Goal: Task Accomplishment & Management: Use online tool/utility

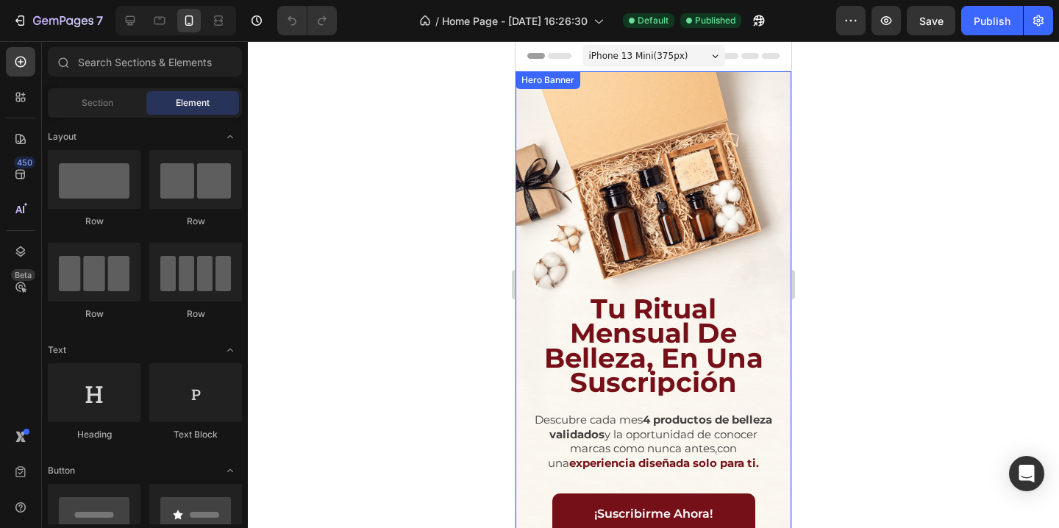
click at [650, 143] on div "Background Image" at bounding box center [653, 316] width 276 height 490
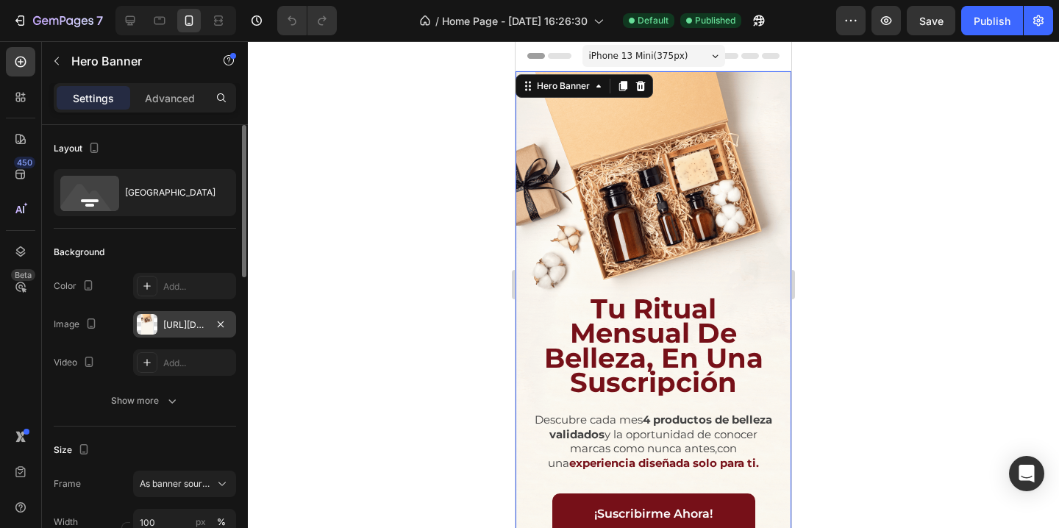
click at [172, 322] on div "[URL][DOMAIN_NAME]" at bounding box center [184, 324] width 43 height 13
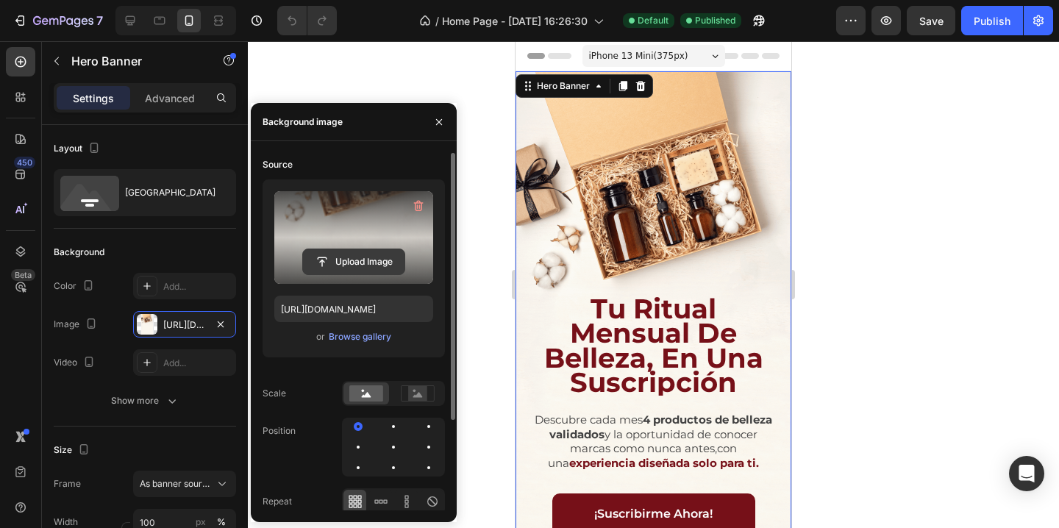
click at [340, 263] on input "file" at bounding box center [353, 261] width 101 height 25
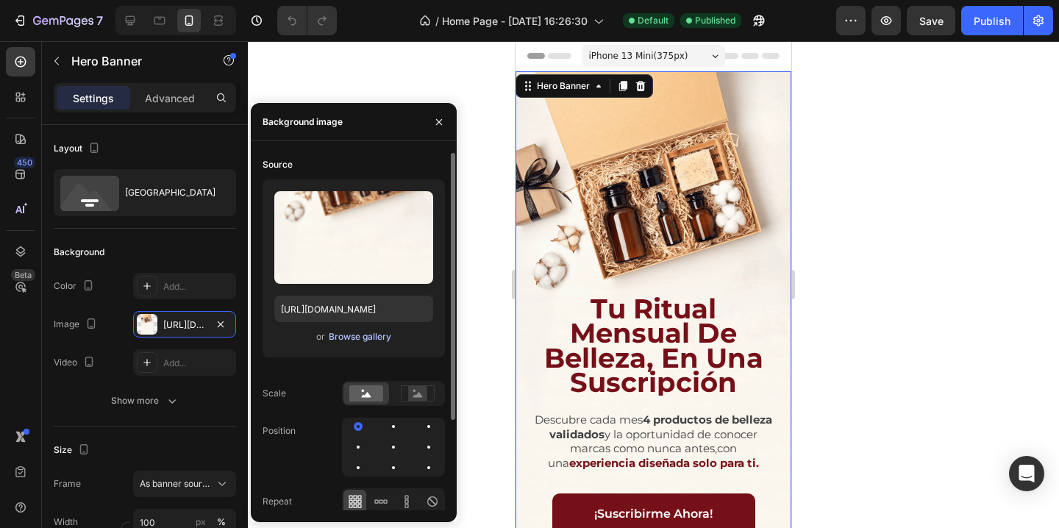
click at [348, 340] on div "Browse gallery" at bounding box center [360, 336] width 63 height 13
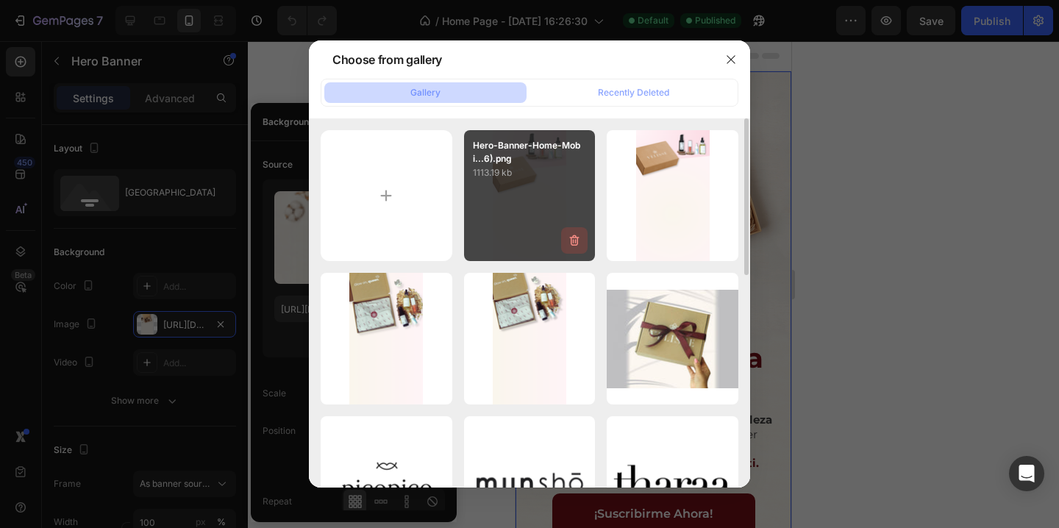
click at [574, 241] on icon "button" at bounding box center [574, 240] width 15 height 15
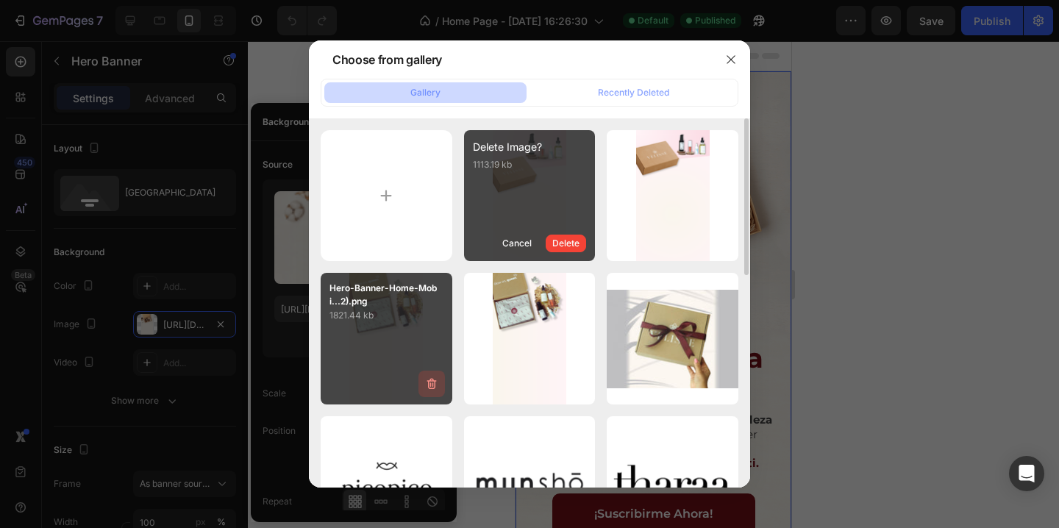
click at [432, 383] on icon "button" at bounding box center [431, 384] width 15 height 15
click at [425, 386] on div "Delete" at bounding box center [423, 386] width 27 height 13
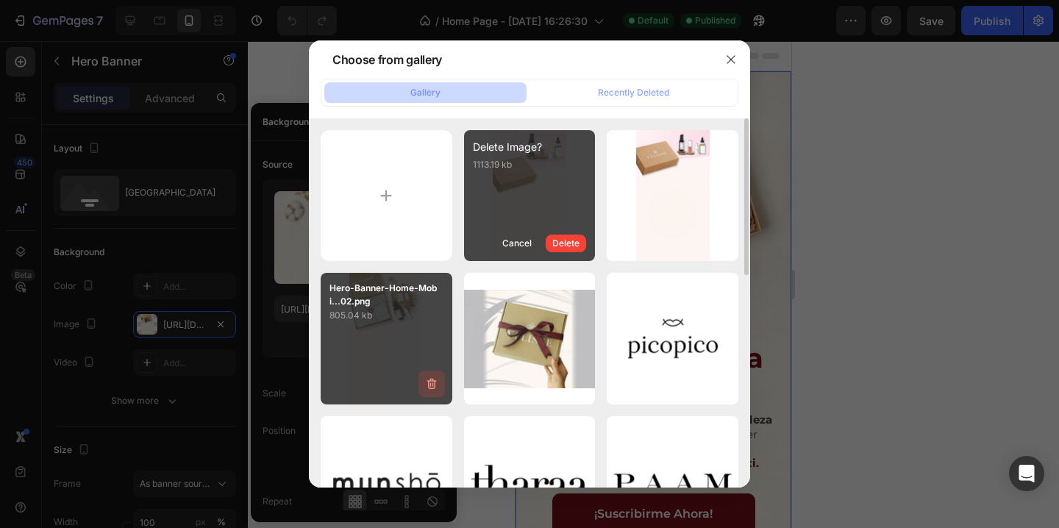
click at [428, 386] on icon "button" at bounding box center [432, 384] width 10 height 11
click at [437, 382] on button "Delete" at bounding box center [423, 387] width 40 height 18
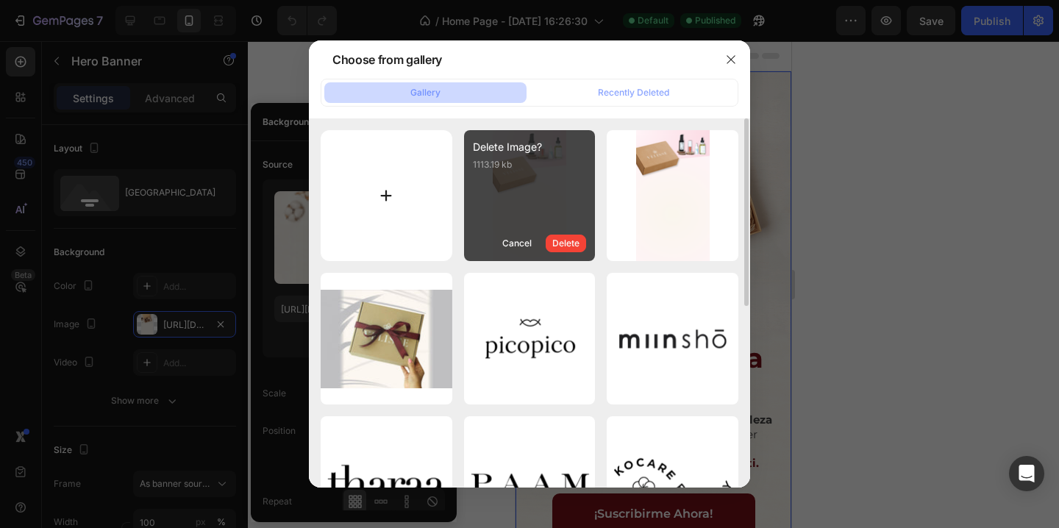
click at [390, 186] on input "file" at bounding box center [387, 196] width 132 height 132
type input "C:\fakepath\Mobile.jpg"
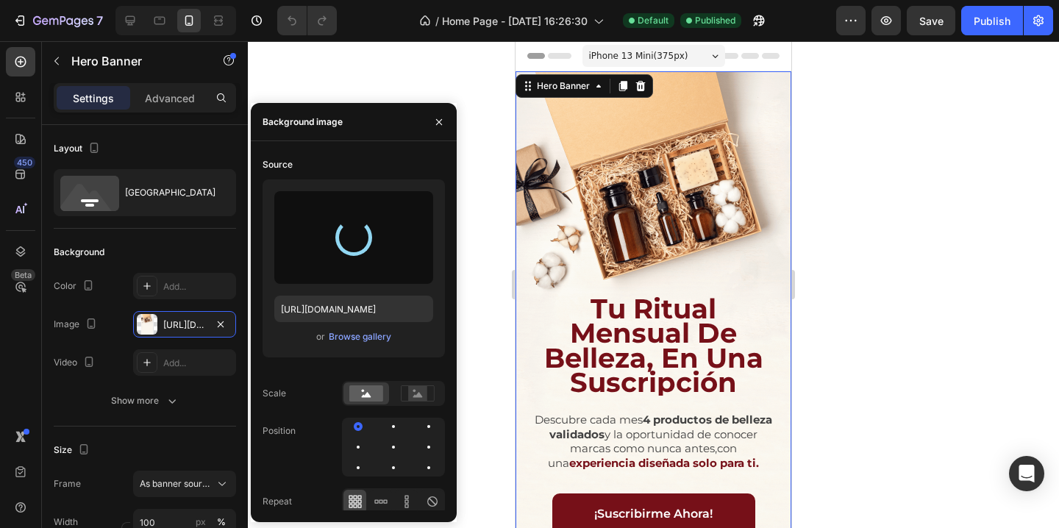
type input "[URL][DOMAIN_NAME]"
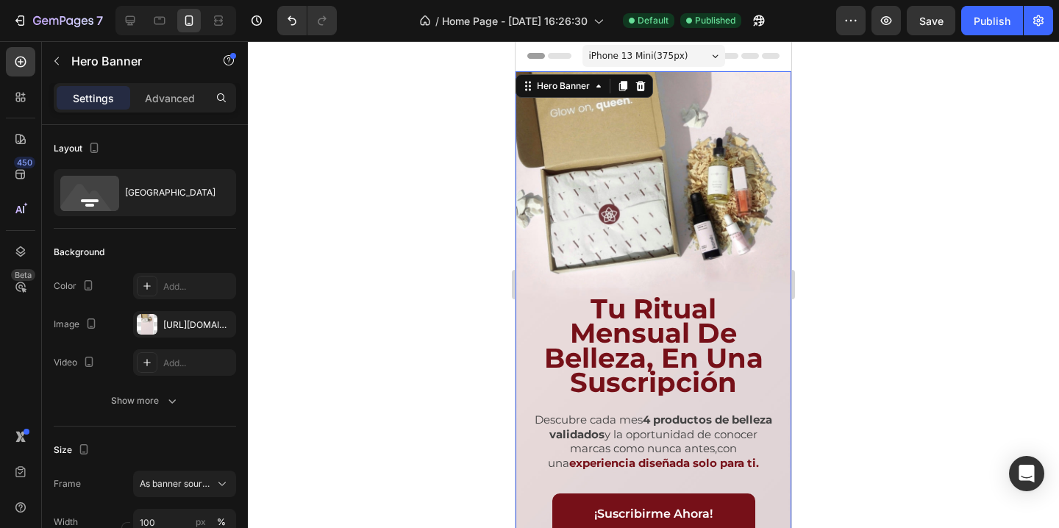
click at [940, 156] on div at bounding box center [653, 284] width 811 height 487
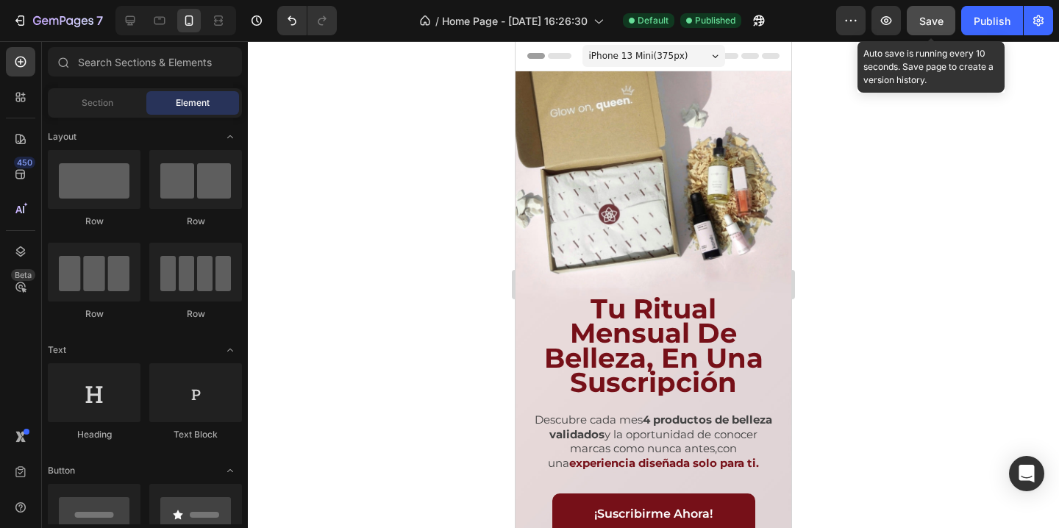
click at [931, 26] on div "Save" at bounding box center [931, 20] width 24 height 15
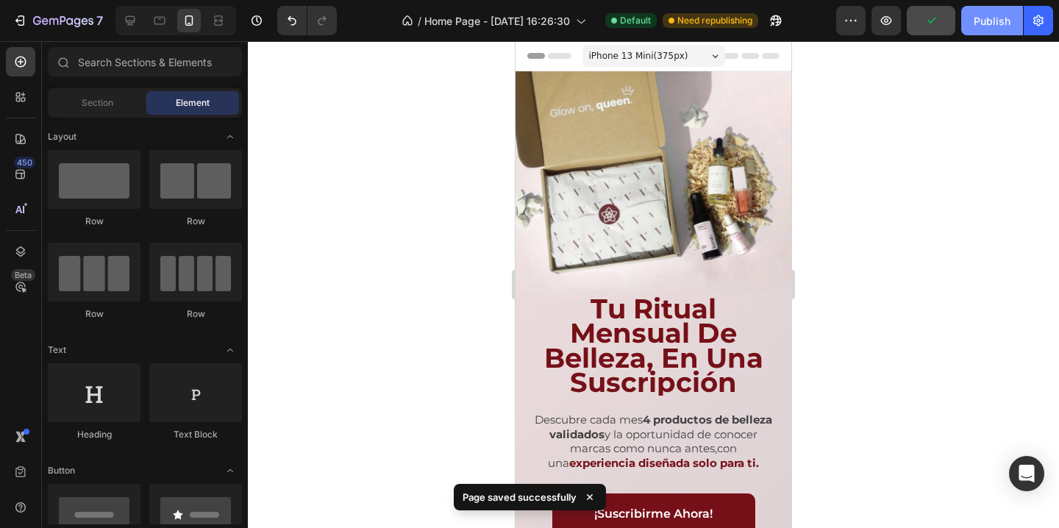
click at [997, 17] on div "Publish" at bounding box center [992, 20] width 37 height 15
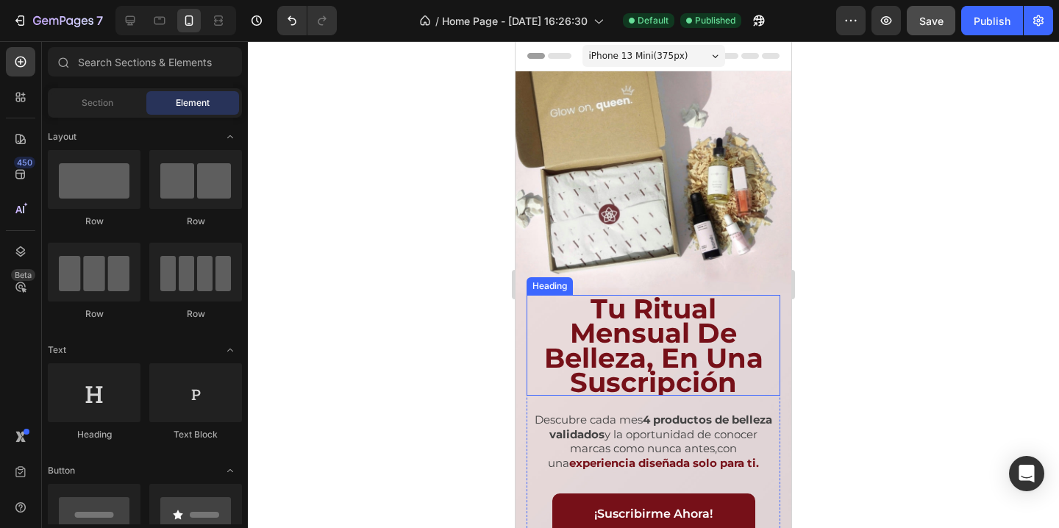
click at [721, 295] on h1 "tu ritual mensual de belleza, en una suscripción" at bounding box center [654, 345] width 254 height 101
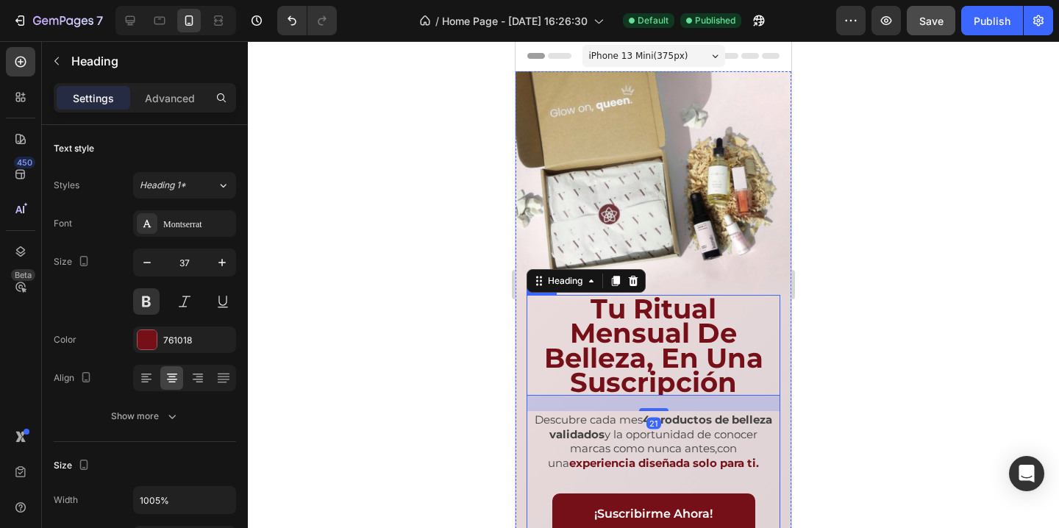
scroll to position [199, 0]
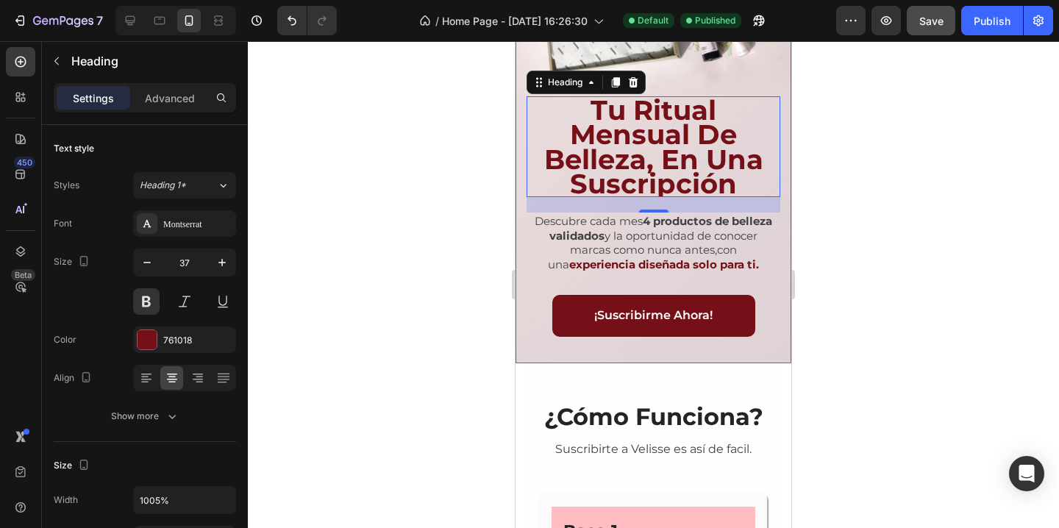
click at [724, 352] on div "tu ritual mensual de belleza, en una suscripción Heading 21 Descubre cada mes 4…" at bounding box center [653, 220] width 276 height 288
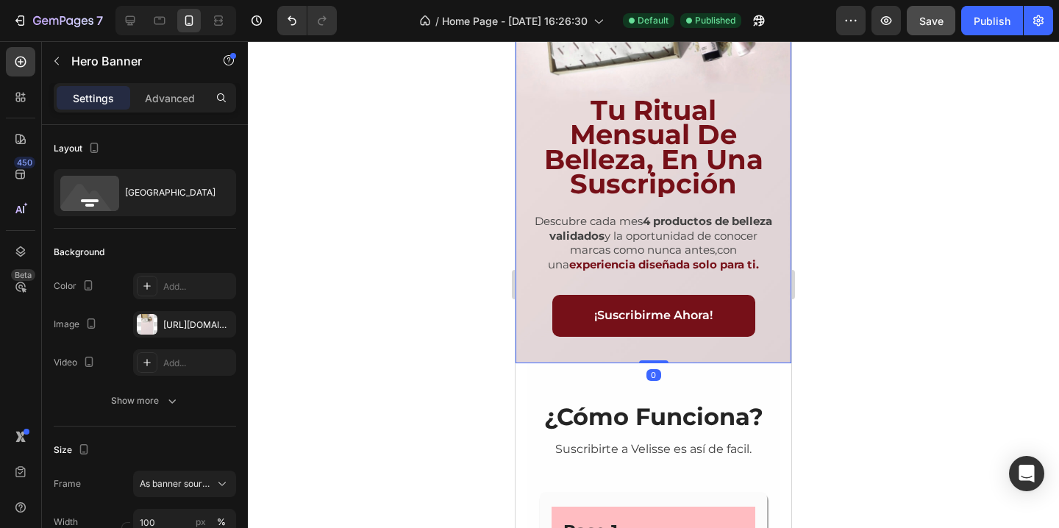
drag, startPoint x: 665, startPoint y: 360, endPoint x: 664, endPoint y: 349, distance: 10.3
click at [664, 349] on div "tu ritual mensual de belleza, en una suscripción Heading Descubre cada mes 4 pr…" at bounding box center [653, 118] width 276 height 490
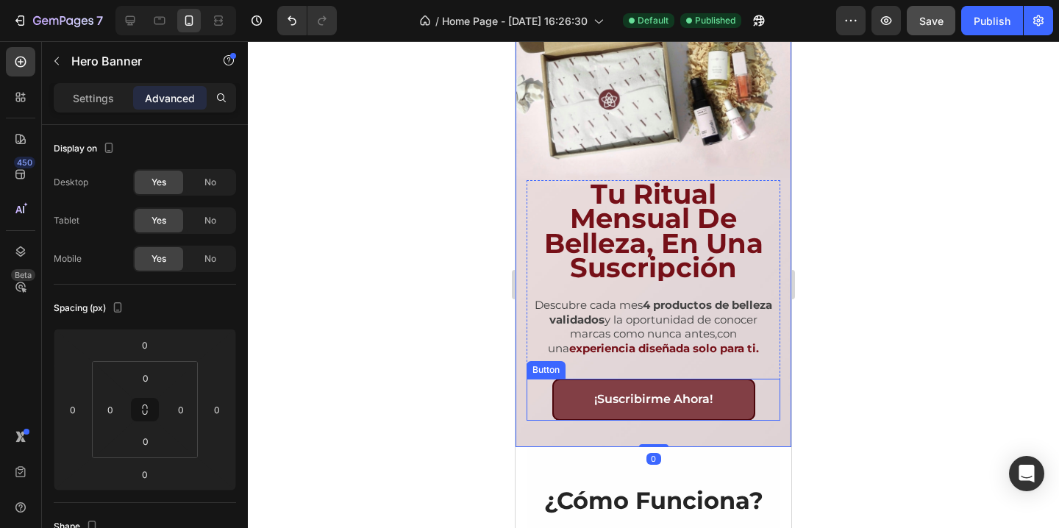
scroll to position [51, 0]
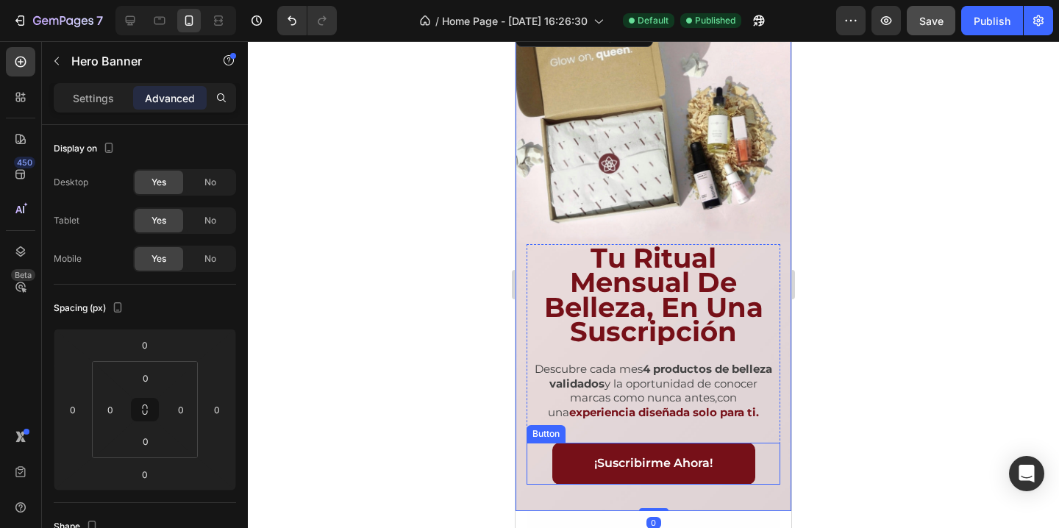
click at [671, 293] on h1 "tu ritual mensual de belleza, en una suscripción" at bounding box center [654, 294] width 254 height 101
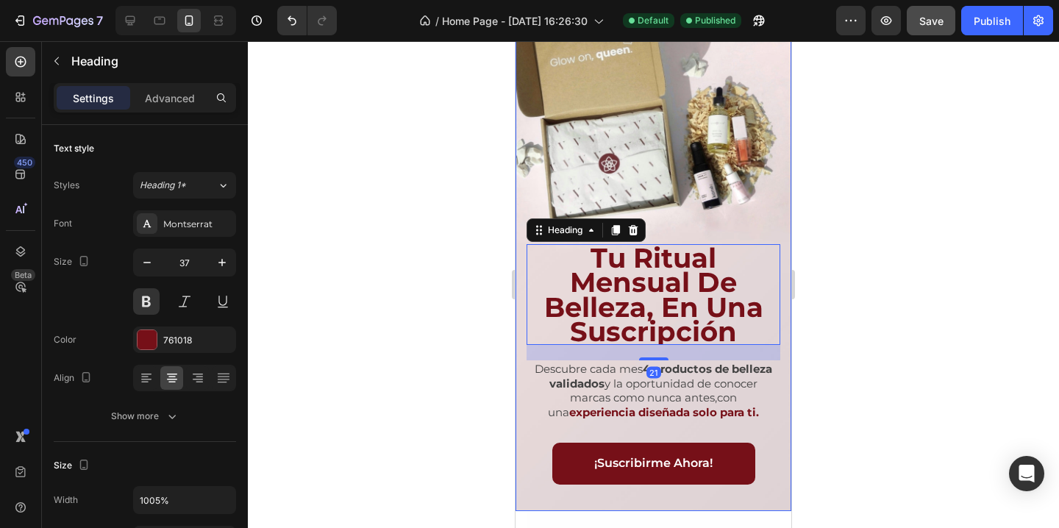
click at [687, 215] on div "Background Image" at bounding box center [653, 266] width 276 height 490
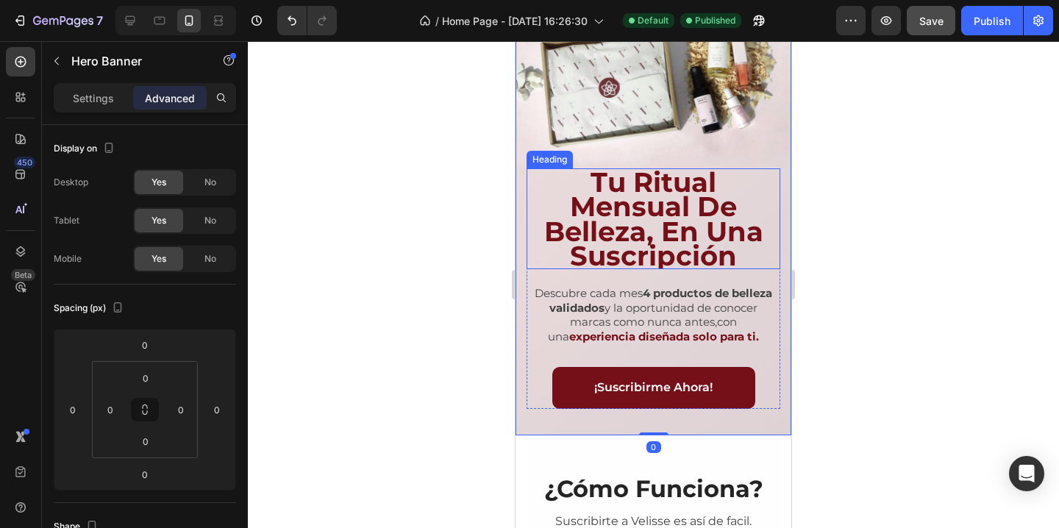
scroll to position [143, 0]
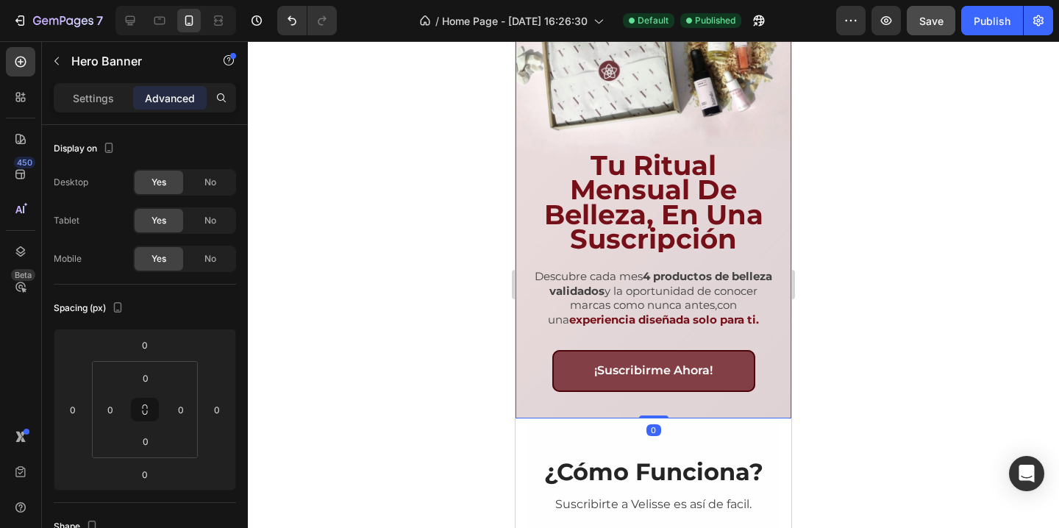
drag, startPoint x: 648, startPoint y: 418, endPoint x: 648, endPoint y: 386, distance: 31.6
click at [648, 386] on div "tu ritual mensual de belleza, en una suscripción Heading Descubre cada mes 4 pr…" at bounding box center [653, 173] width 276 height 490
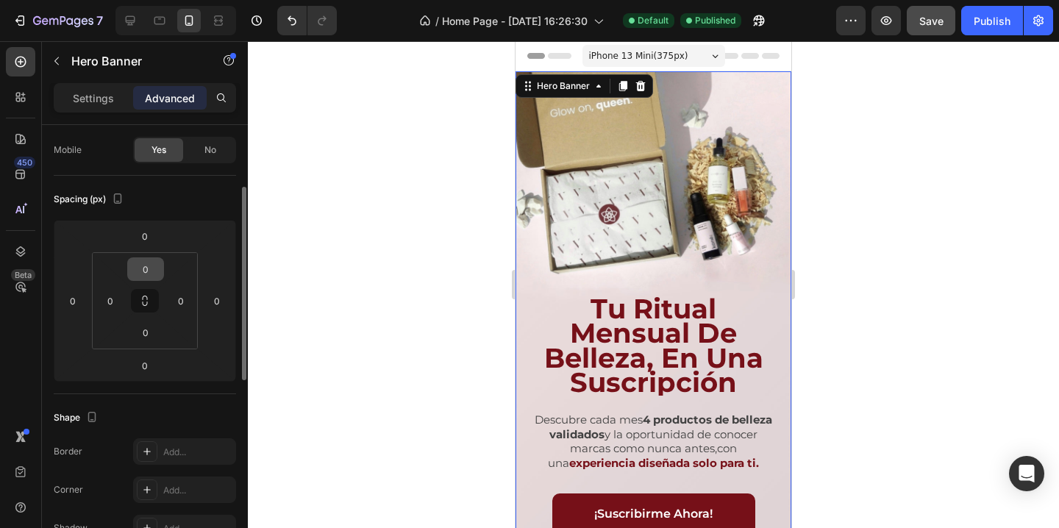
scroll to position [400, 0]
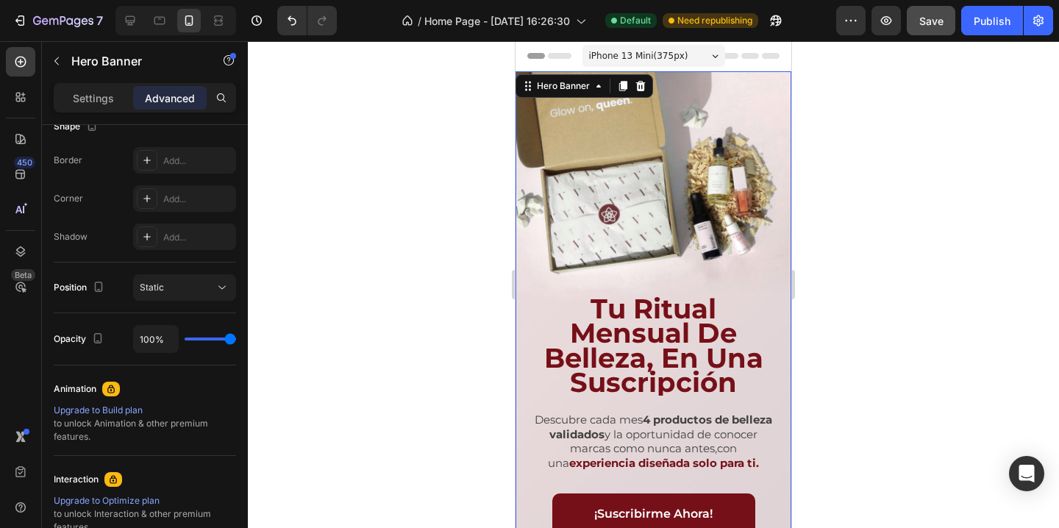
click at [881, 240] on div at bounding box center [653, 284] width 811 height 487
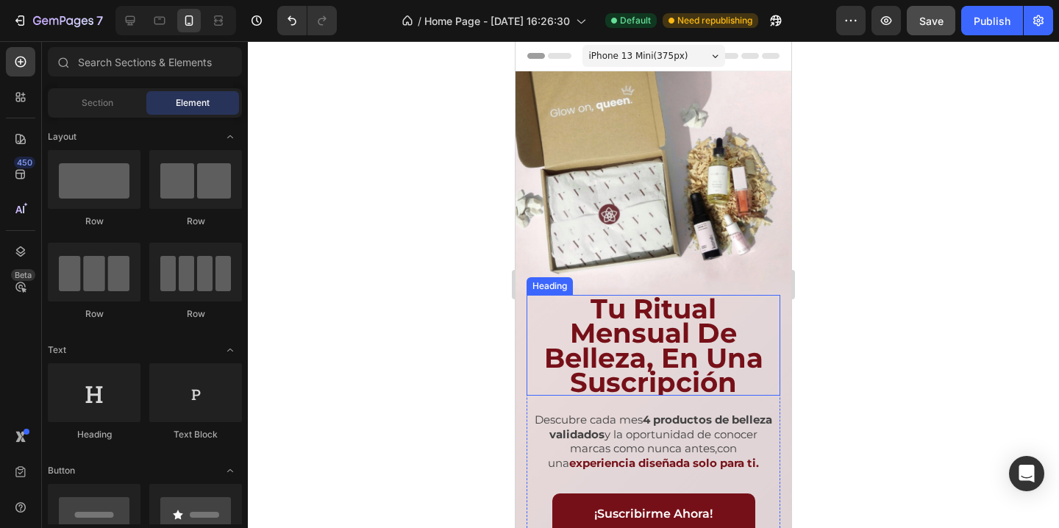
click at [664, 310] on h1 "tu ritual mensual de belleza, en una suscripción" at bounding box center [654, 345] width 254 height 101
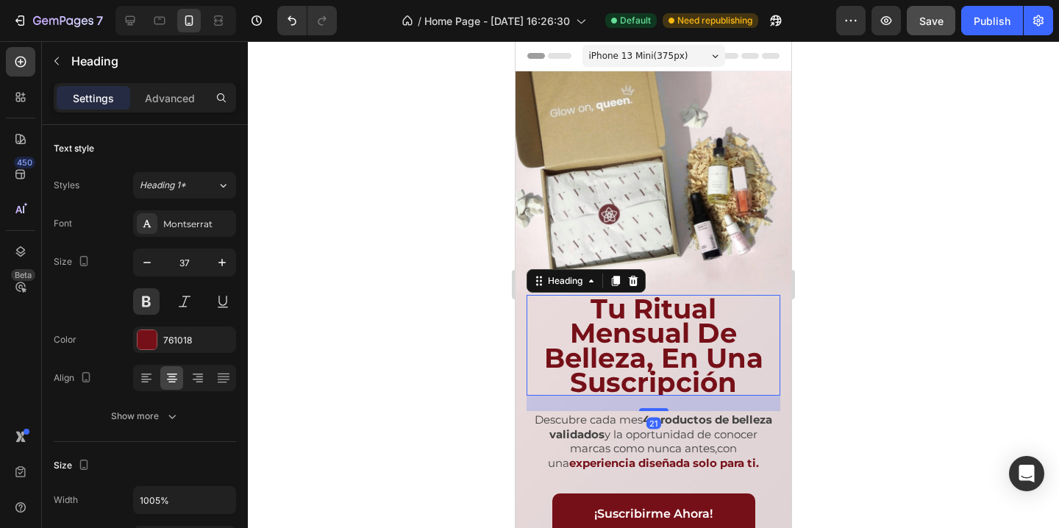
scroll to position [40, 0]
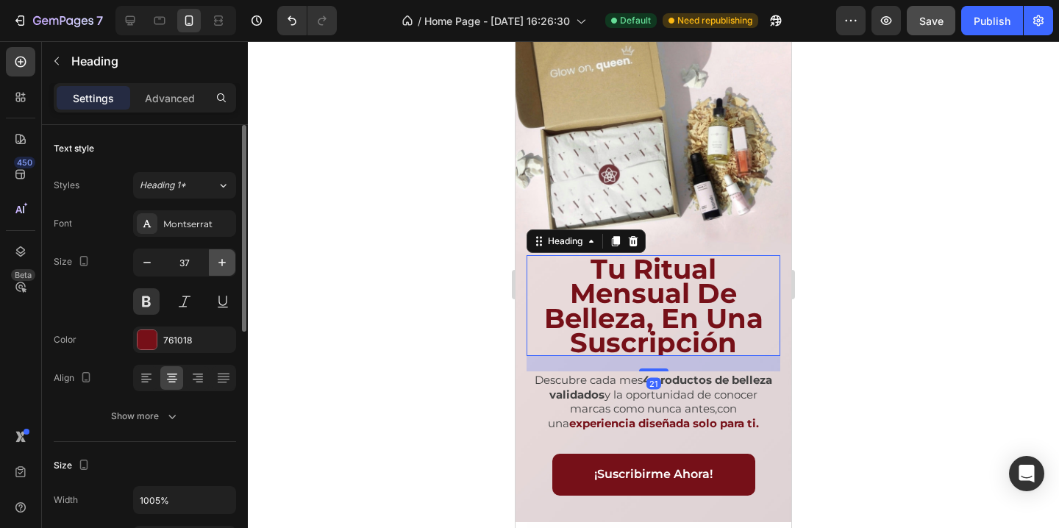
click at [219, 267] on icon "button" at bounding box center [222, 262] width 15 height 15
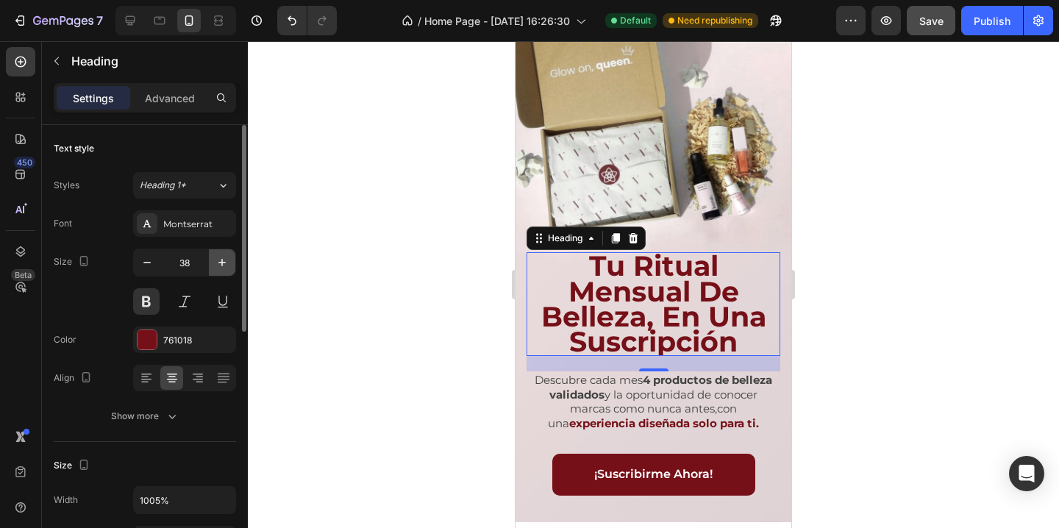
click at [219, 267] on icon "button" at bounding box center [222, 262] width 15 height 15
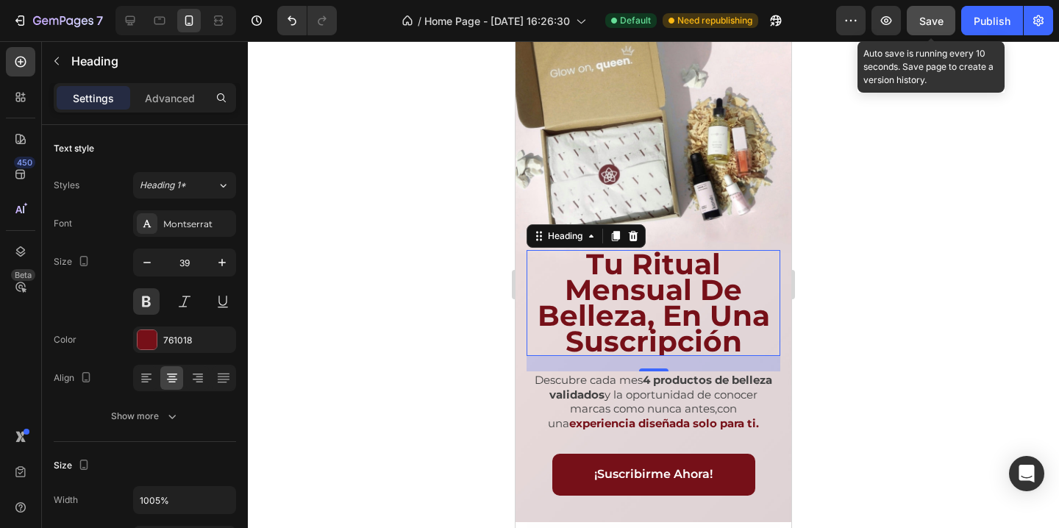
click at [924, 28] on div "Save" at bounding box center [931, 20] width 24 height 15
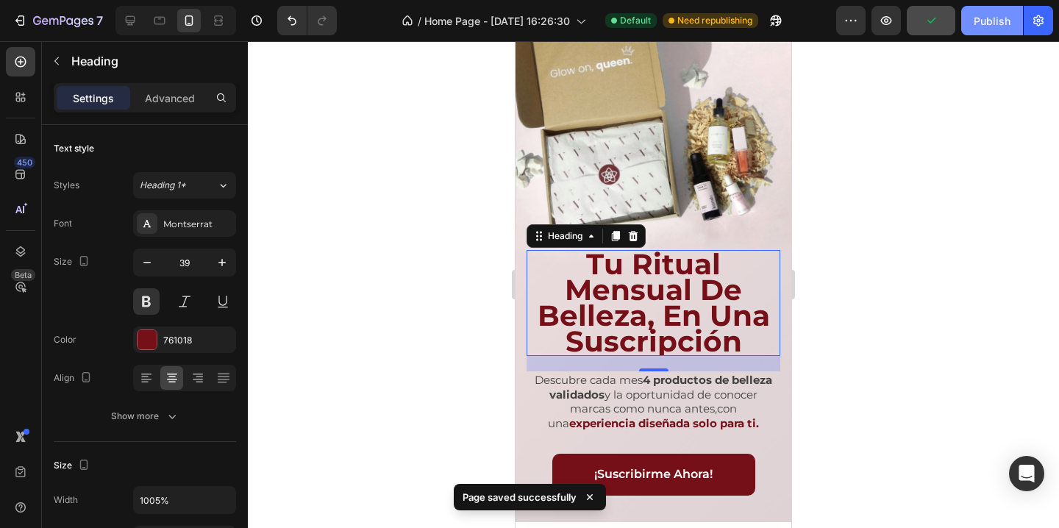
click at [995, 26] on div "Publish" at bounding box center [992, 20] width 37 height 15
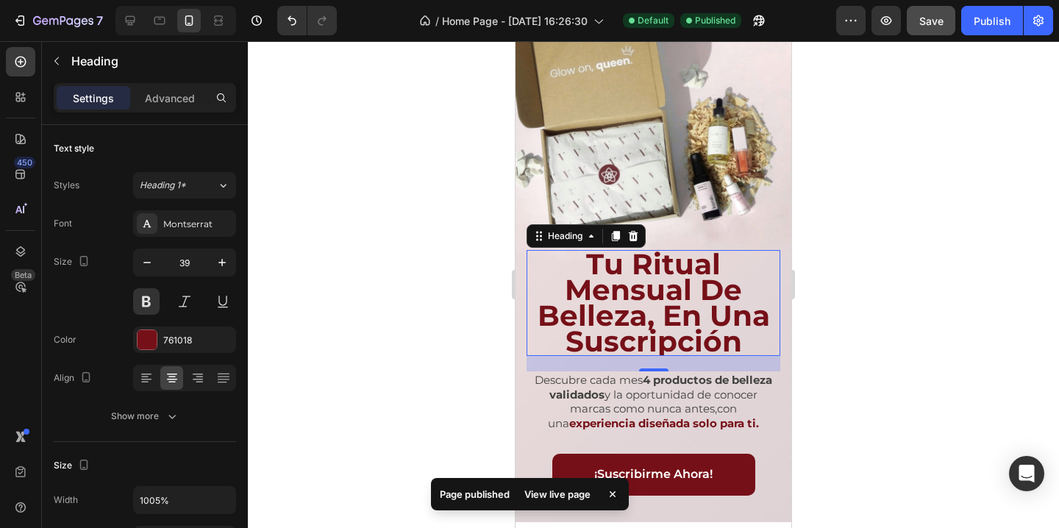
click at [629, 345] on h1 "tu ritual mensual de belleza, en una suscripción" at bounding box center [654, 303] width 254 height 106
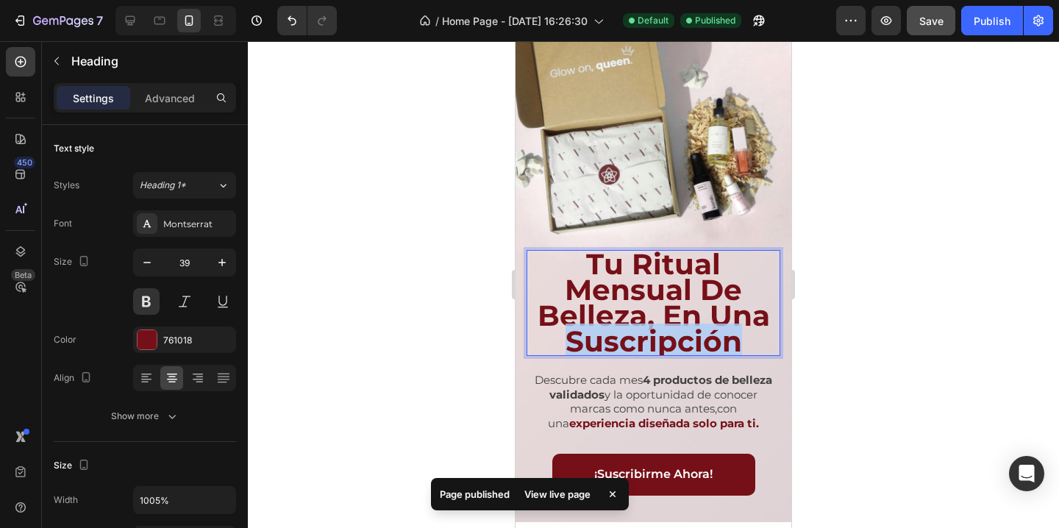
click at [629, 345] on p "tu ritual mensual de belleza, en una suscripción" at bounding box center [653, 302] width 251 height 103
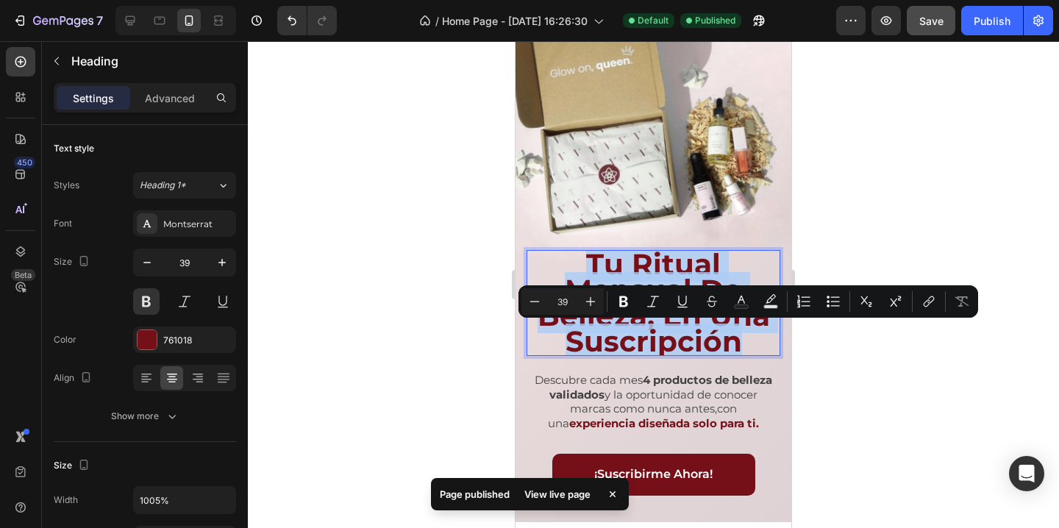
click at [629, 345] on p "tu ritual mensual de belleza, en una suscripción" at bounding box center [653, 302] width 251 height 103
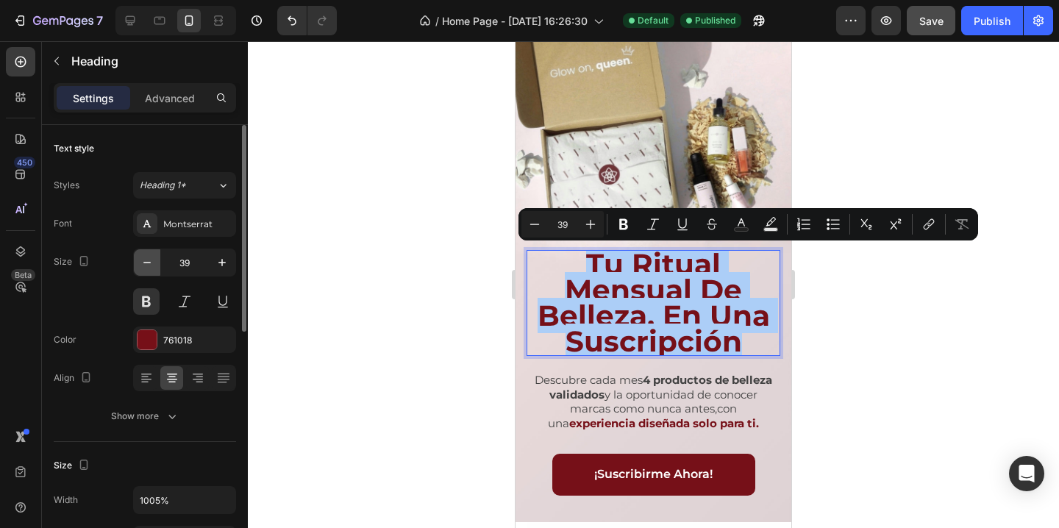
click at [144, 264] on icon "button" at bounding box center [147, 262] width 15 height 15
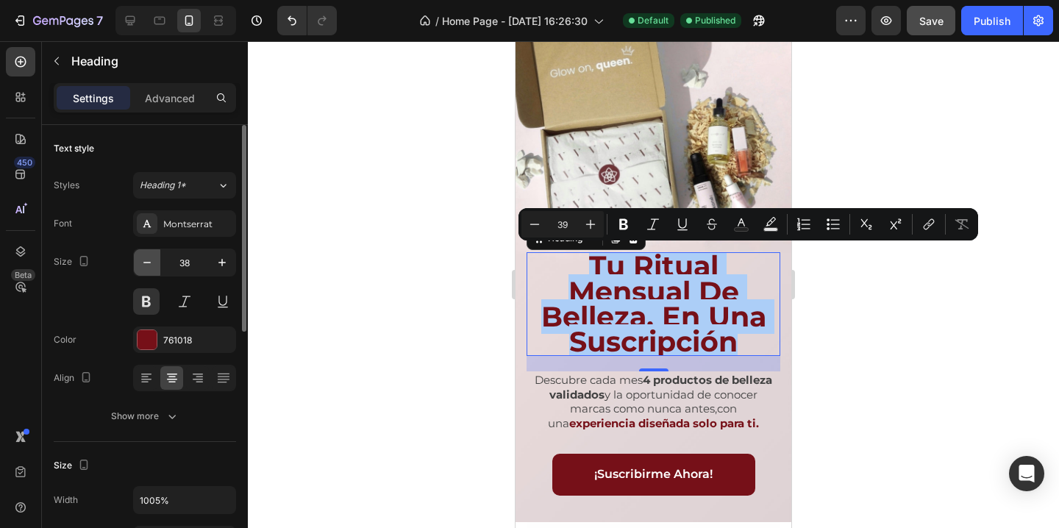
type input "37"
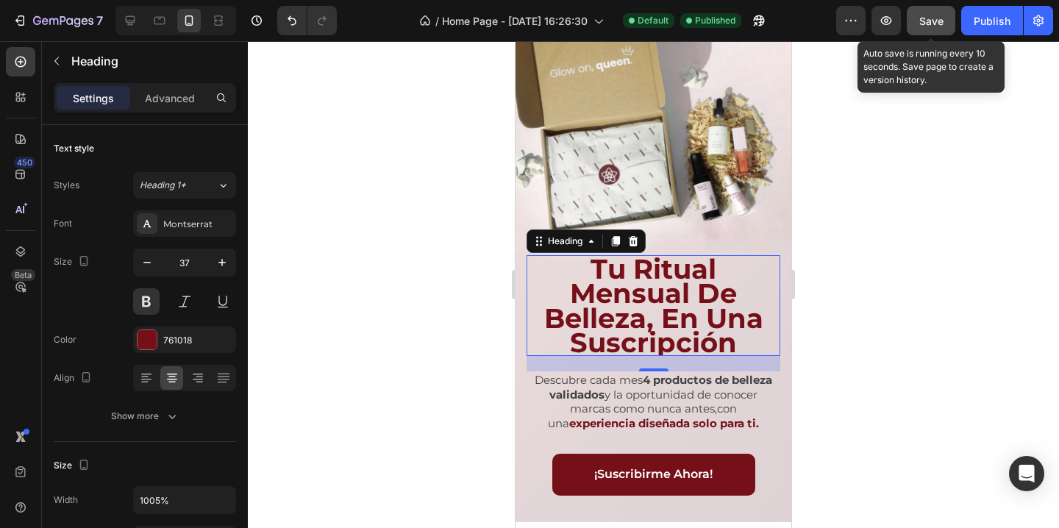
click at [914, 29] on button "Save" at bounding box center [931, 20] width 49 height 29
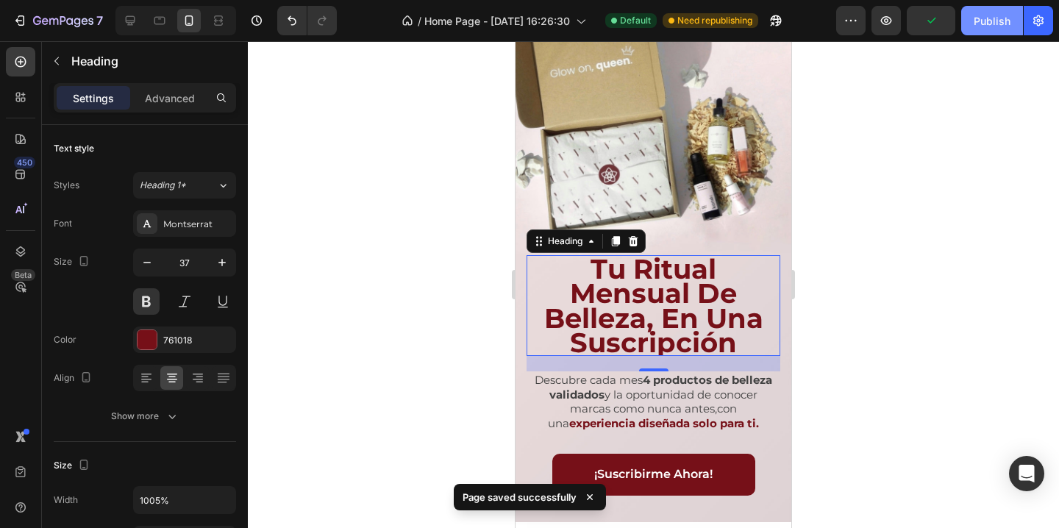
click at [988, 16] on div "Publish" at bounding box center [992, 20] width 37 height 15
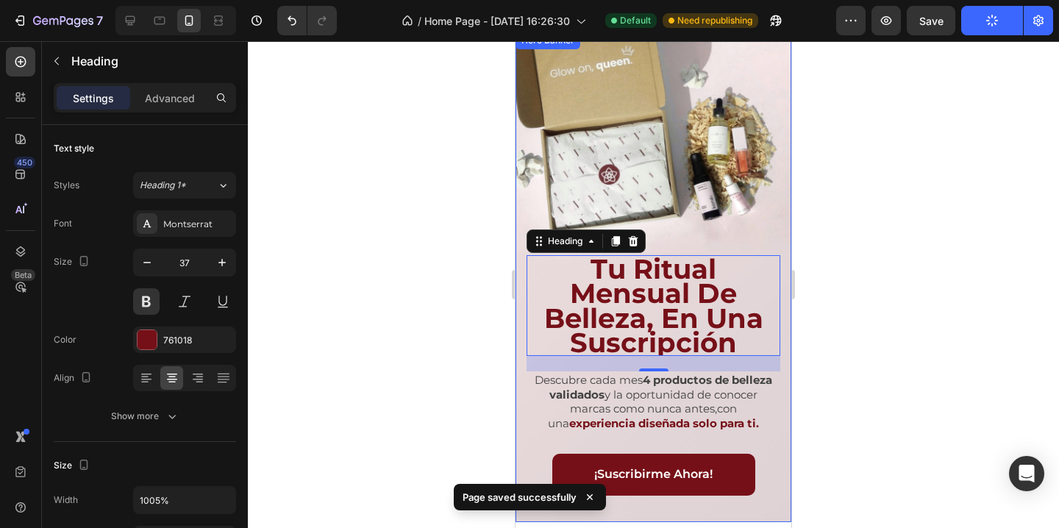
click at [706, 160] on div "Background Image" at bounding box center [653, 277] width 276 height 490
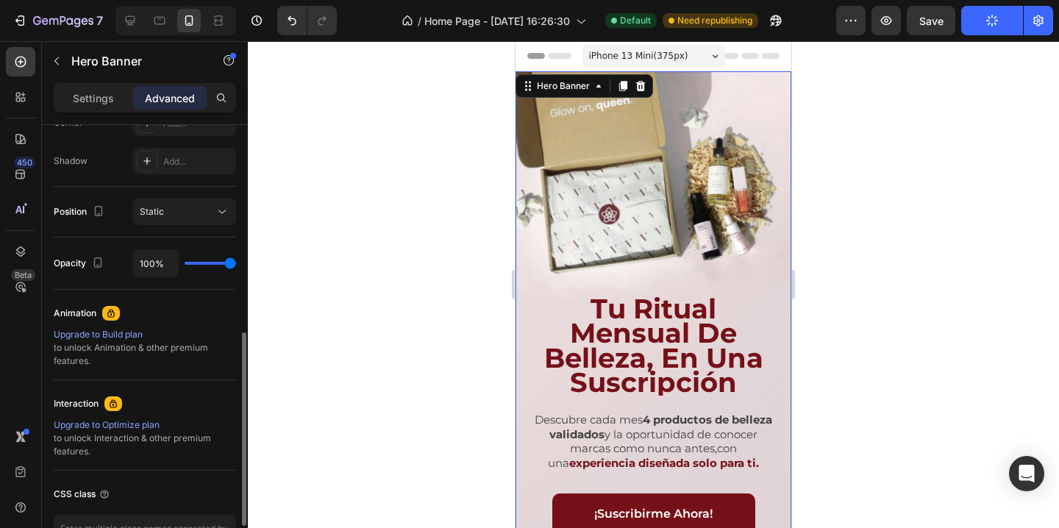
scroll to position [576, 0]
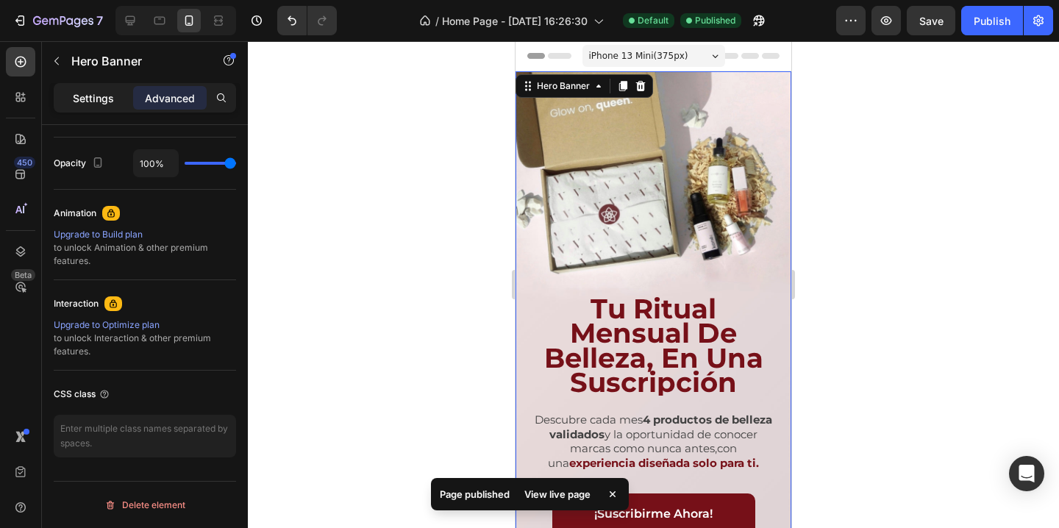
click at [101, 96] on p "Settings" at bounding box center [93, 97] width 41 height 15
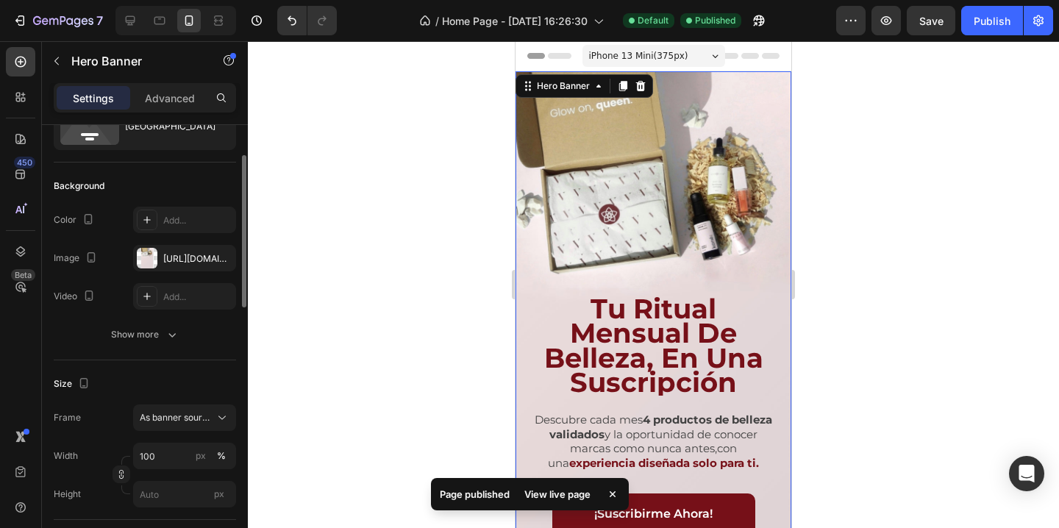
scroll to position [64, 0]
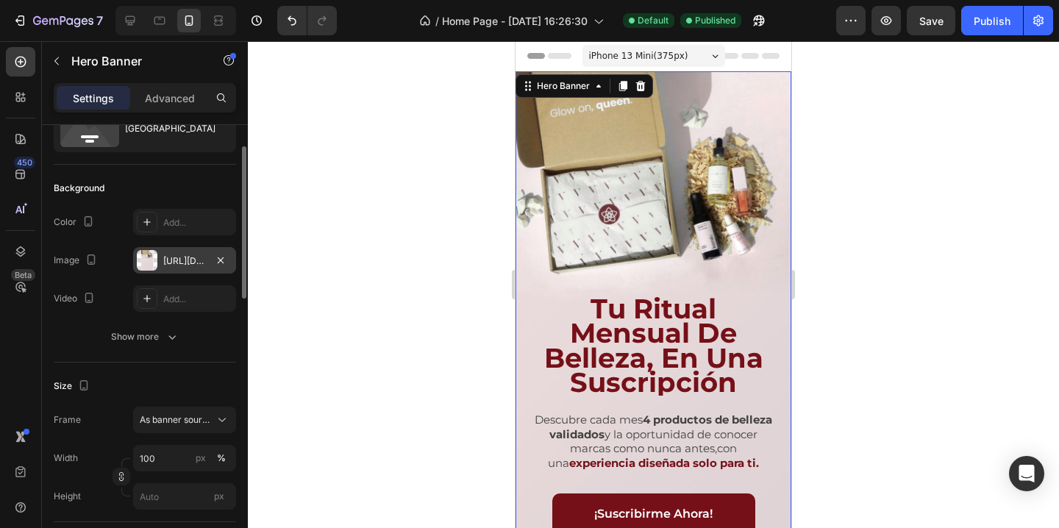
click at [187, 267] on div "[URL][DOMAIN_NAME]" at bounding box center [184, 260] width 103 height 26
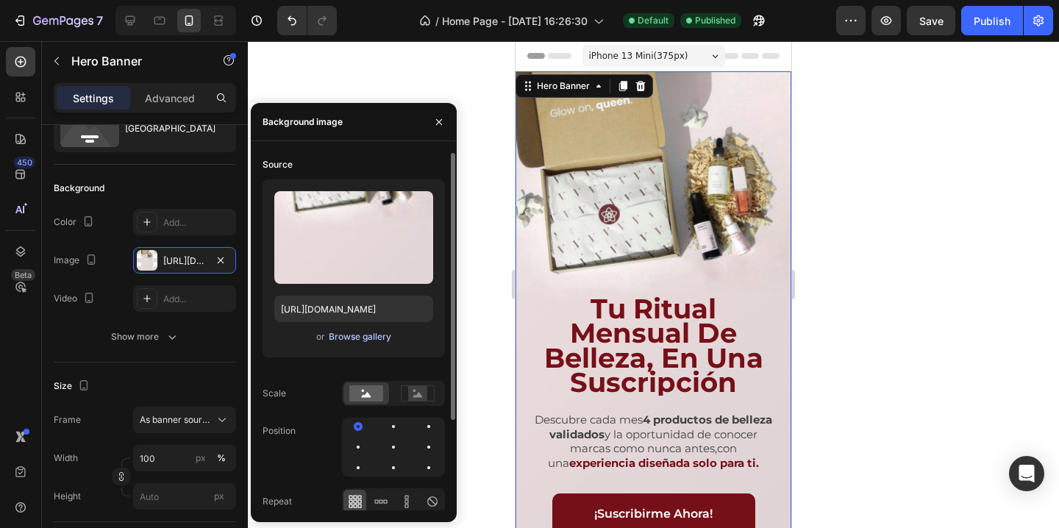
click at [357, 332] on div "Browse gallery" at bounding box center [360, 336] width 63 height 13
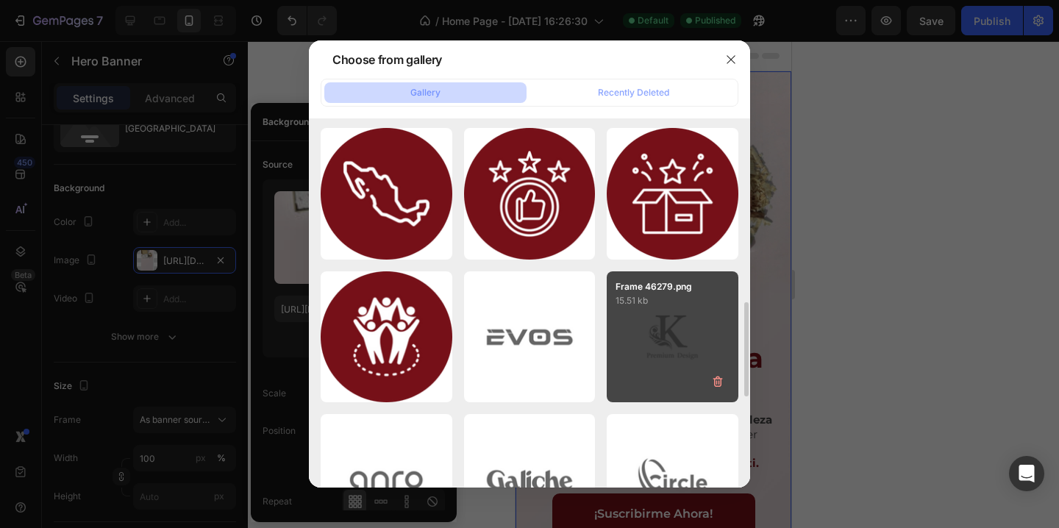
scroll to position [1074, 0]
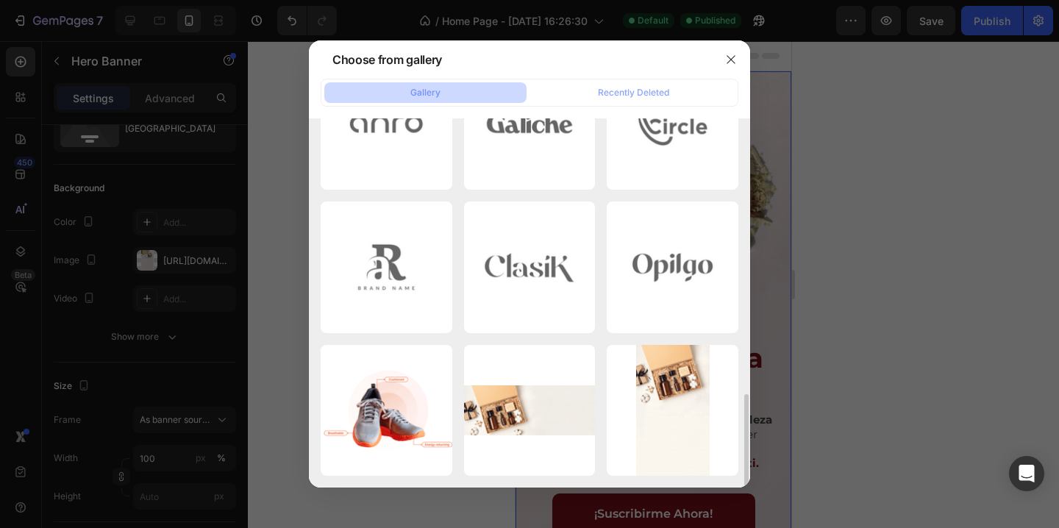
click at [965, 161] on div at bounding box center [529, 264] width 1059 height 528
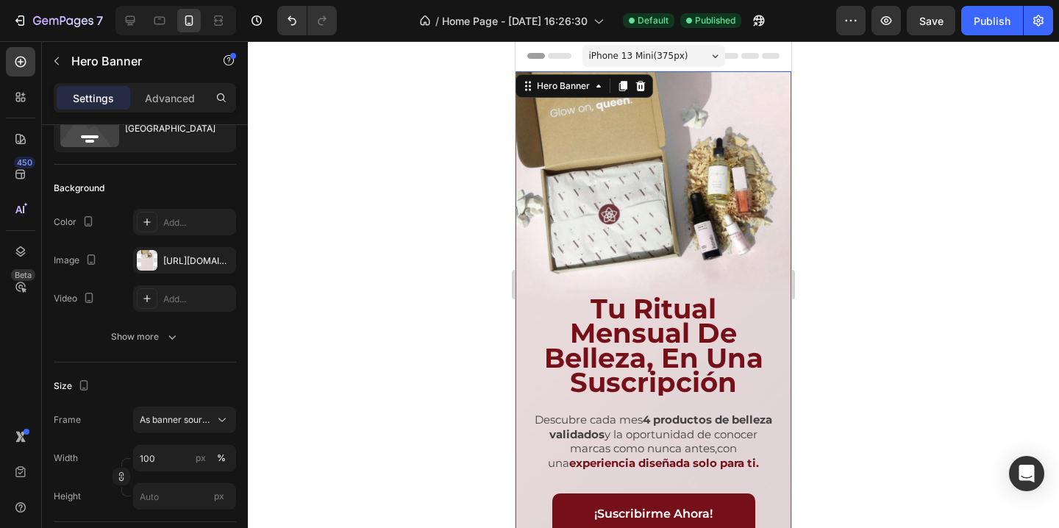
click at [857, 170] on div at bounding box center [653, 284] width 811 height 487
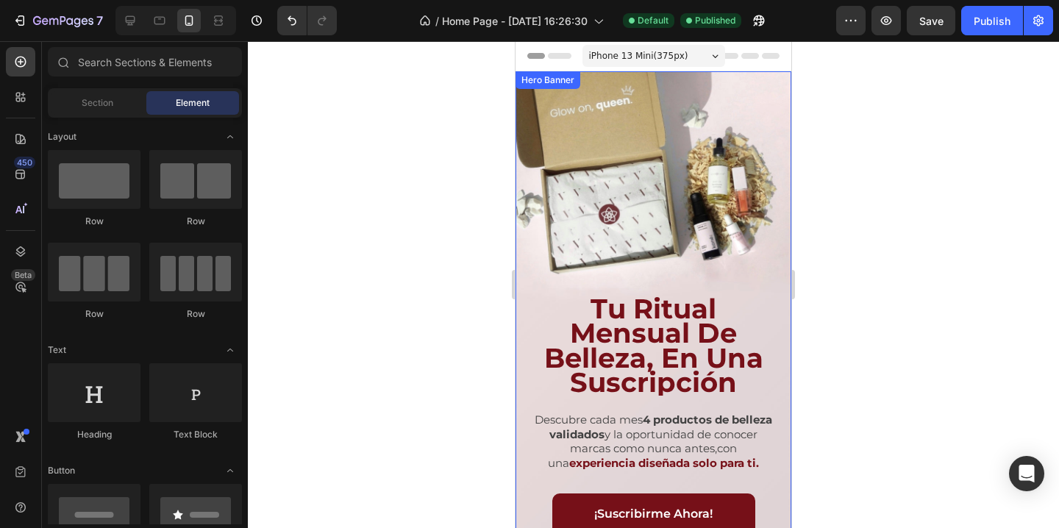
click at [717, 191] on div "Background Image" at bounding box center [653, 316] width 276 height 490
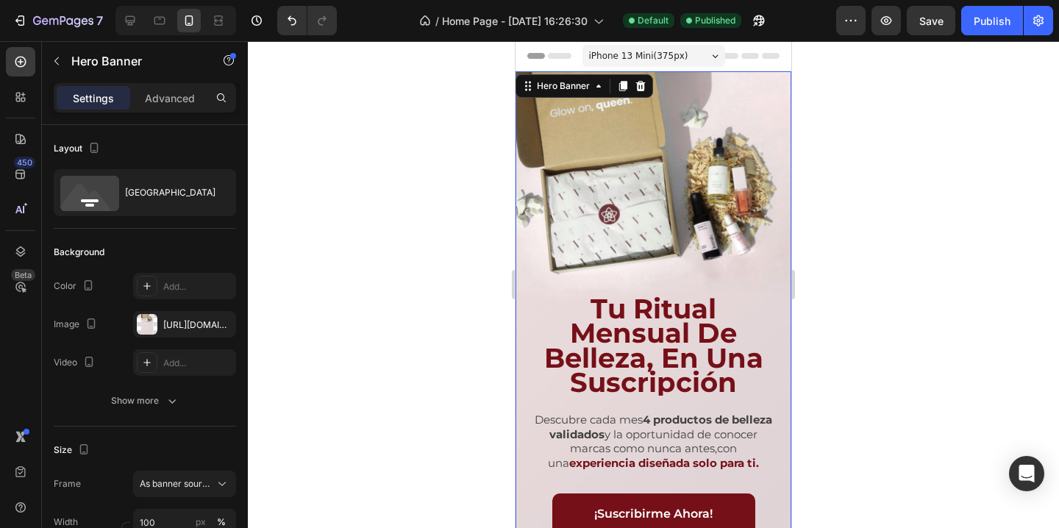
click at [691, 51] on div "iPhone 13 Mini ( 375 px)" at bounding box center [653, 56] width 143 height 22
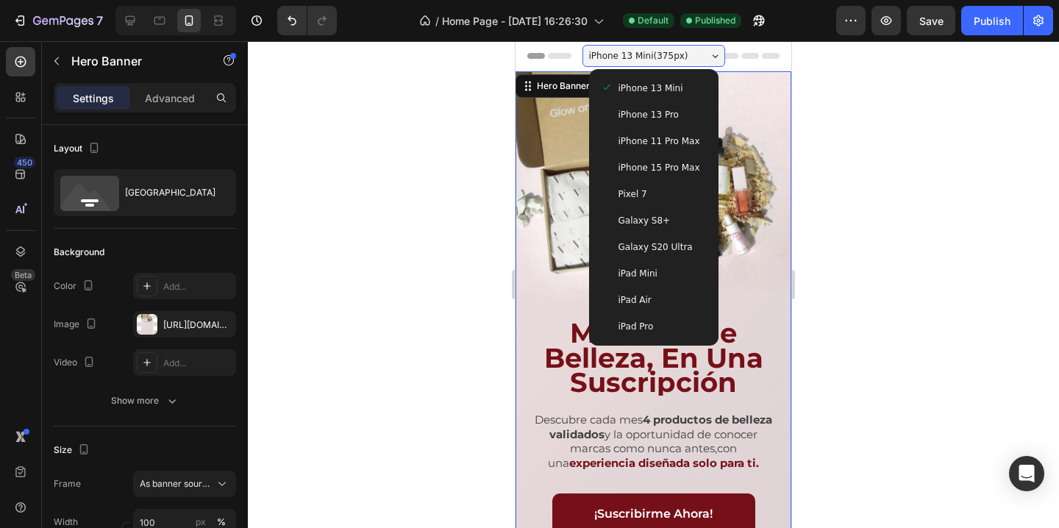
click at [681, 113] on div "iPhone 13 Pro" at bounding box center [654, 114] width 106 height 15
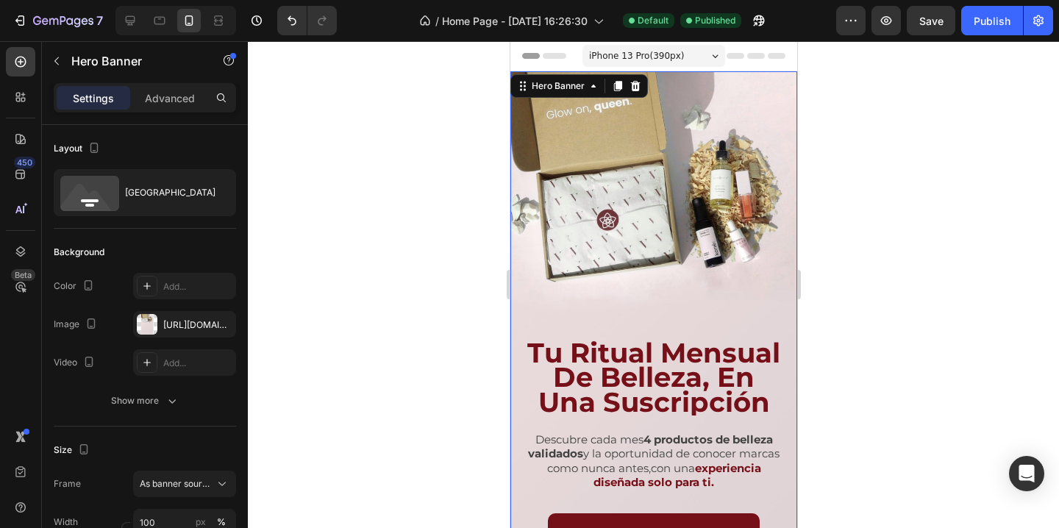
click at [711, 270] on div "Background Image" at bounding box center [653, 326] width 287 height 510
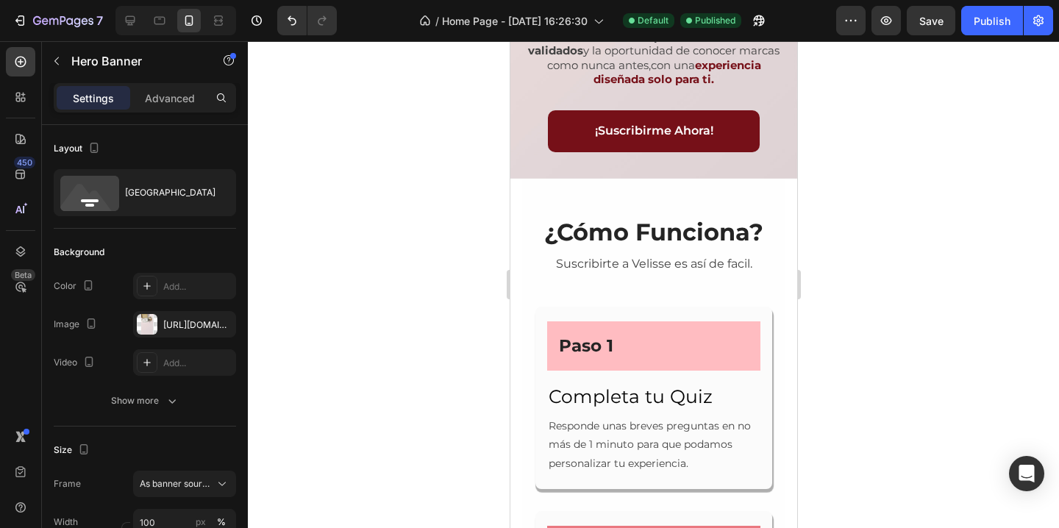
scroll to position [236, 0]
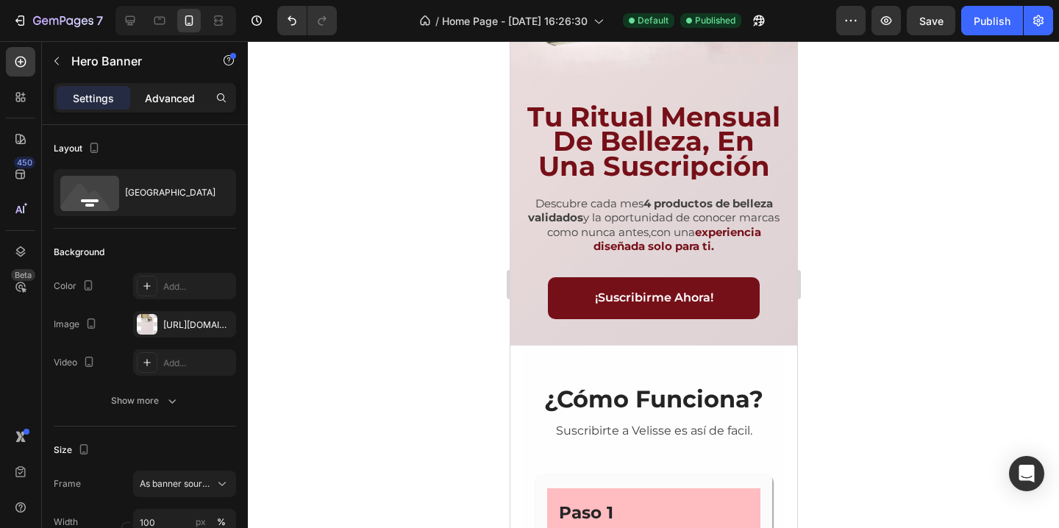
click at [163, 106] on div "Advanced" at bounding box center [170, 98] width 74 height 24
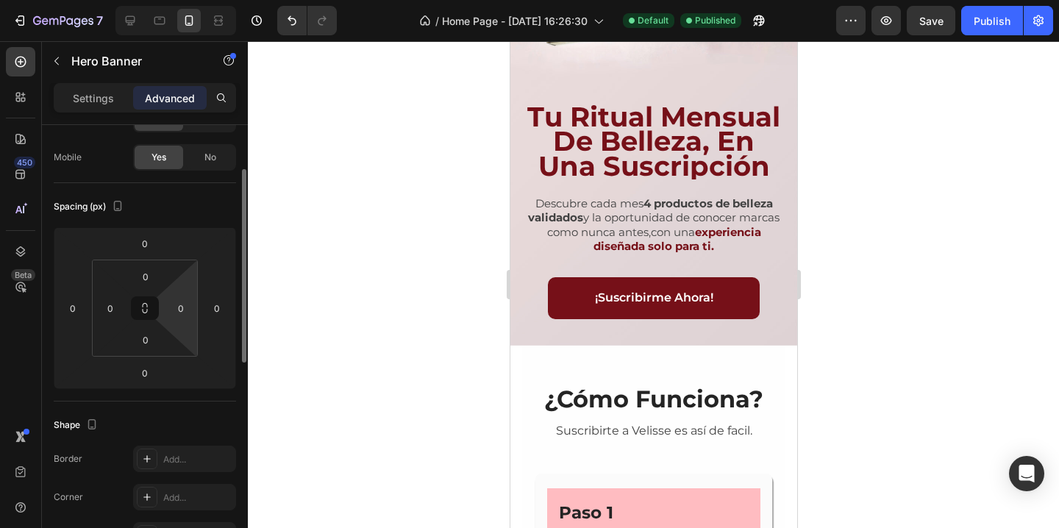
scroll to position [224, 0]
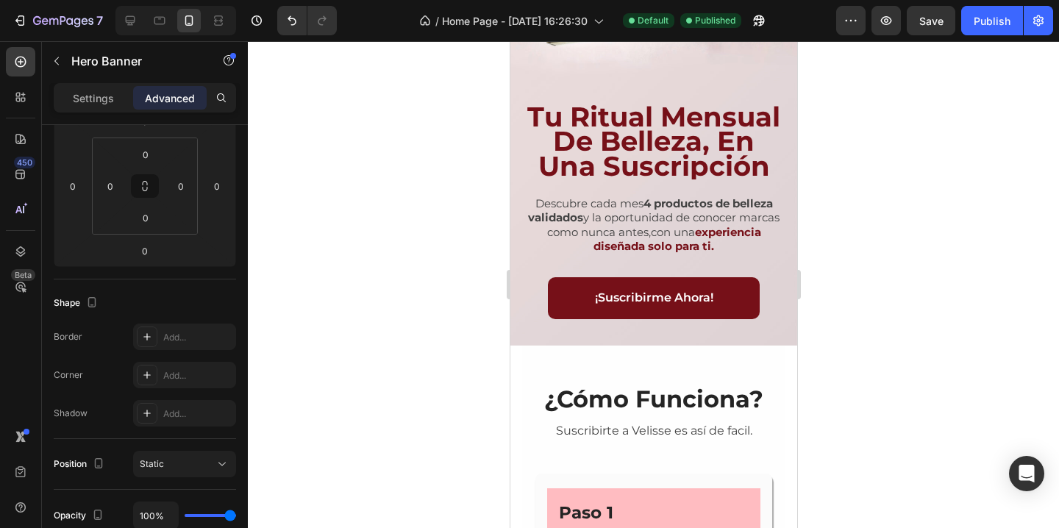
click at [352, 225] on div at bounding box center [653, 284] width 811 height 487
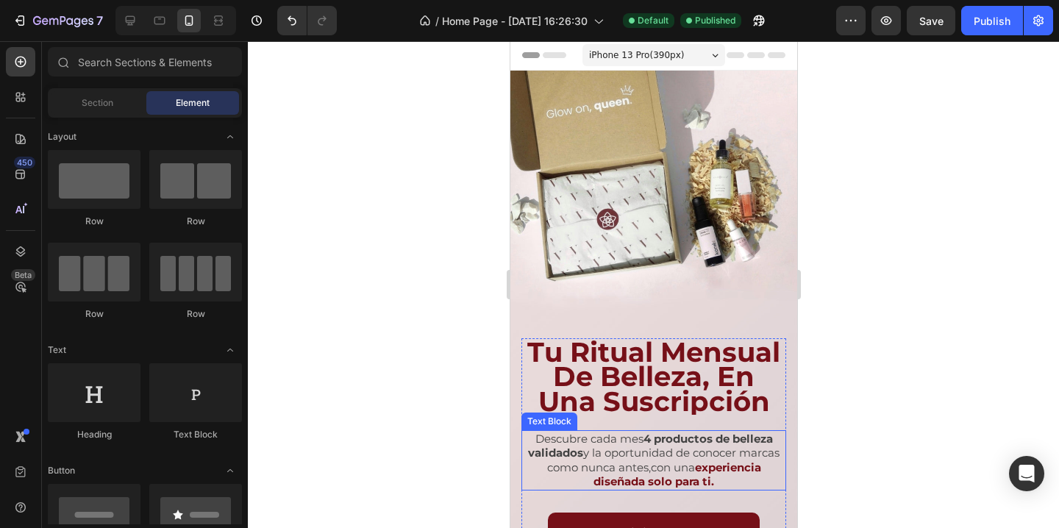
scroll to position [0, 0]
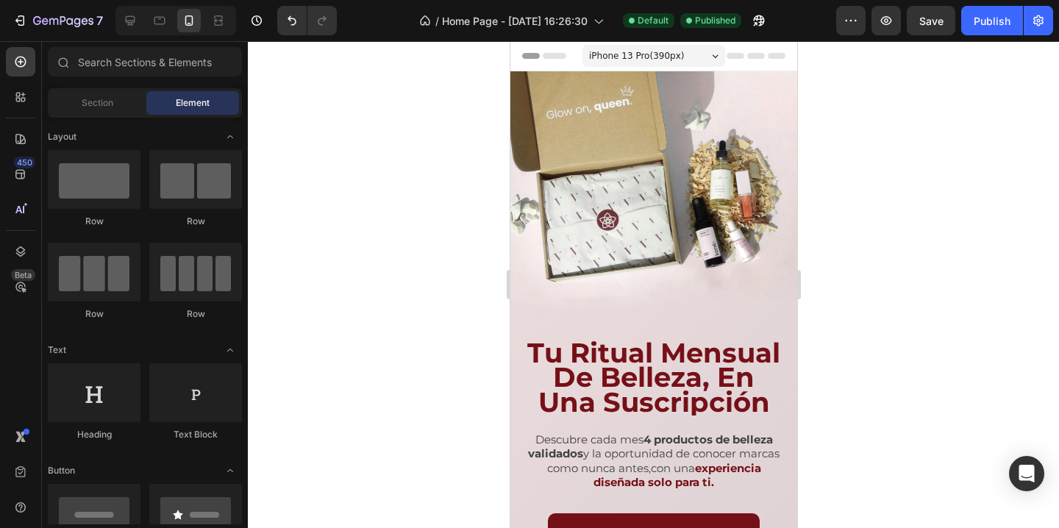
click at [644, 54] on span "iPhone 13 Pro ( 390 px)" at bounding box center [635, 56] width 95 height 15
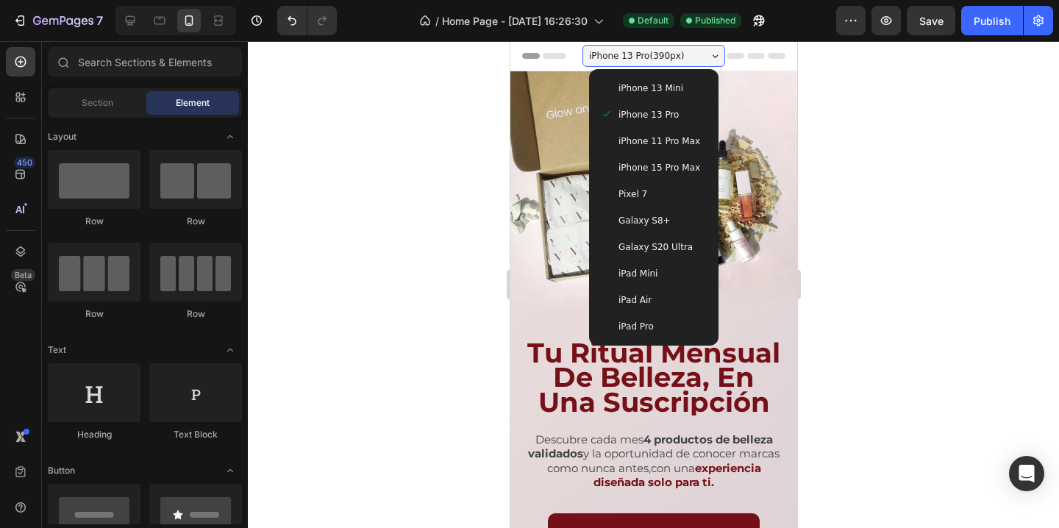
click at [681, 165] on span "iPhone 15 Pro Max" at bounding box center [659, 167] width 82 height 15
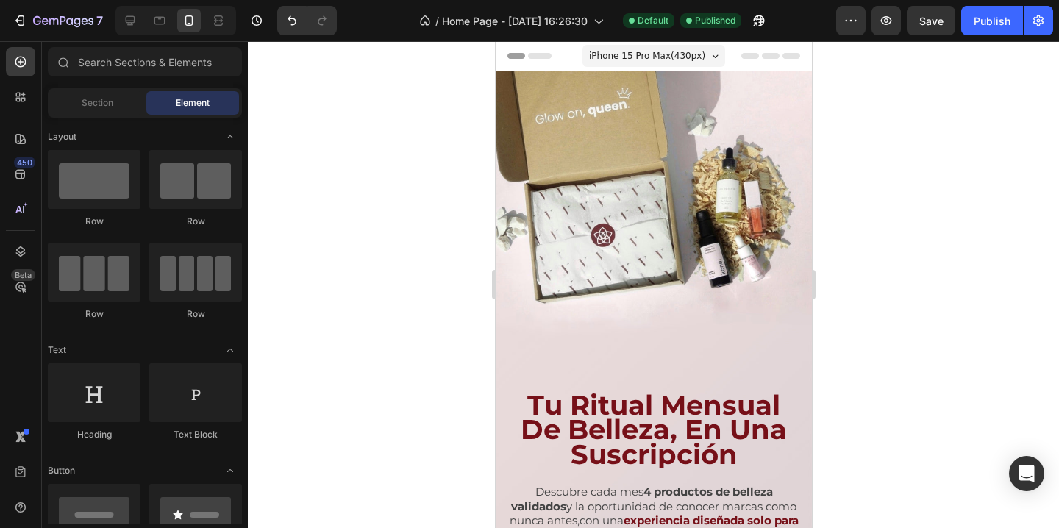
click at [678, 56] on span "iPhone 15 Pro Max ( 430 px)" at bounding box center [646, 56] width 116 height 15
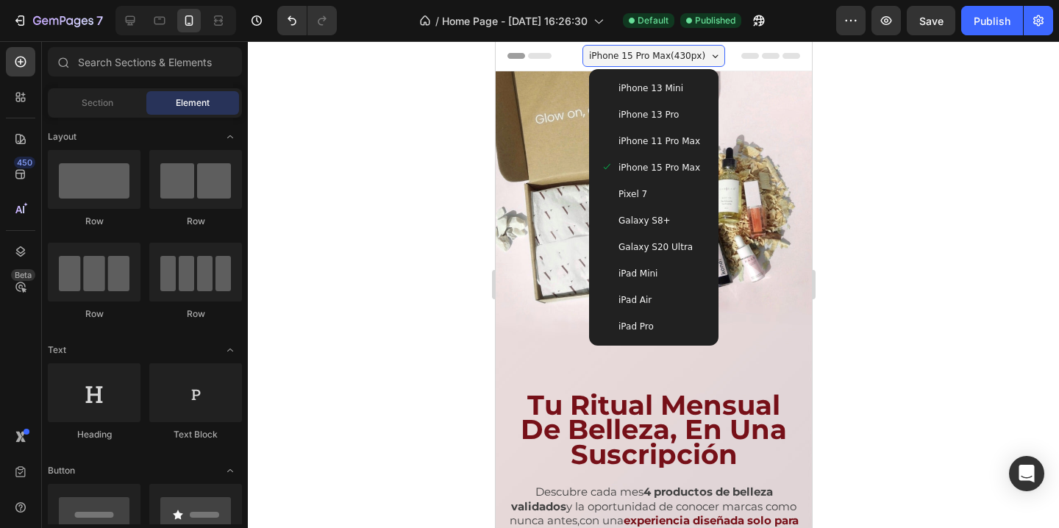
click at [680, 158] on div "iPhone 15 Pro Max" at bounding box center [653, 167] width 118 height 26
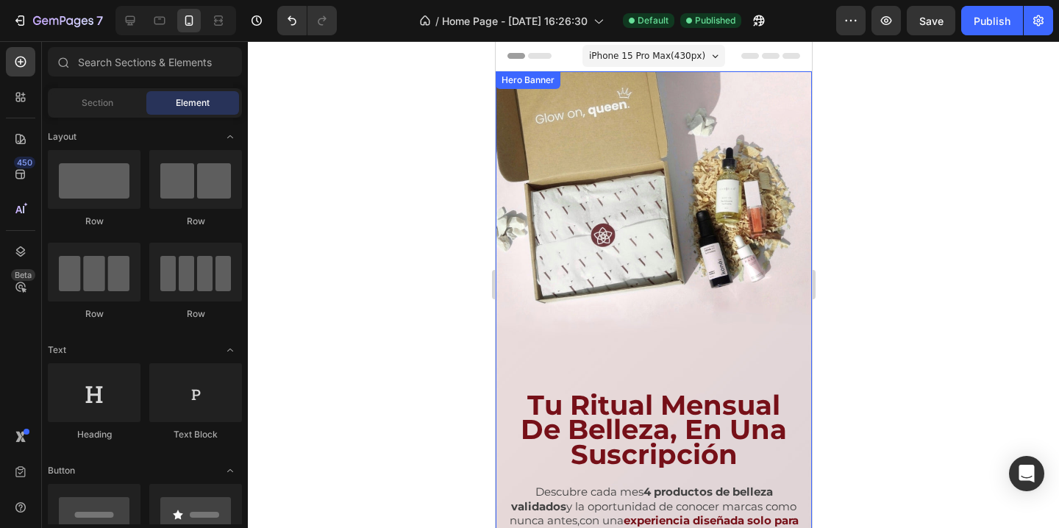
click at [747, 253] on div "Background Image" at bounding box center [653, 352] width 316 height 563
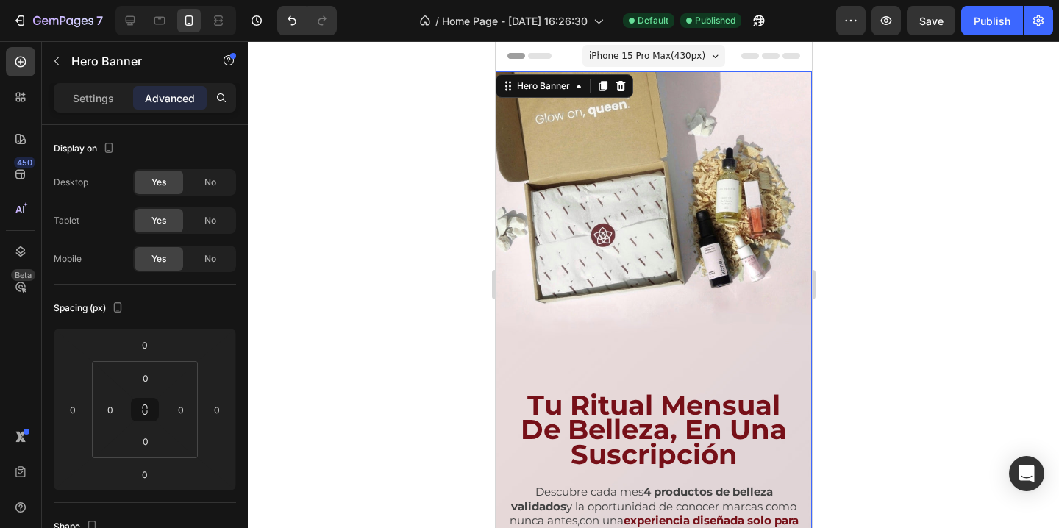
scroll to position [193, 0]
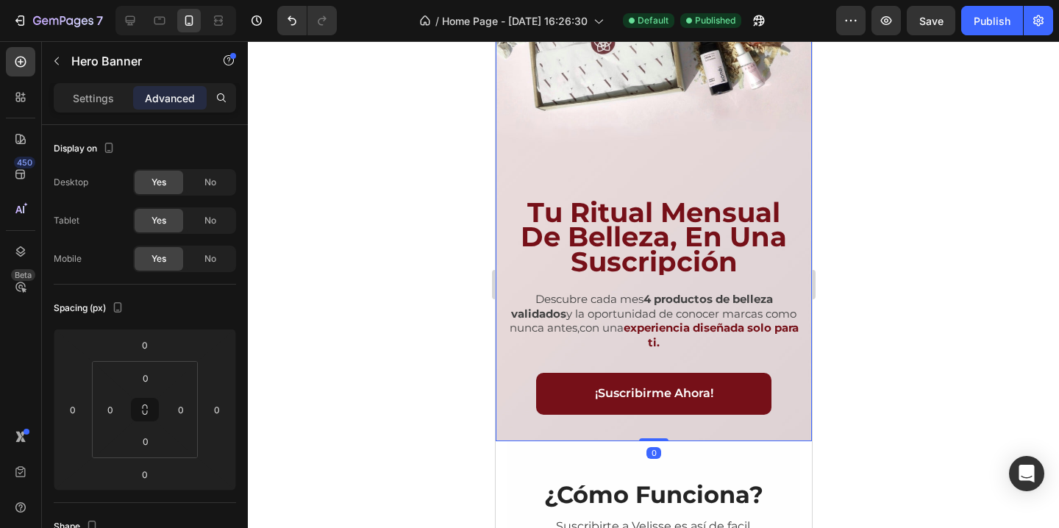
click at [839, 256] on div at bounding box center [653, 284] width 811 height 487
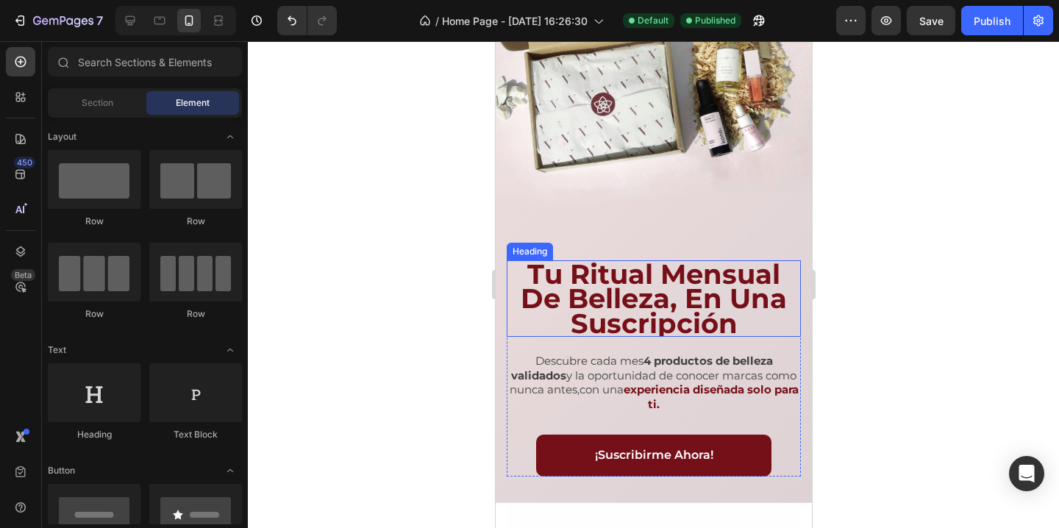
scroll to position [56, 0]
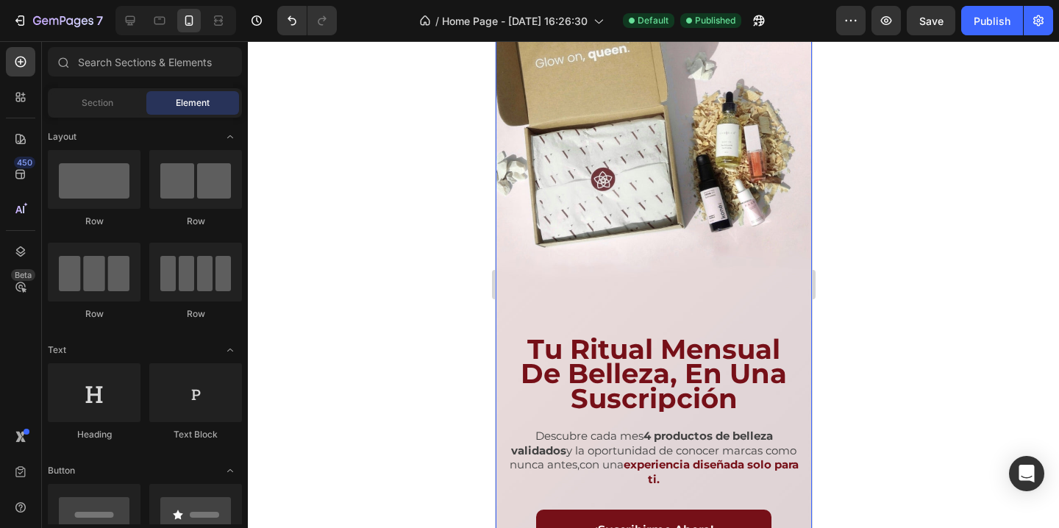
click at [734, 299] on div "Background Image" at bounding box center [653, 296] width 316 height 563
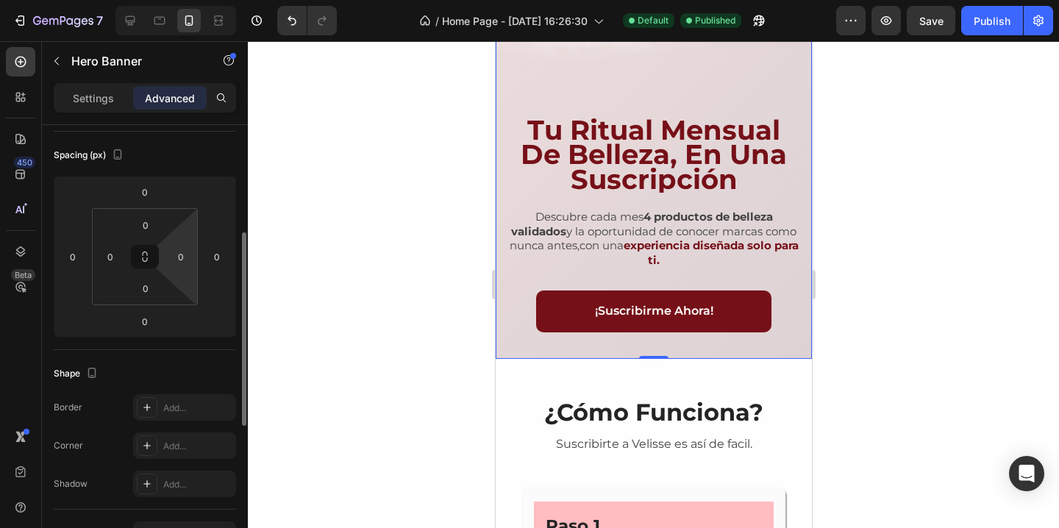
scroll to position [129, 0]
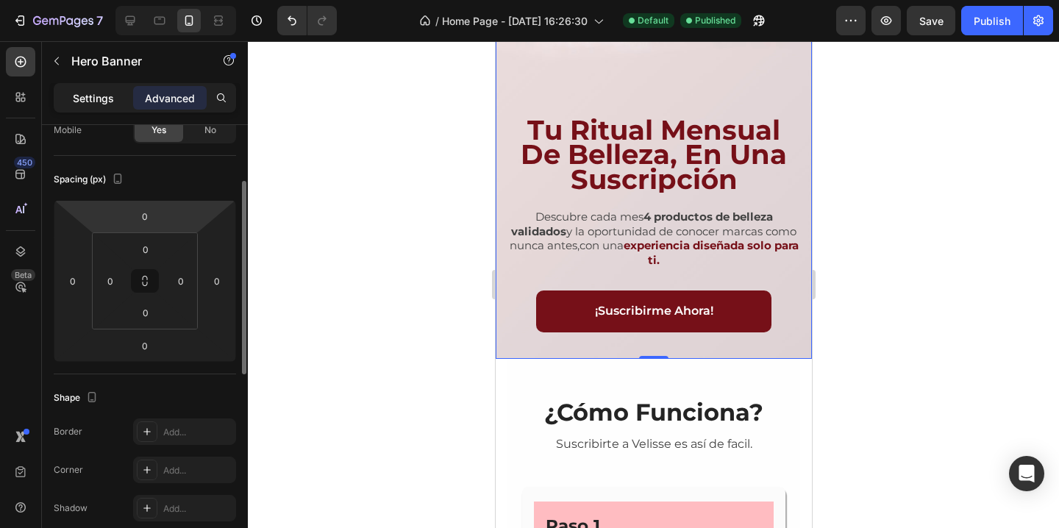
click at [104, 101] on p "Settings" at bounding box center [93, 97] width 41 height 15
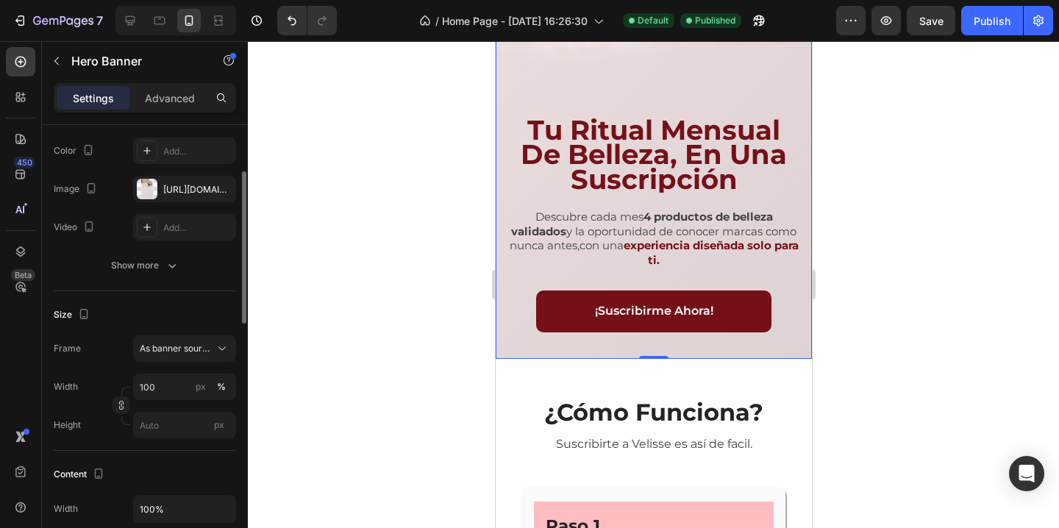
scroll to position [151, 0]
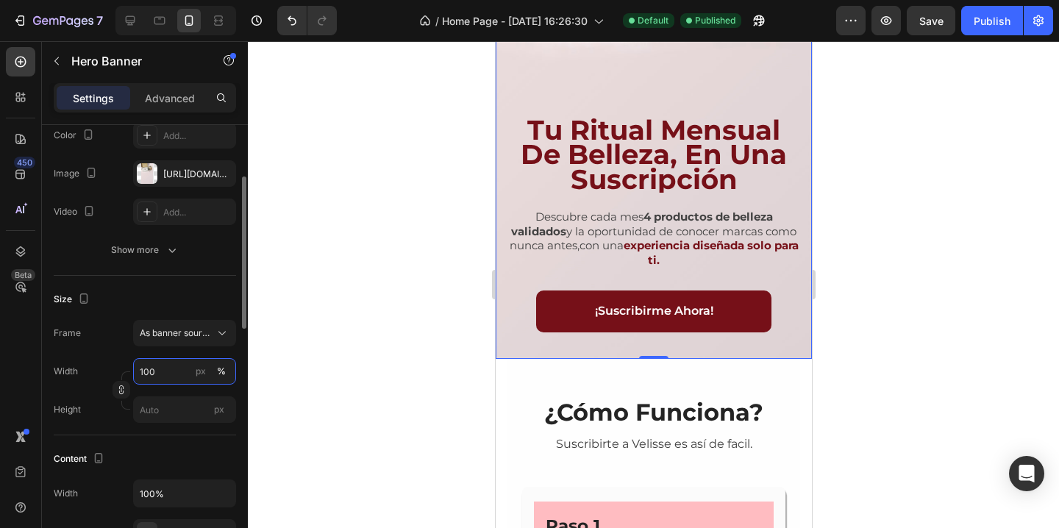
click at [149, 369] on input "100" at bounding box center [184, 371] width 103 height 26
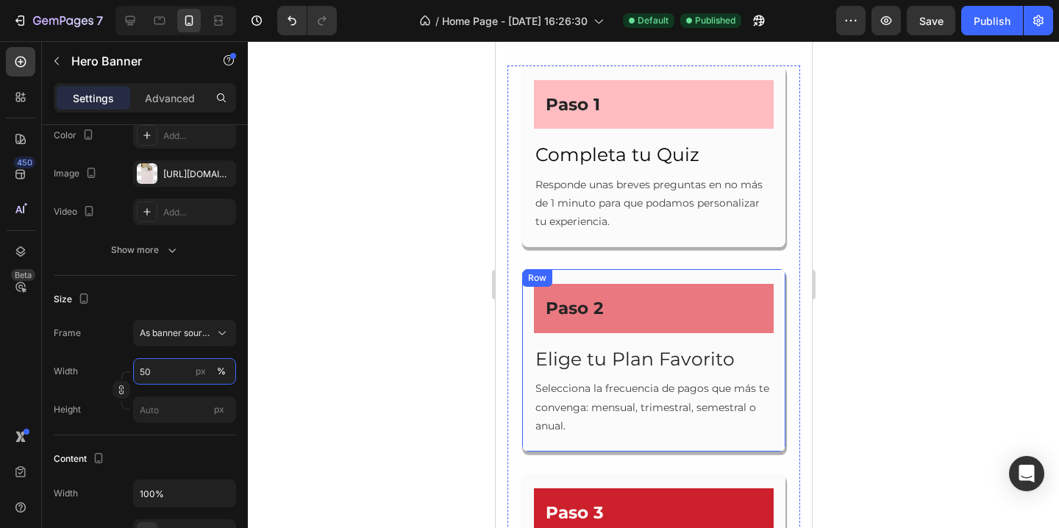
scroll to position [0, 0]
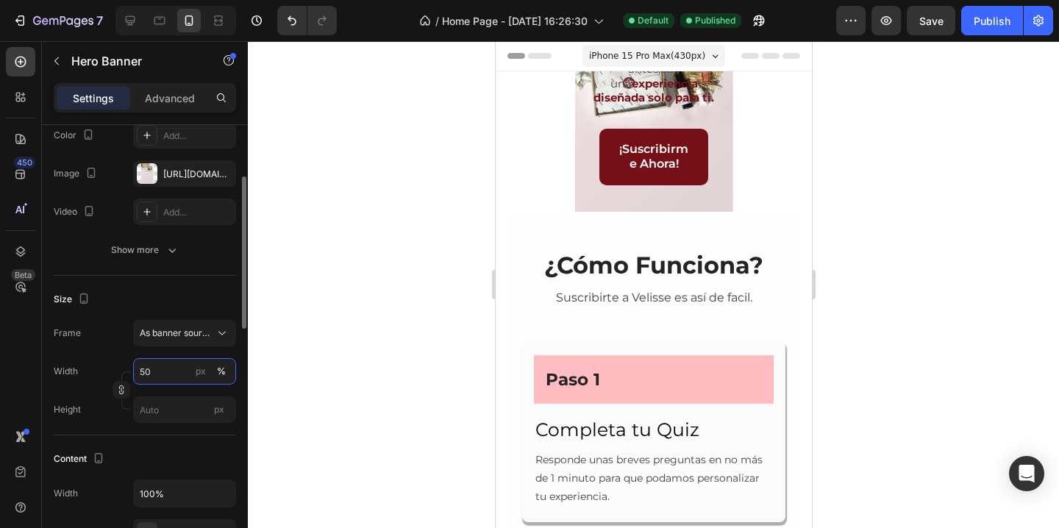
type input "5"
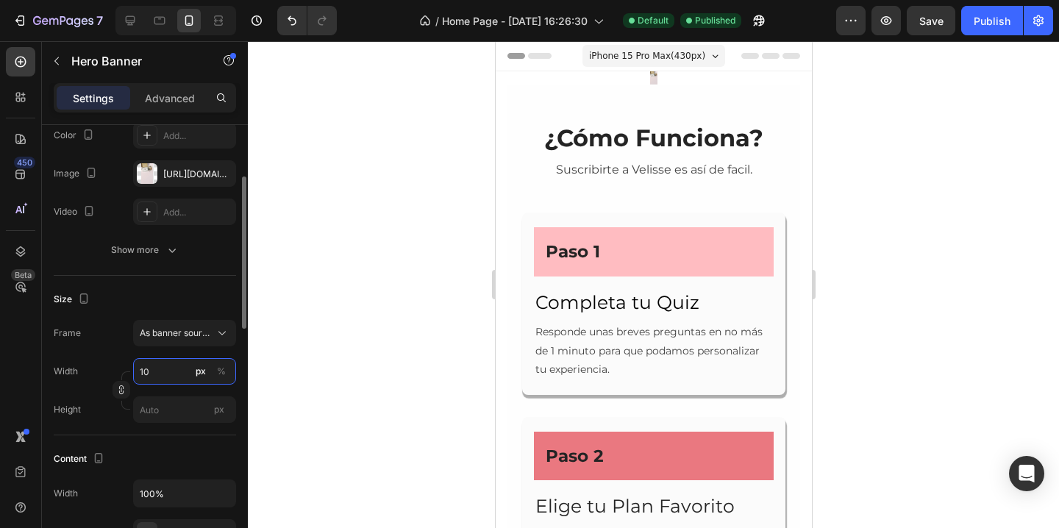
type input "1"
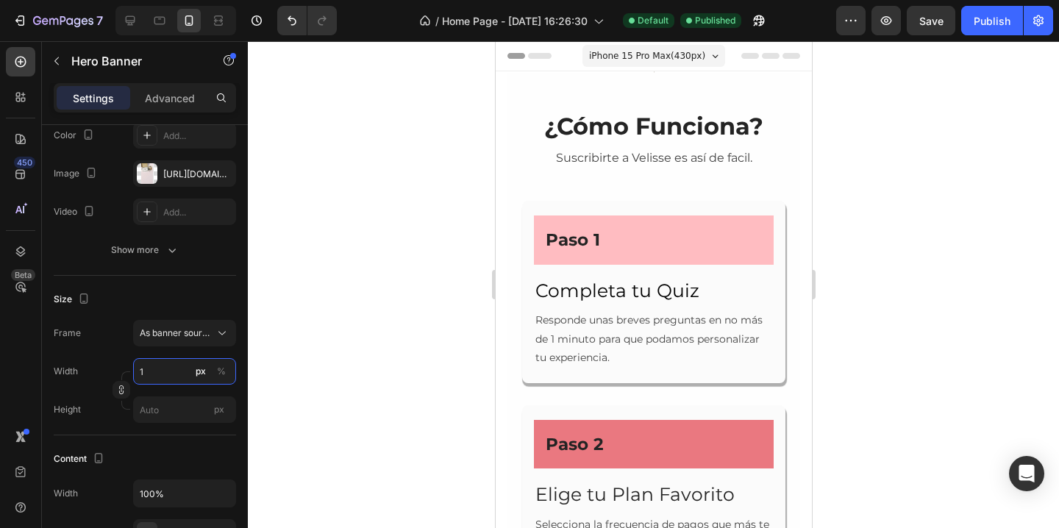
type input "1"
click at [295, 314] on div at bounding box center [653, 284] width 811 height 487
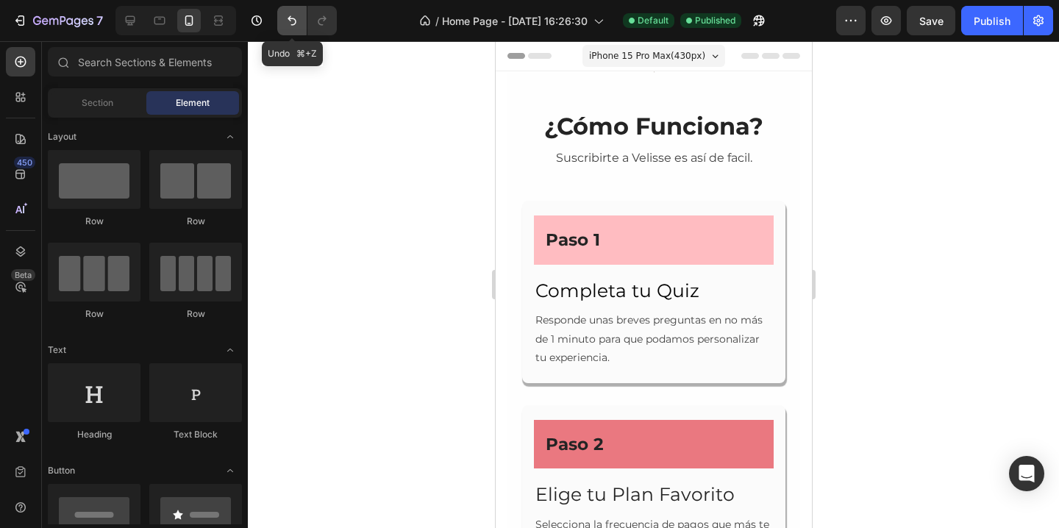
click at [293, 22] on icon "Undo/Redo" at bounding box center [292, 20] width 15 height 15
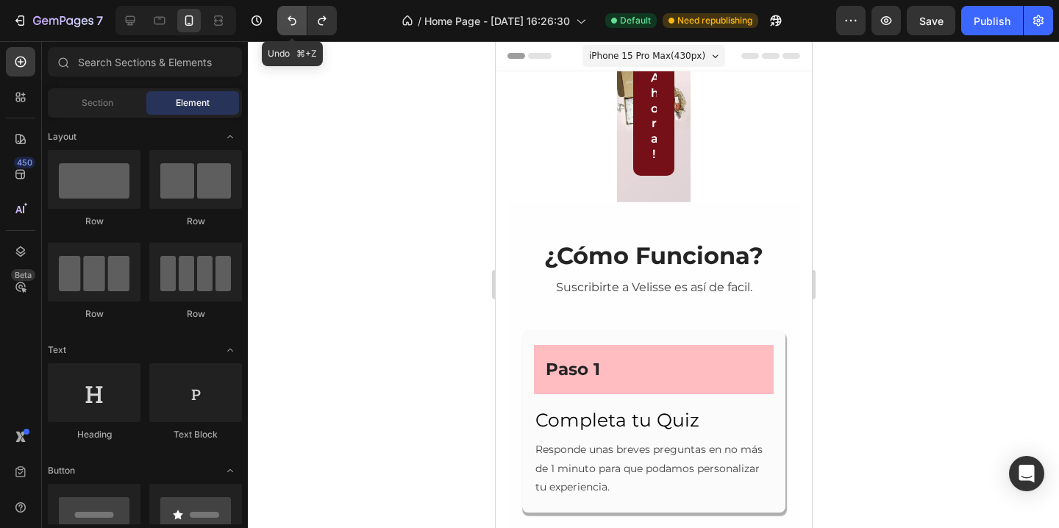
click at [293, 22] on icon "Undo/Redo" at bounding box center [292, 20] width 15 height 15
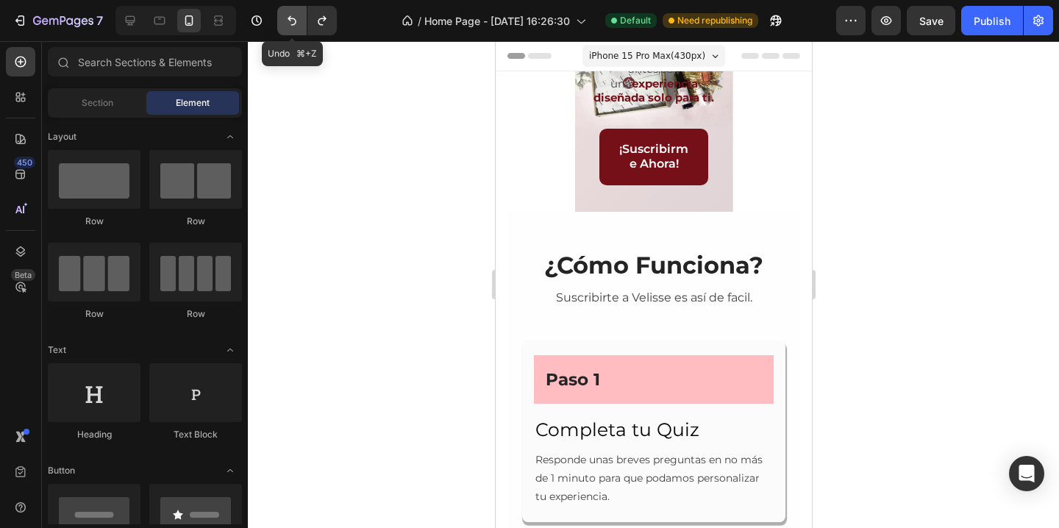
click at [293, 22] on icon "Undo/Redo" at bounding box center [292, 20] width 15 height 15
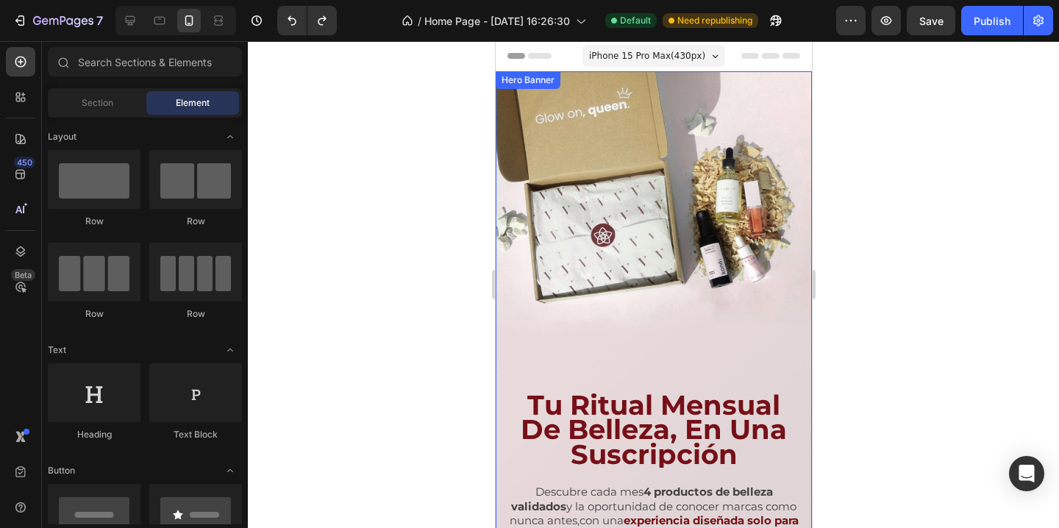
click at [768, 110] on div "Background Image" at bounding box center [653, 352] width 316 height 563
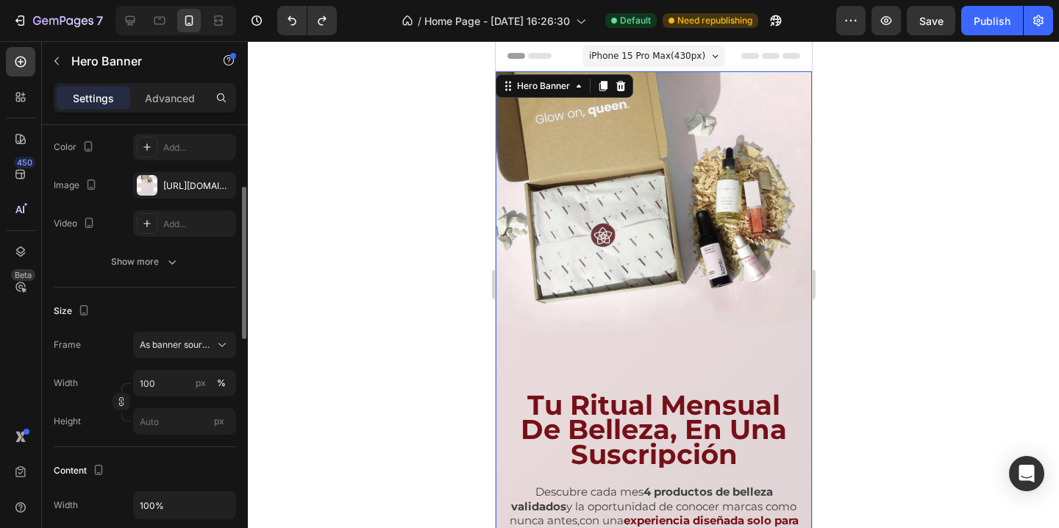
scroll to position [204, 0]
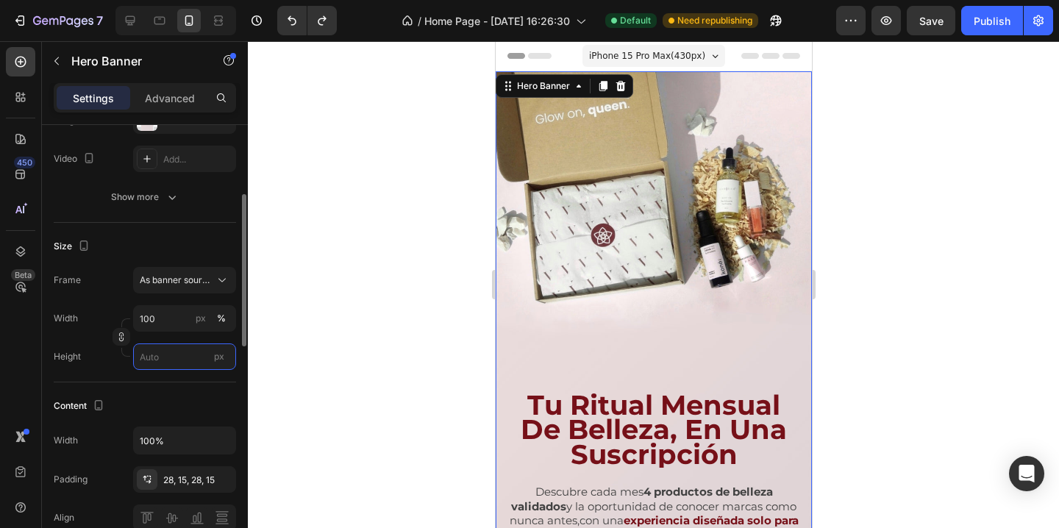
click at [160, 359] on input "px" at bounding box center [184, 356] width 103 height 26
type input "5"
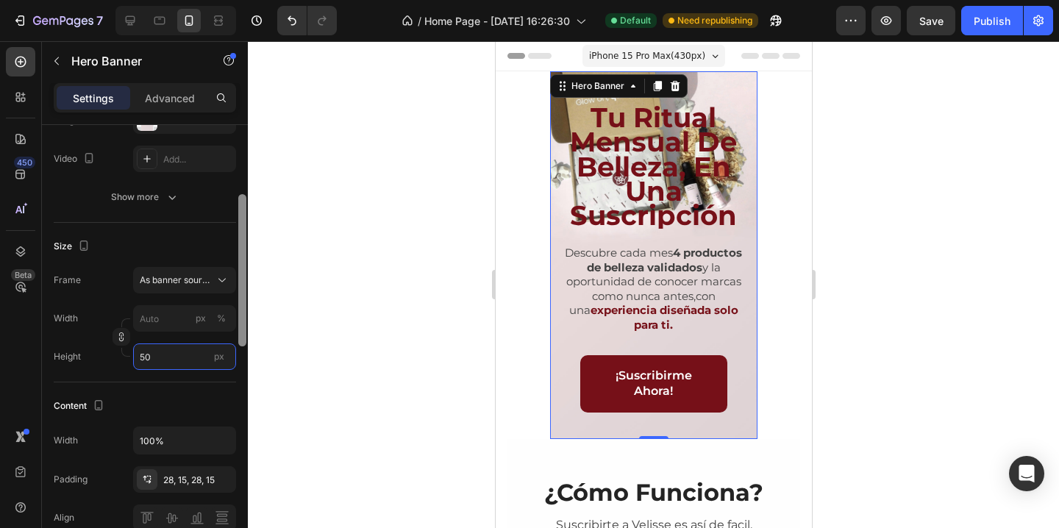
type input "5"
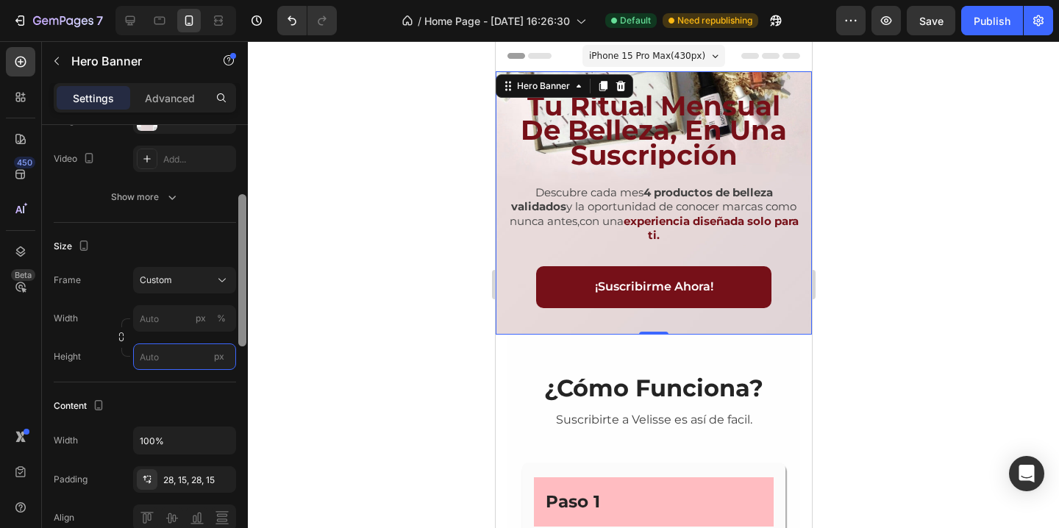
type input "5"
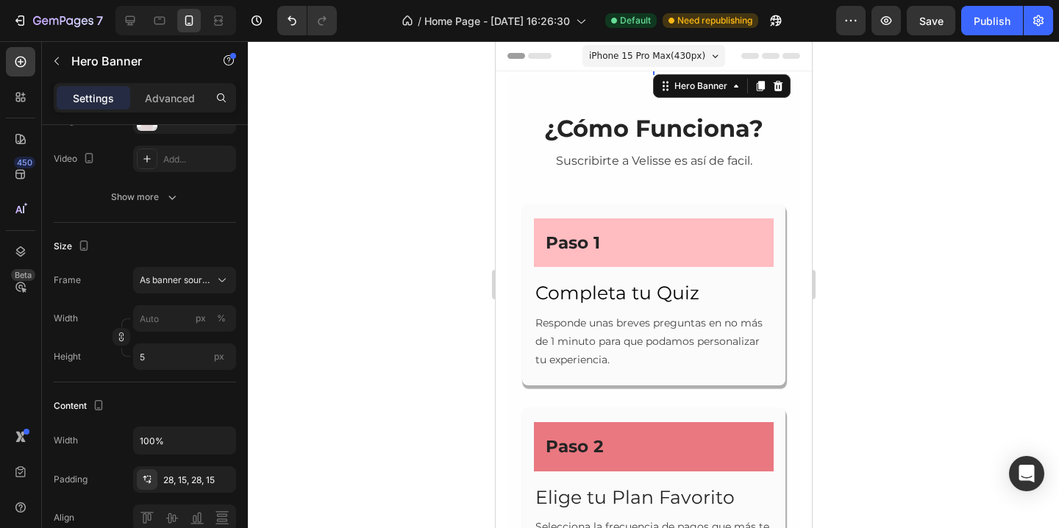
click at [446, 210] on div at bounding box center [653, 284] width 811 height 487
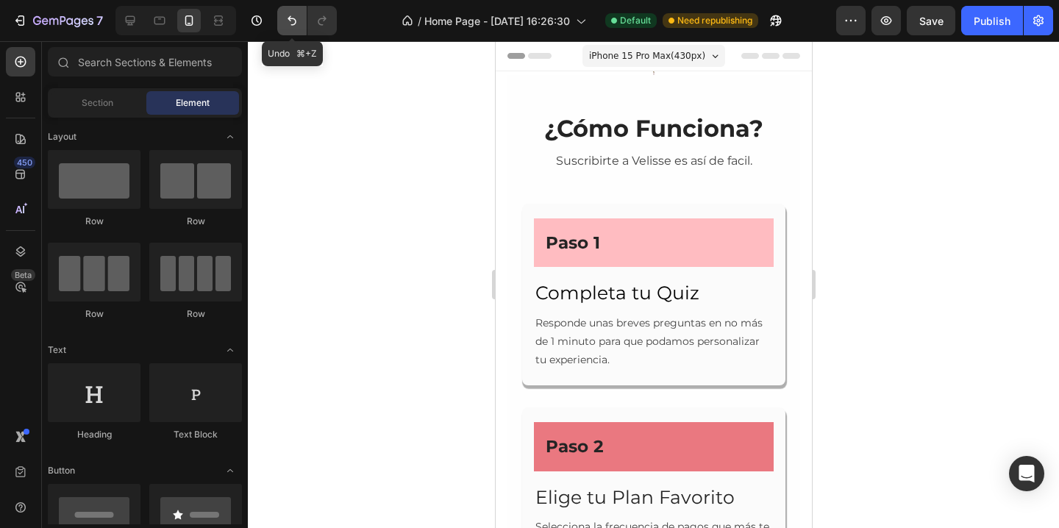
click at [288, 17] on icon "Undo/Redo" at bounding box center [292, 21] width 9 height 10
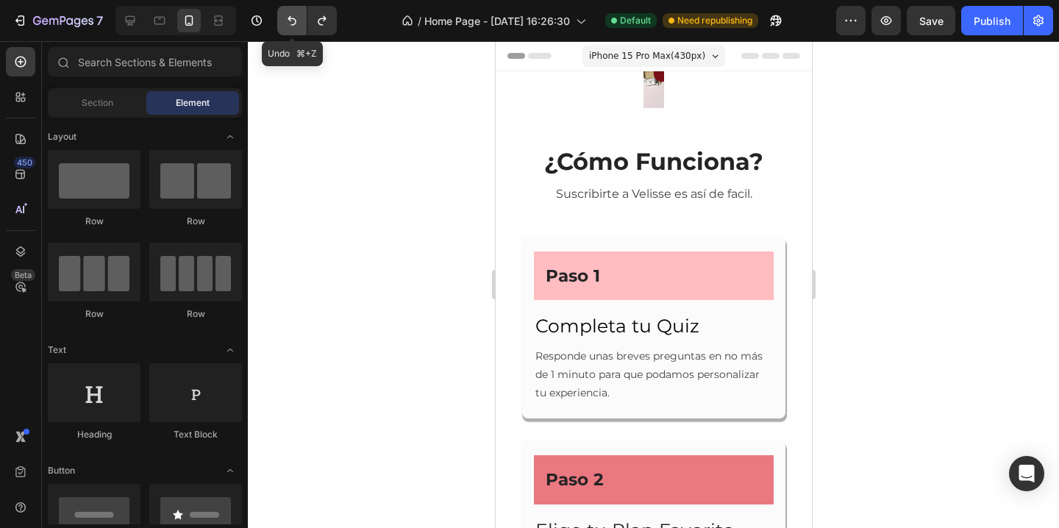
click at [288, 17] on icon "Undo/Redo" at bounding box center [292, 21] width 9 height 10
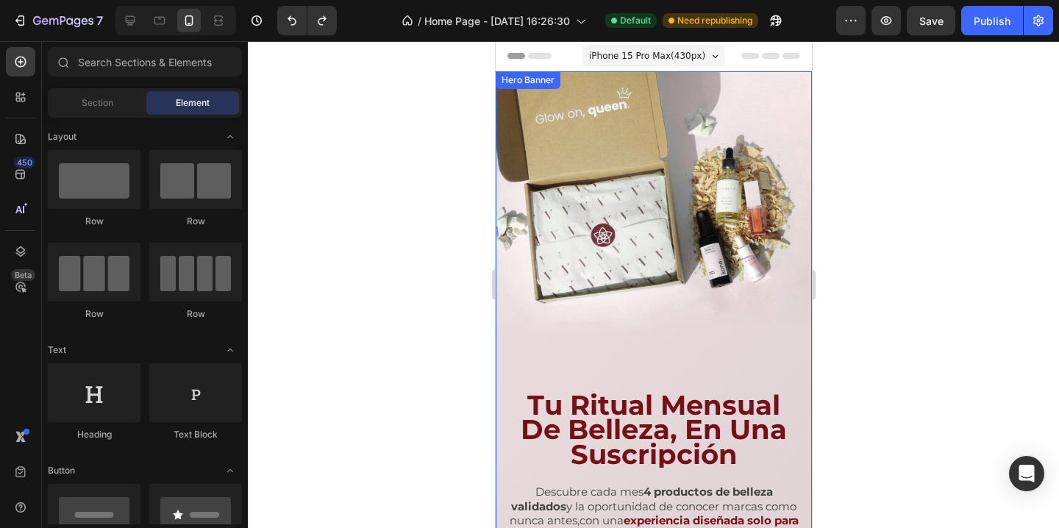
click at [621, 361] on div "Background Image" at bounding box center [653, 352] width 316 height 563
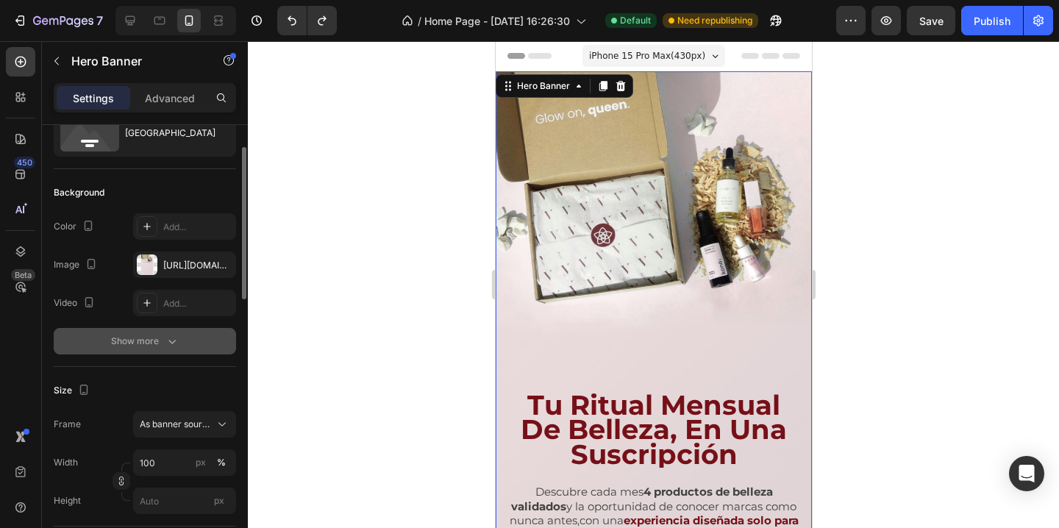
scroll to position [176, 0]
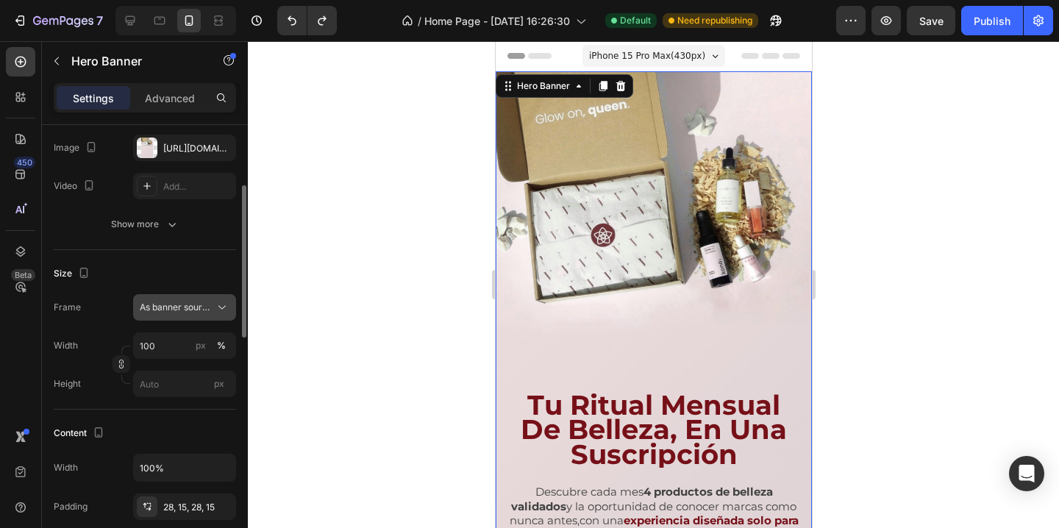
click at [180, 307] on span "As banner source" at bounding box center [176, 307] width 72 height 13
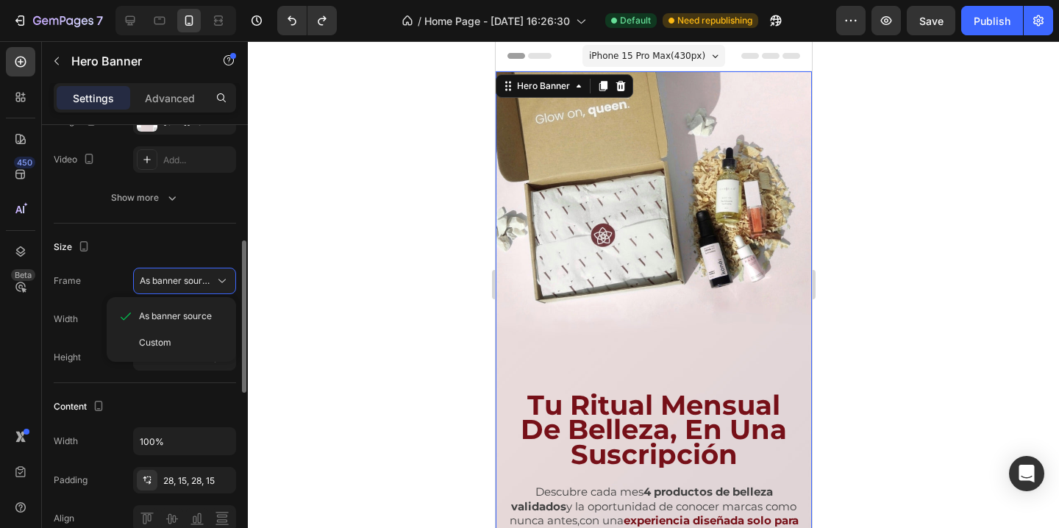
scroll to position [246, 0]
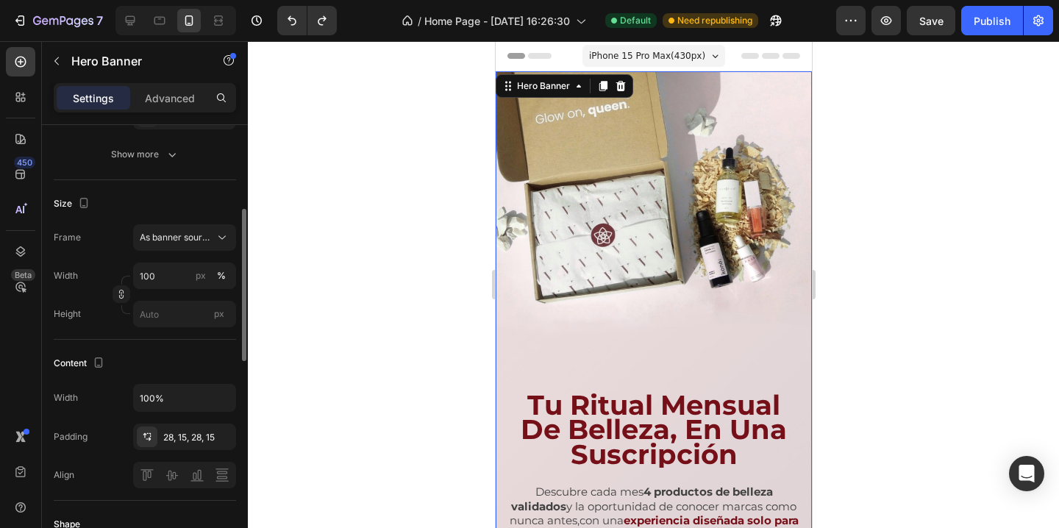
click at [146, 367] on div "Content" at bounding box center [145, 364] width 182 height 24
click at [173, 402] on input "100%" at bounding box center [184, 398] width 101 height 26
click at [241, 398] on div at bounding box center [242, 347] width 11 height 445
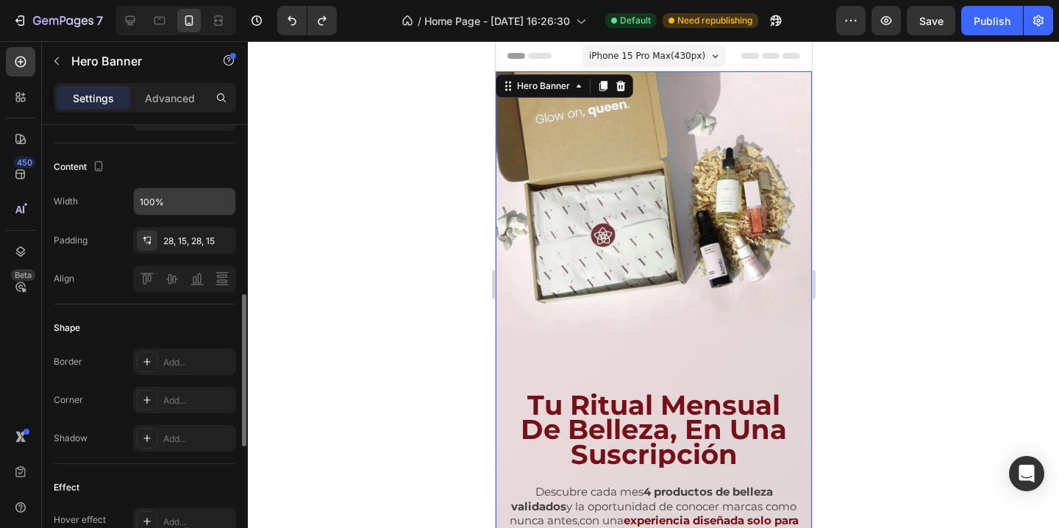
scroll to position [435, 0]
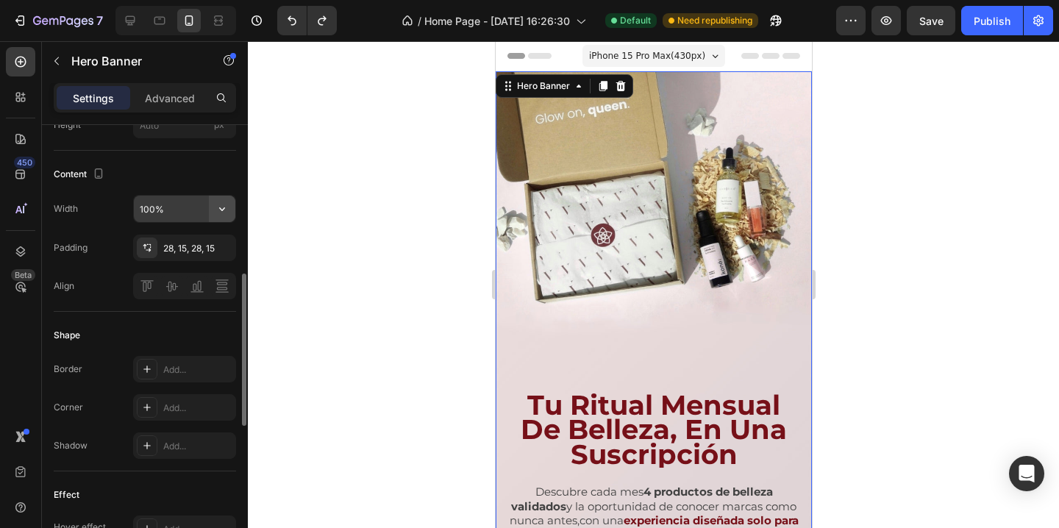
click at [226, 203] on icon "button" at bounding box center [222, 208] width 15 height 15
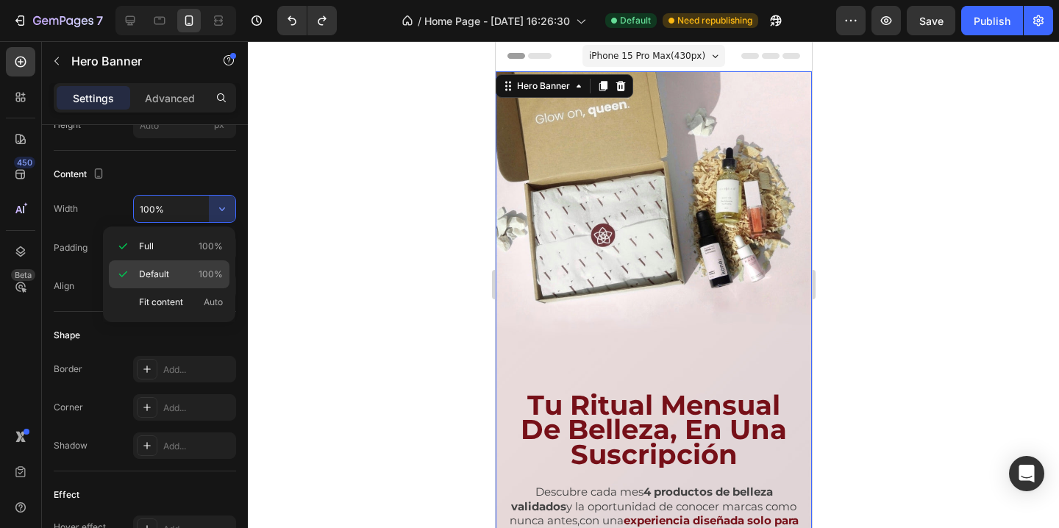
click at [170, 271] on p "Default 100%" at bounding box center [181, 274] width 84 height 13
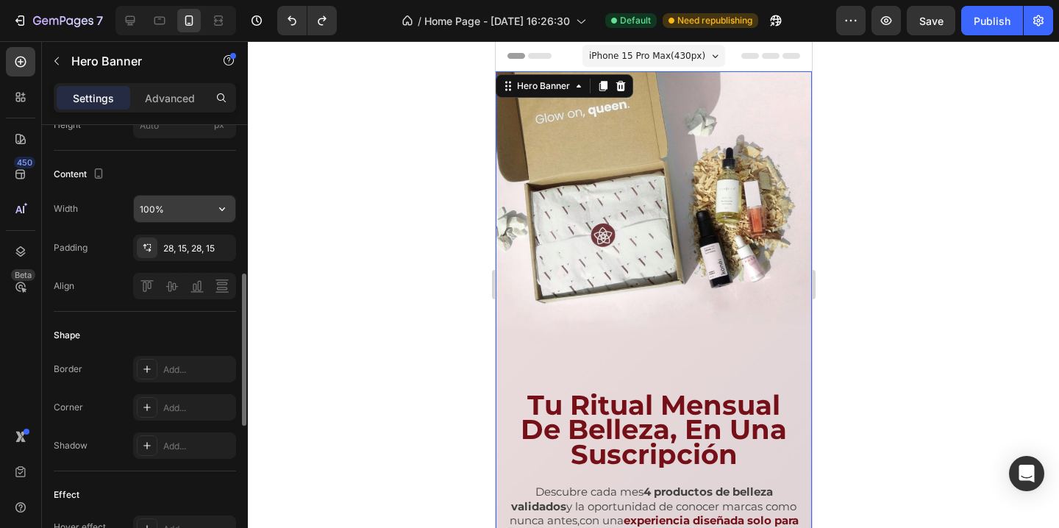
click at [219, 208] on icon "button" at bounding box center [222, 208] width 15 height 15
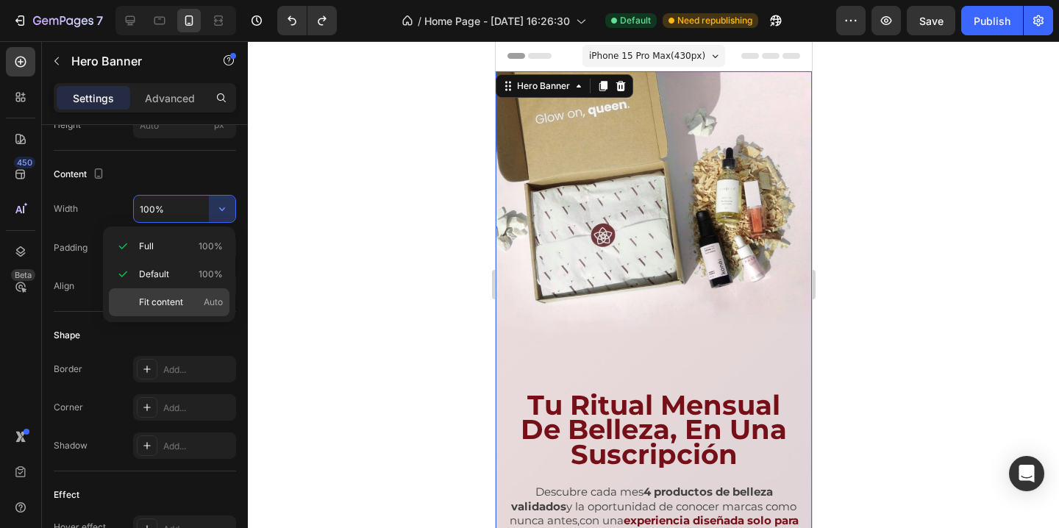
click at [181, 296] on span "Fit content" at bounding box center [161, 302] width 44 height 13
type input "Auto"
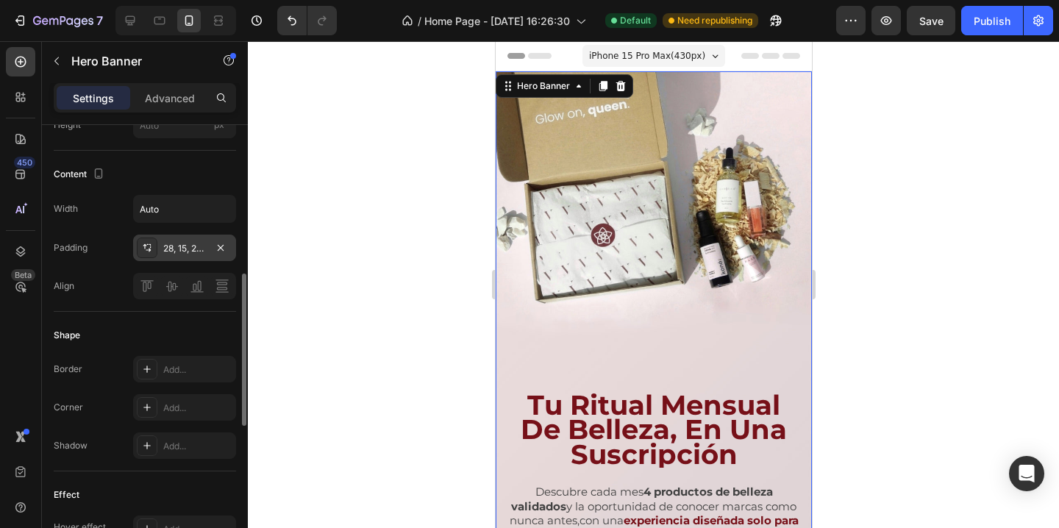
click at [171, 251] on div "28, 15, 28, 15" at bounding box center [184, 248] width 43 height 13
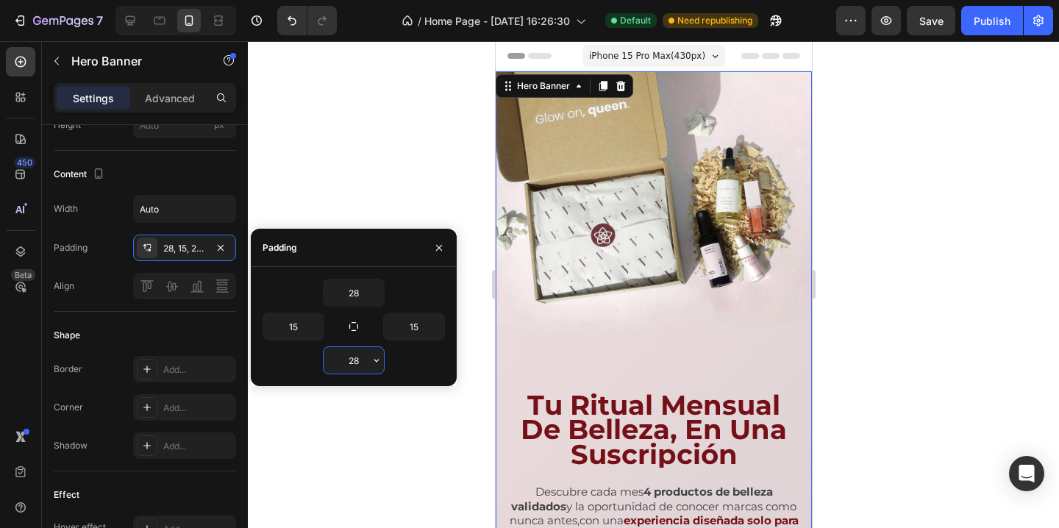
click at [356, 359] on input "28" at bounding box center [354, 360] width 60 height 26
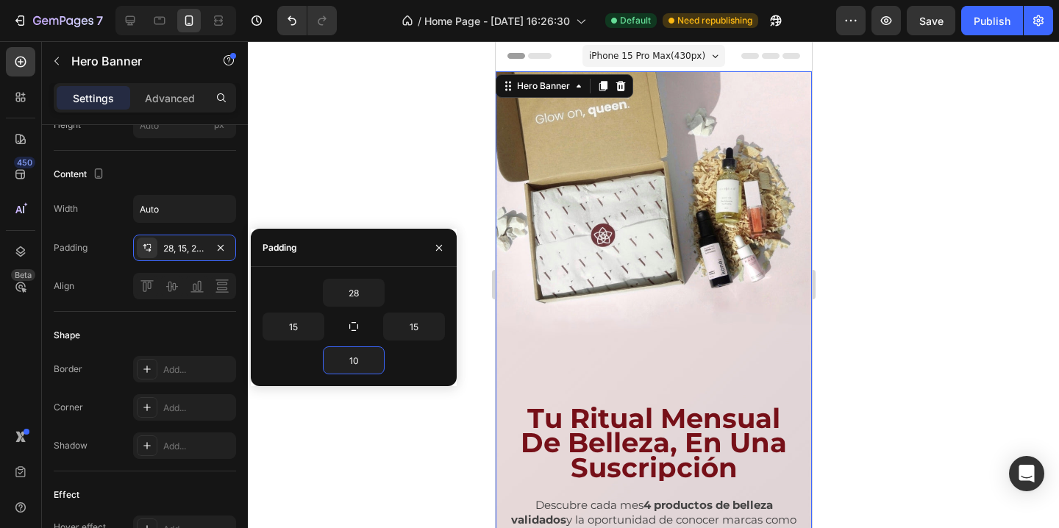
type input "1"
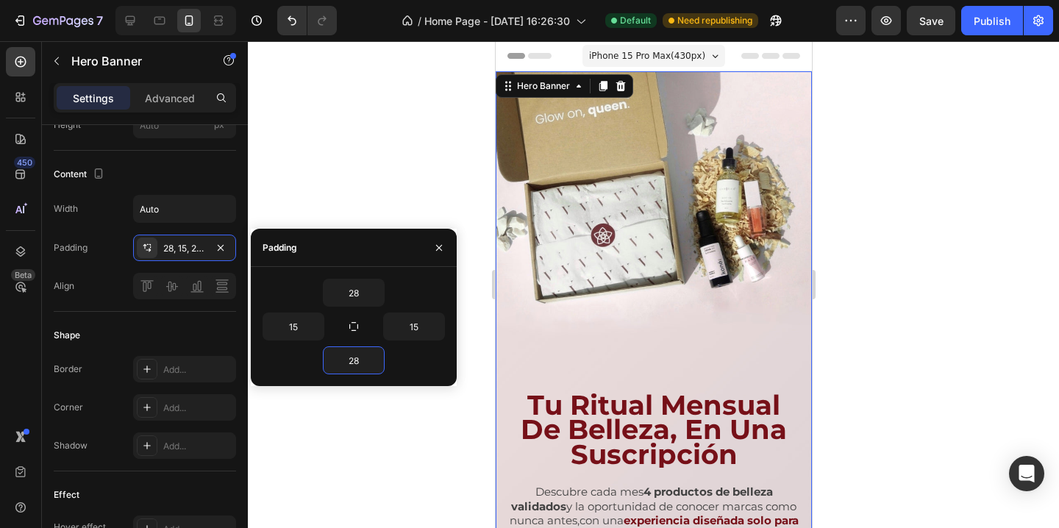
type input "2"
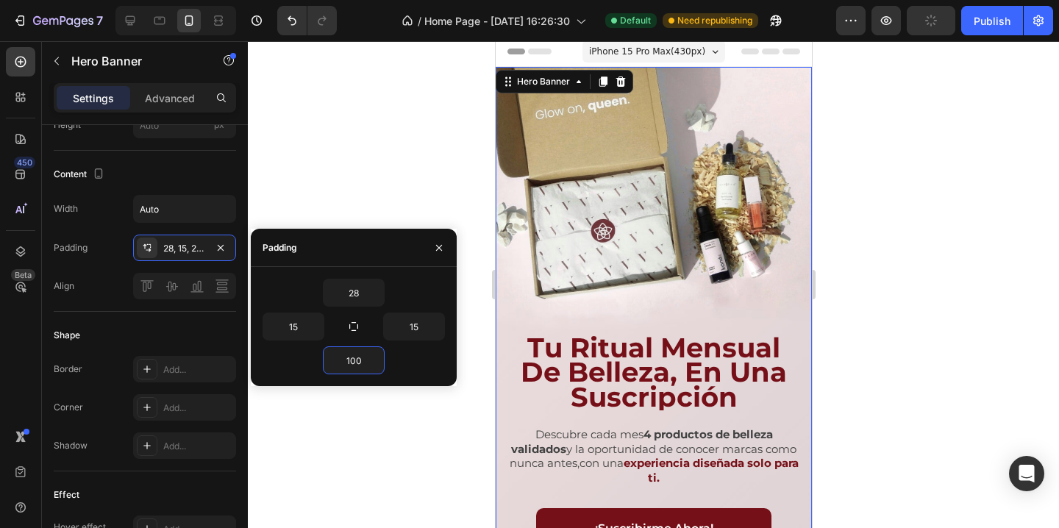
scroll to position [0, 0]
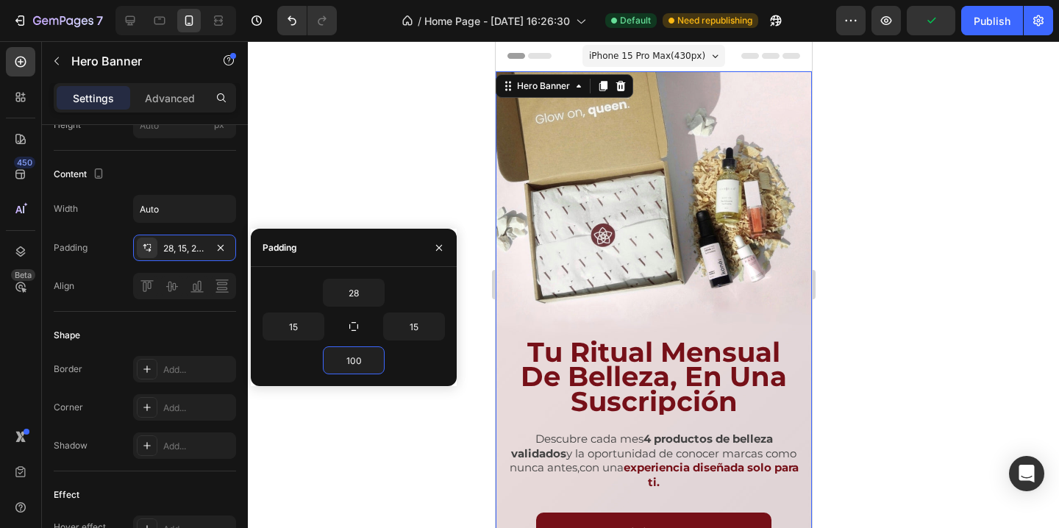
click at [652, 54] on span "iPhone 15 Pro Max ( 430 px)" at bounding box center [646, 56] width 116 height 15
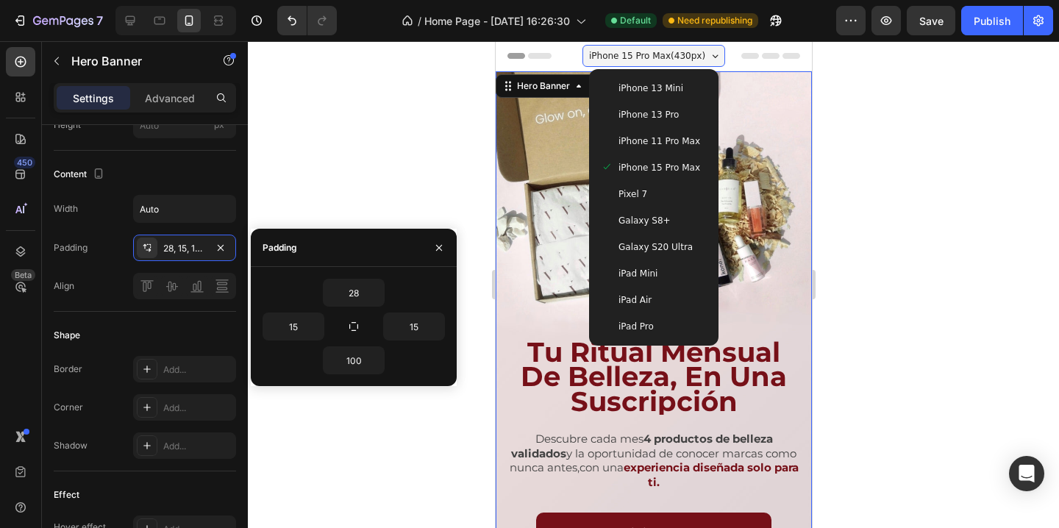
click at [674, 120] on span "iPhone 13 Pro" at bounding box center [648, 114] width 60 height 15
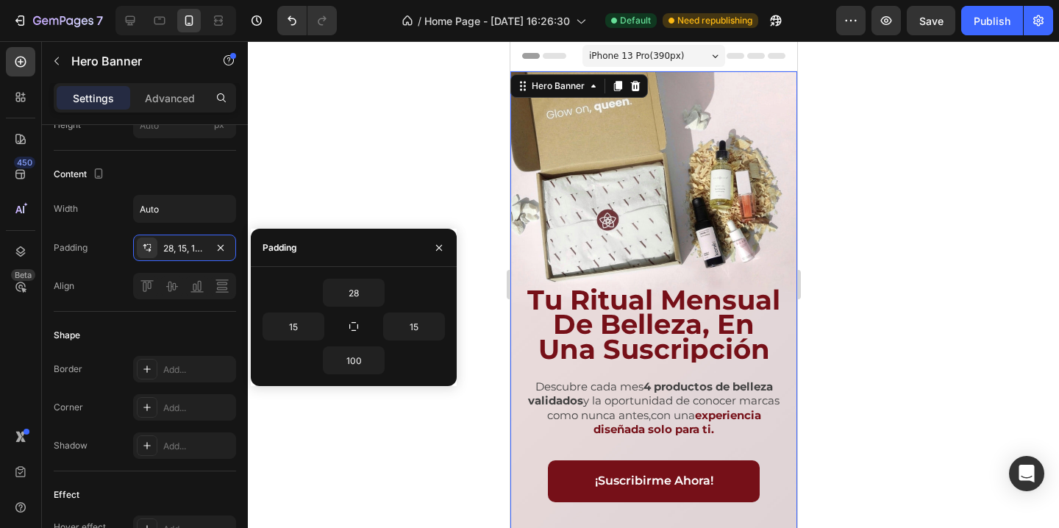
click at [648, 55] on span "iPhone 13 Pro ( 390 px)" at bounding box center [635, 56] width 95 height 15
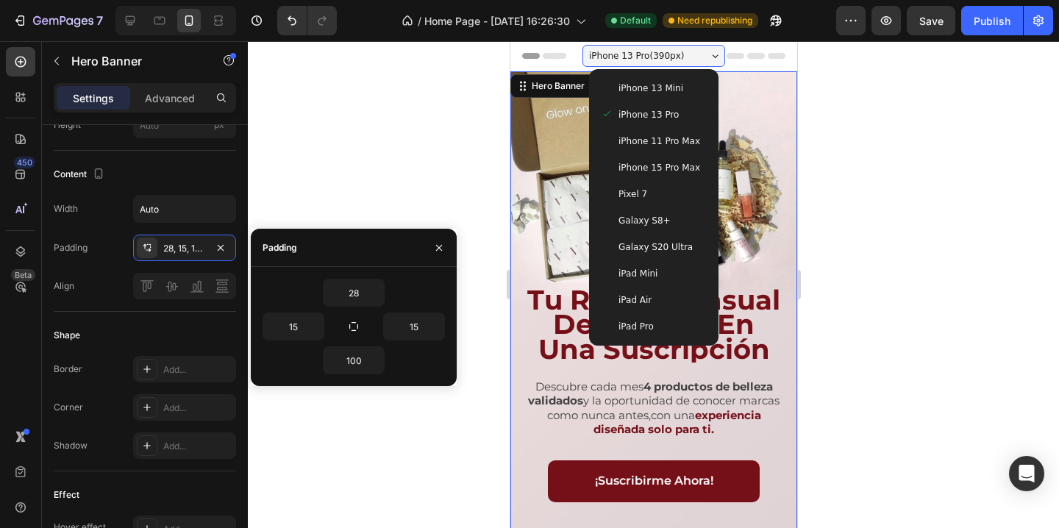
click at [673, 90] on span "iPhone 13 Mini" at bounding box center [650, 88] width 65 height 15
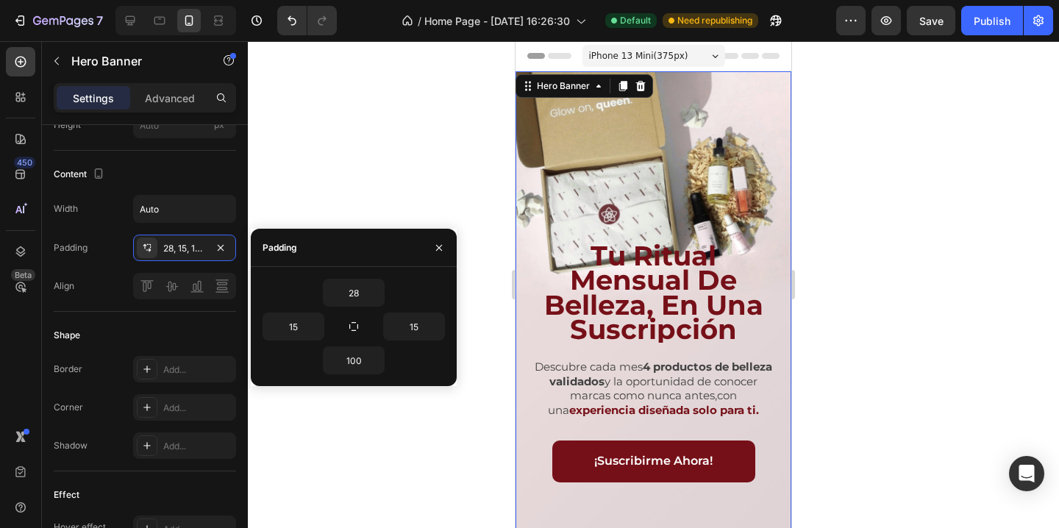
click at [658, 57] on span "iPhone 13 Mini ( 375 px)" at bounding box center [638, 56] width 99 height 15
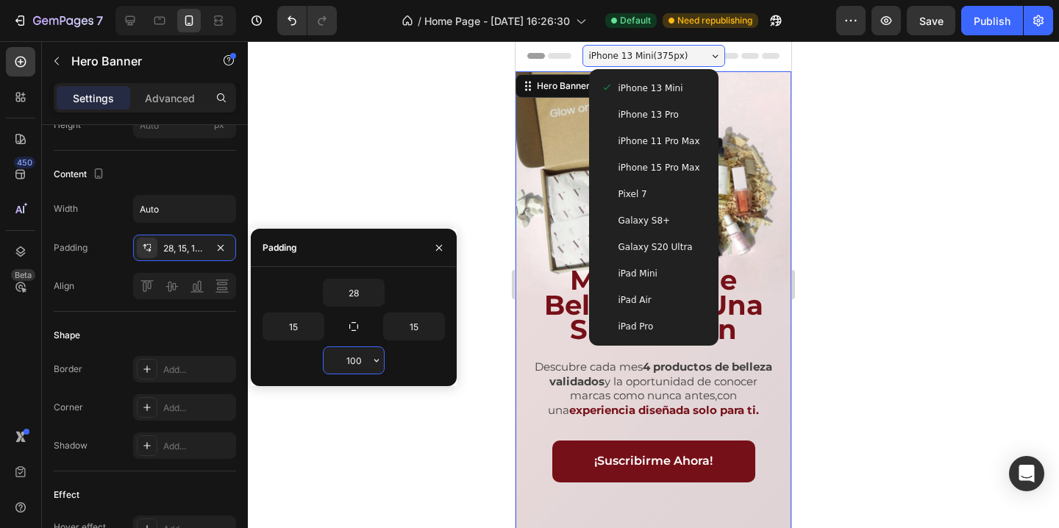
click at [354, 360] on input "100" at bounding box center [354, 360] width 60 height 26
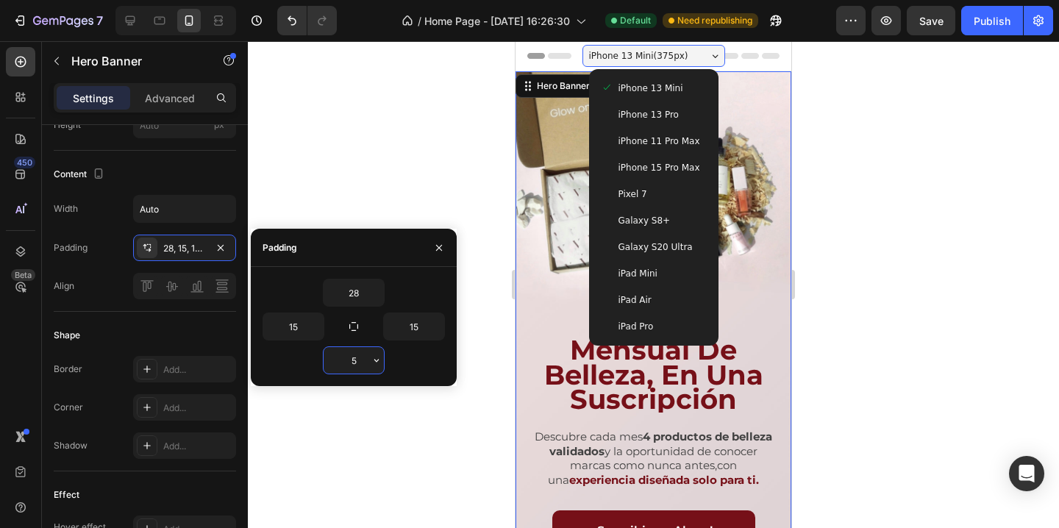
type input "50"
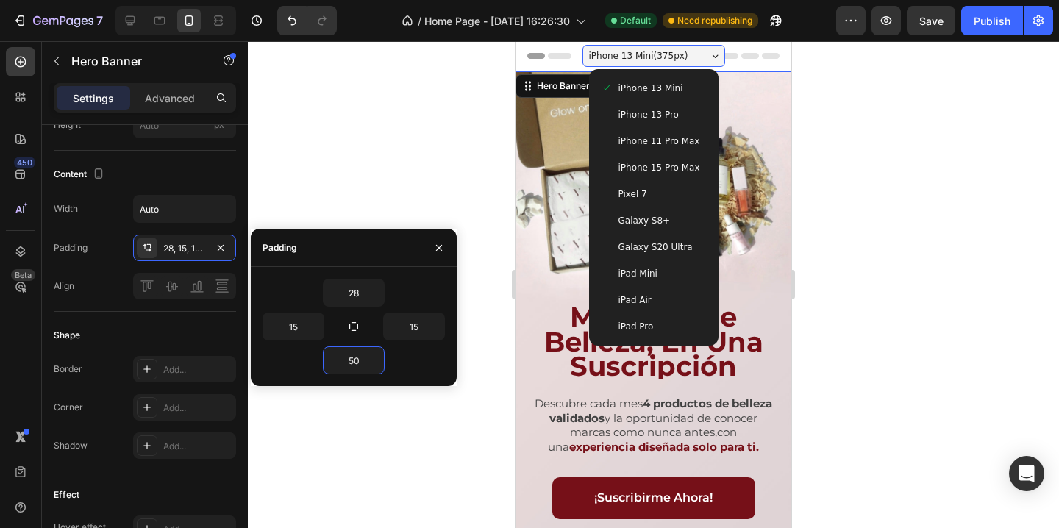
click at [427, 174] on div at bounding box center [653, 284] width 811 height 487
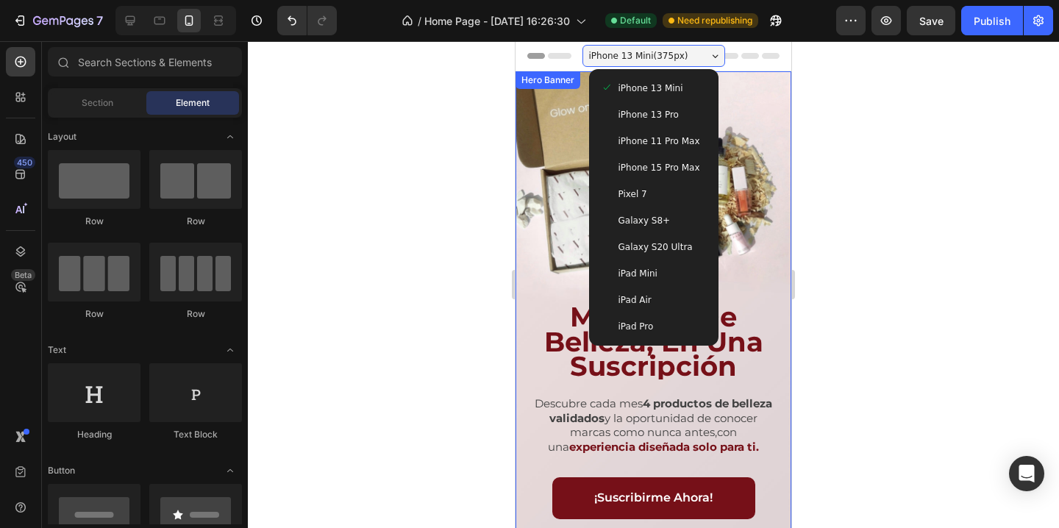
click at [763, 113] on div "Background Image" at bounding box center [653, 316] width 276 height 490
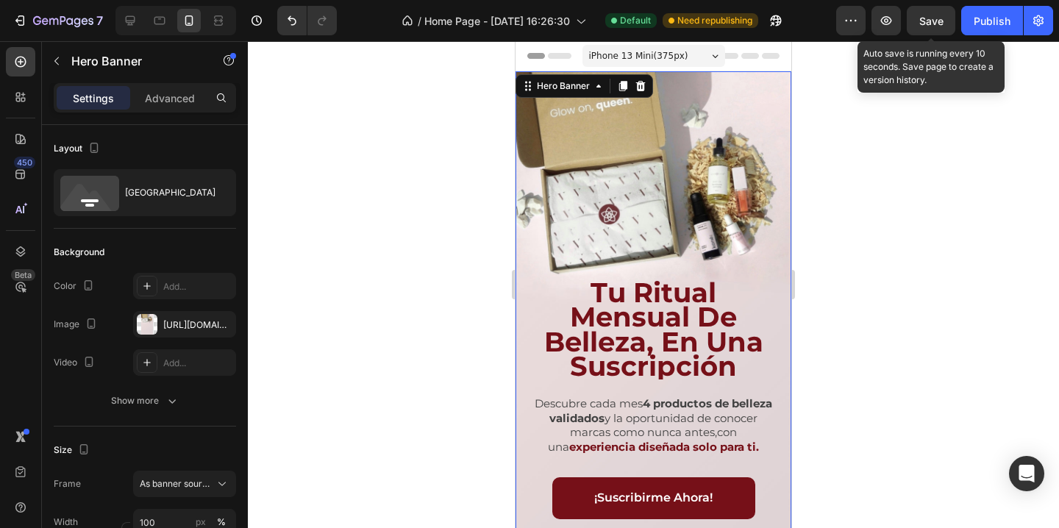
click at [938, 21] on span "Save" at bounding box center [931, 21] width 24 height 13
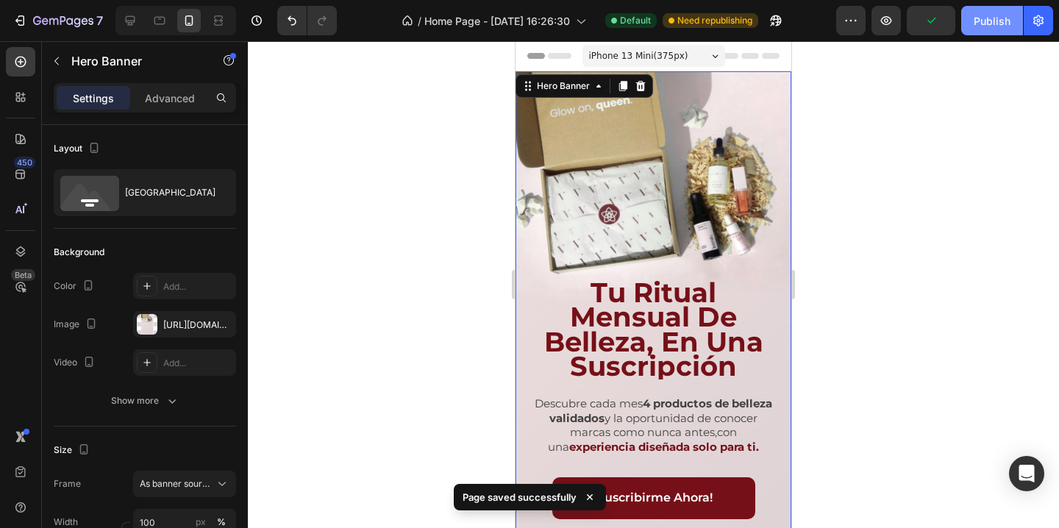
click at [1007, 19] on div "Publish" at bounding box center [992, 20] width 37 height 15
click at [667, 51] on span "iPhone 13 Mini ( 375 px)" at bounding box center [638, 56] width 99 height 15
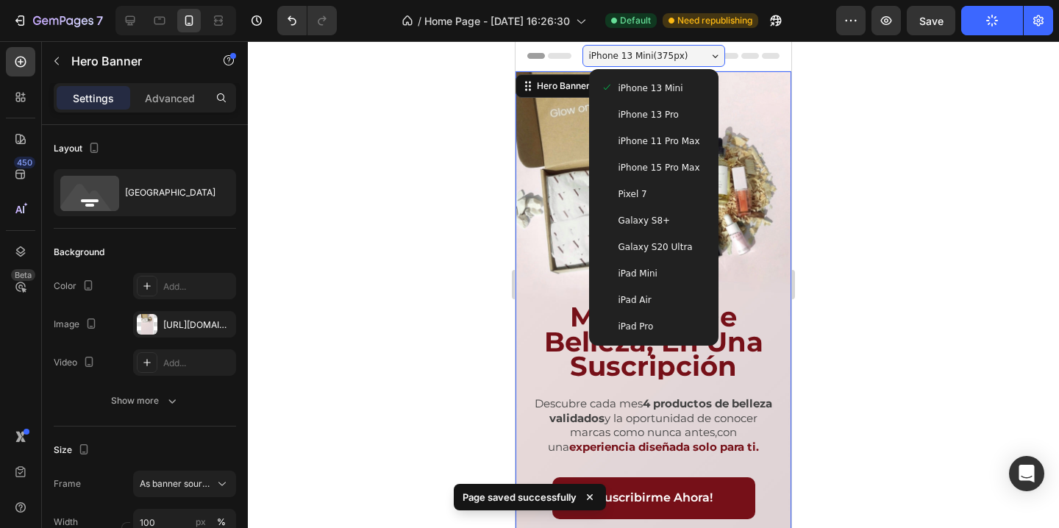
click at [679, 116] on div "iPhone 13 Pro" at bounding box center [654, 114] width 106 height 15
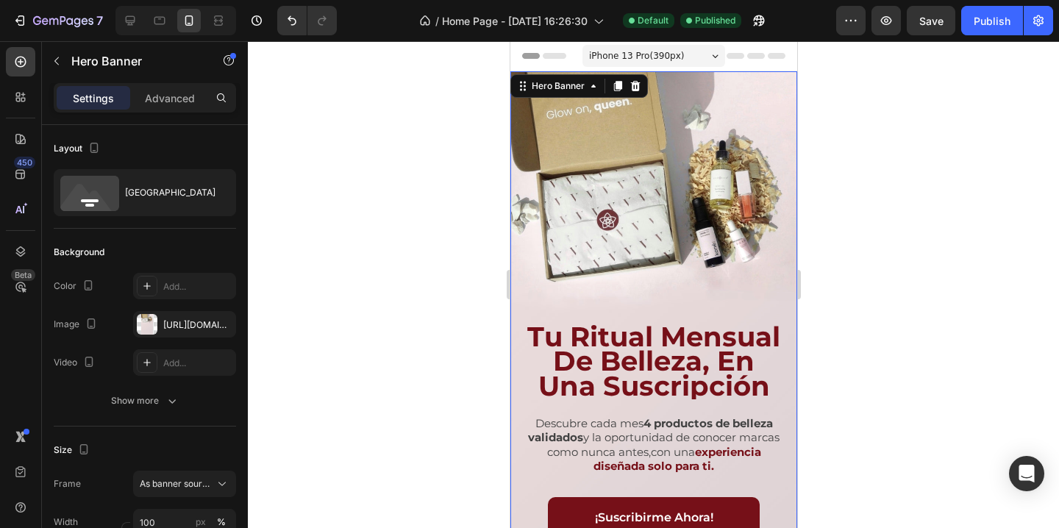
click at [666, 56] on span "iPhone 13 Pro ( 390 px)" at bounding box center [635, 56] width 95 height 15
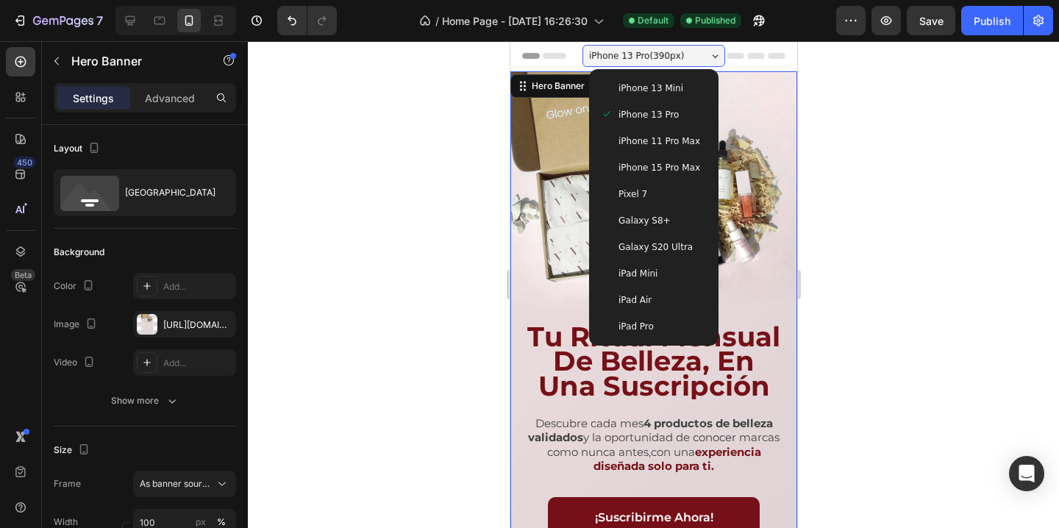
click at [665, 78] on div "iPhone 13 Mini" at bounding box center [653, 88] width 118 height 26
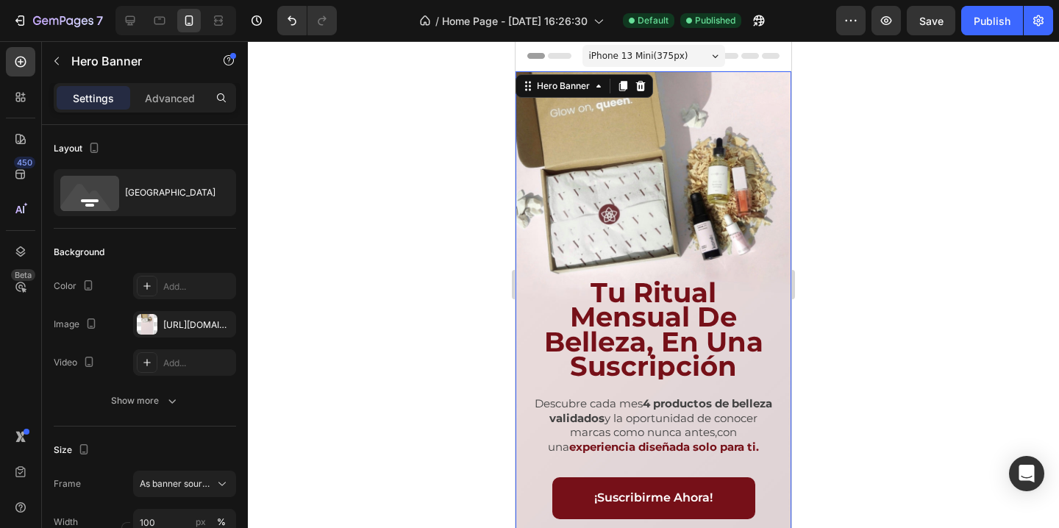
click at [662, 57] on span "iPhone 13 Mini ( 375 px)" at bounding box center [638, 56] width 99 height 15
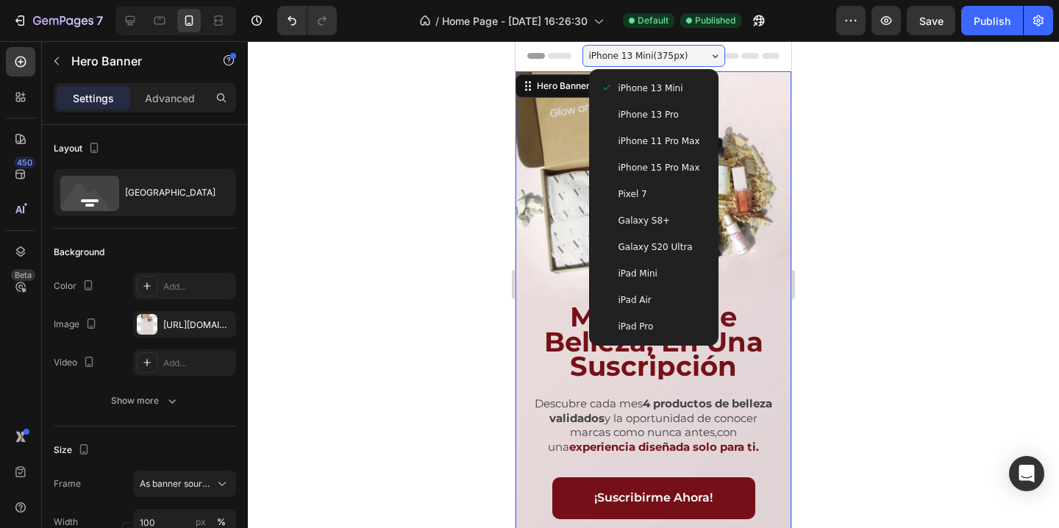
click at [662, 107] on span "iPhone 13 Pro" at bounding box center [648, 114] width 60 height 15
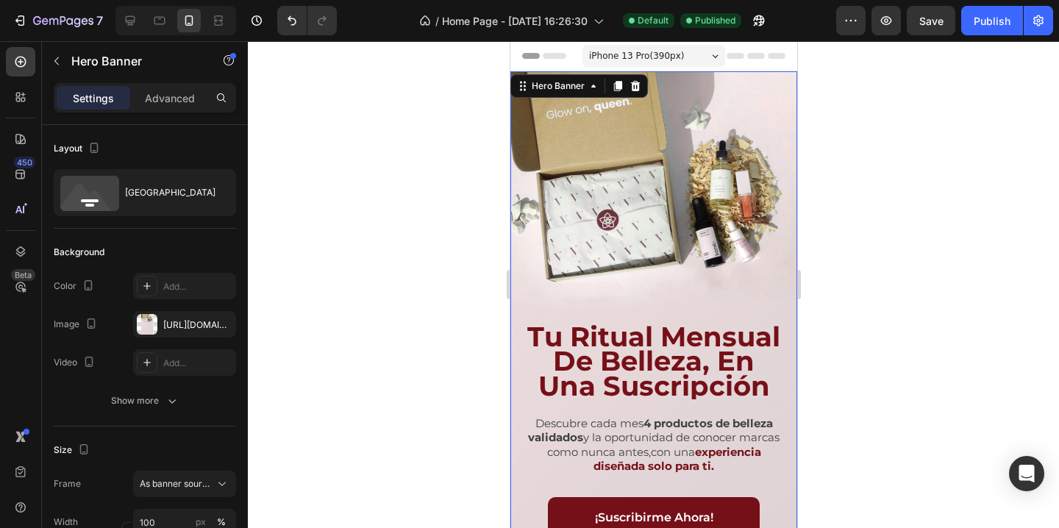
click at [659, 60] on span "iPhone 13 Pro ( 390 px)" at bounding box center [635, 56] width 95 height 15
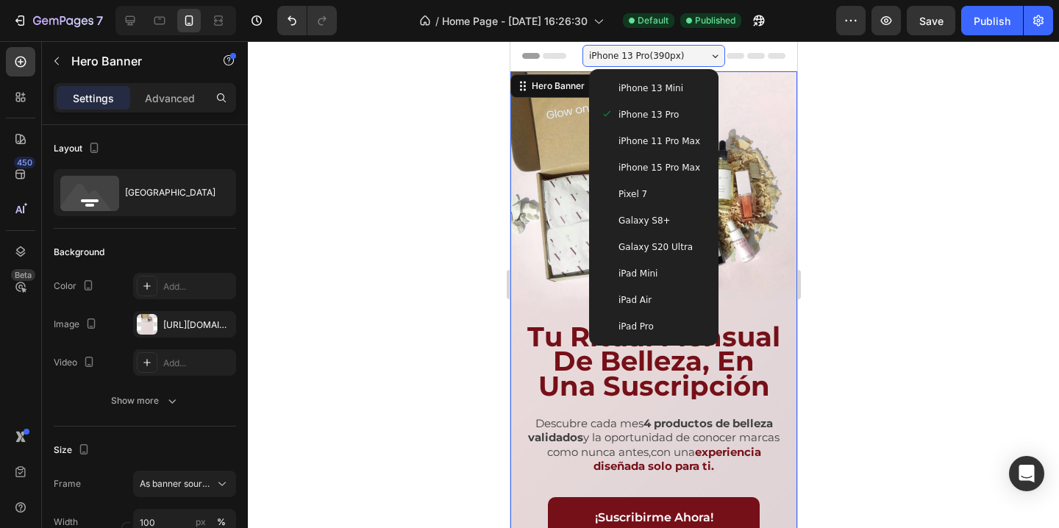
click at [665, 94] on span "iPhone 13 Mini" at bounding box center [650, 88] width 65 height 15
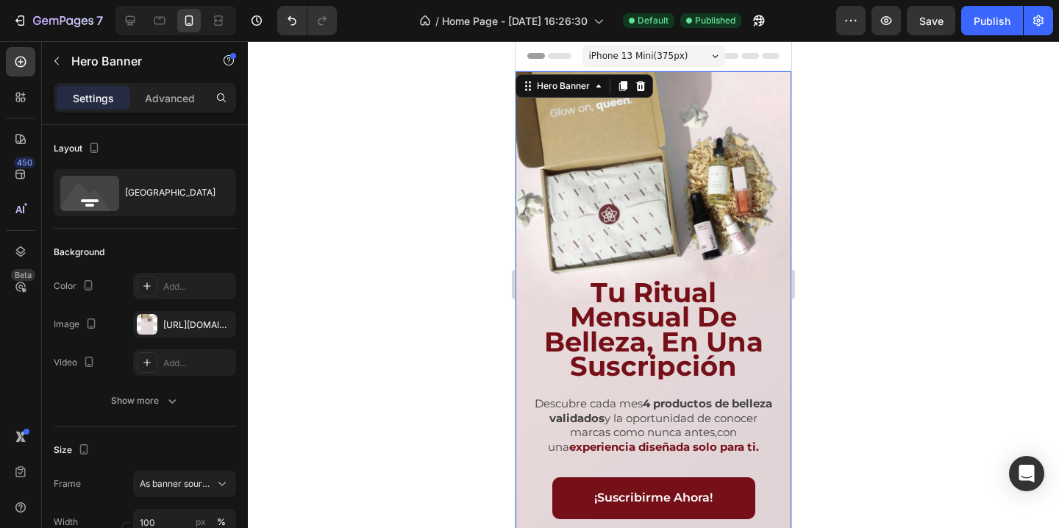
click at [677, 49] on span "iPhone 13 Mini ( 375 px)" at bounding box center [638, 56] width 99 height 15
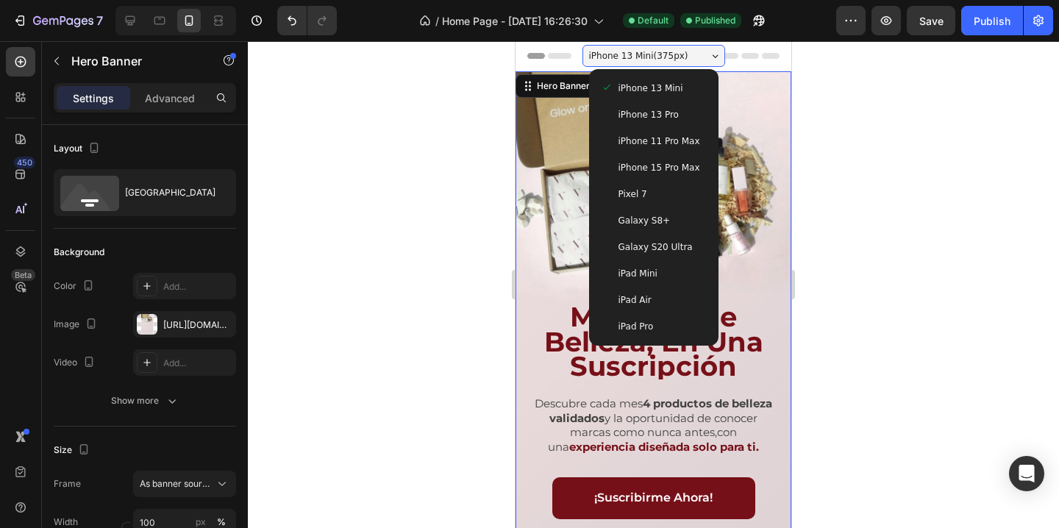
click at [668, 143] on span "iPhone 11 Pro Max" at bounding box center [659, 141] width 82 height 15
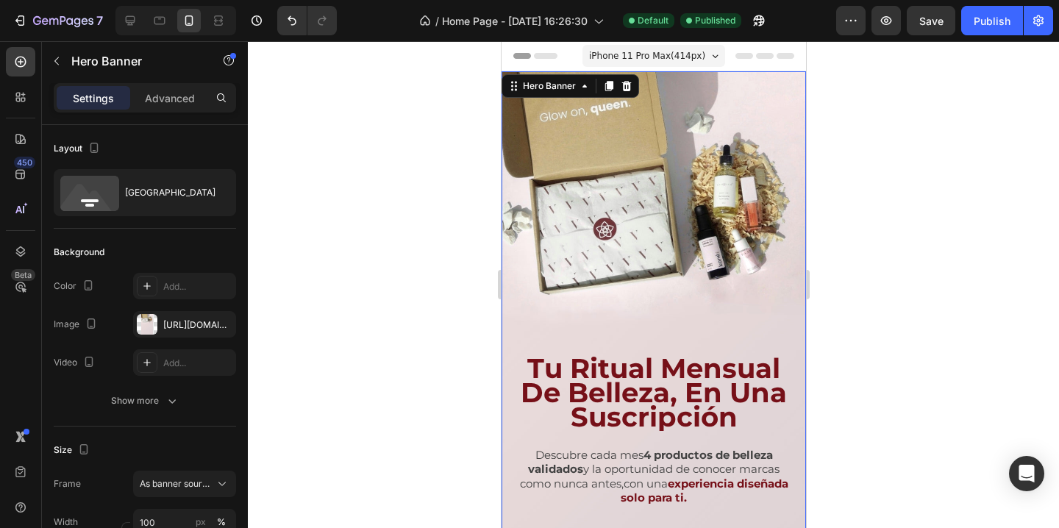
click at [665, 60] on span "iPhone 11 Pro Max ( 414 px)" at bounding box center [646, 56] width 116 height 15
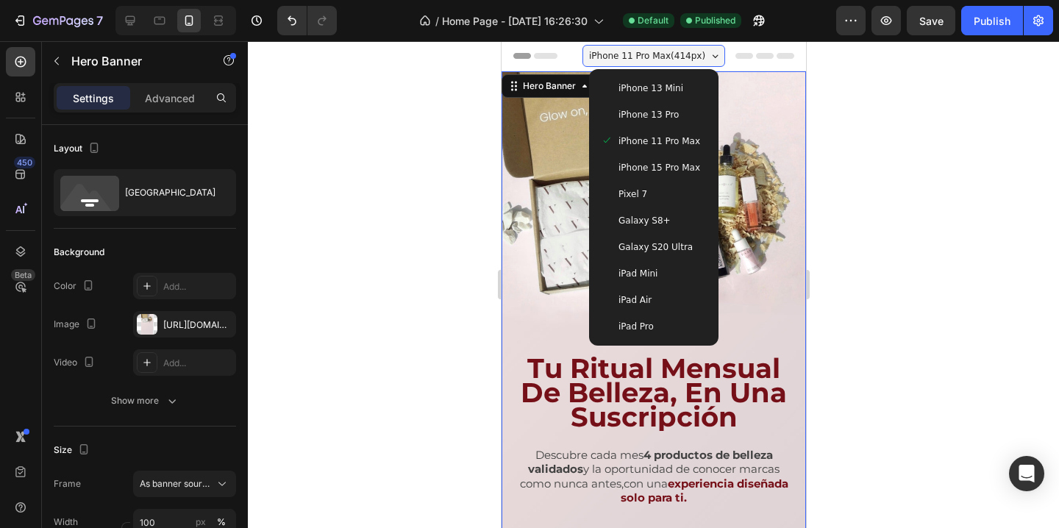
click at [679, 163] on span "iPhone 15 Pro Max" at bounding box center [659, 167] width 82 height 15
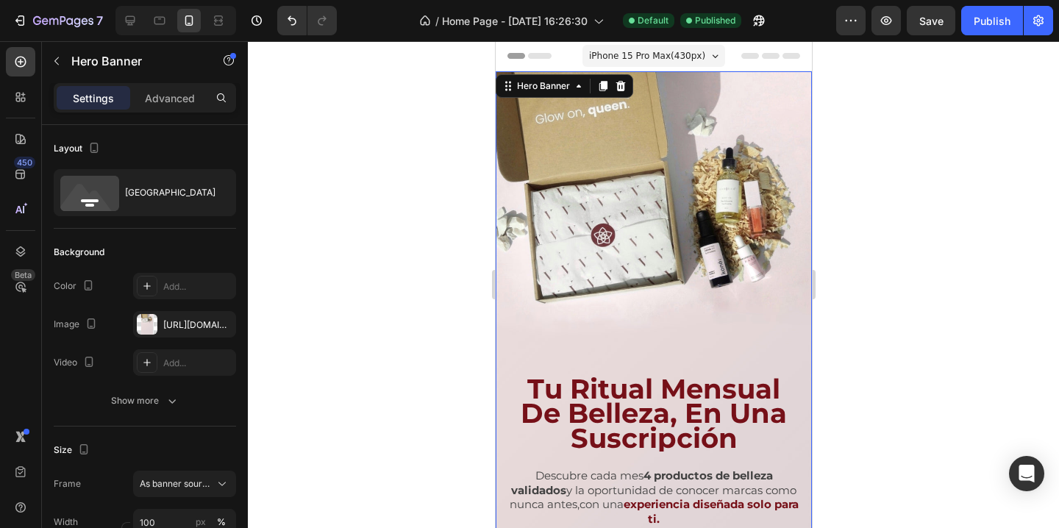
click at [674, 55] on span "iPhone 15 Pro Max ( 430 px)" at bounding box center [646, 56] width 116 height 15
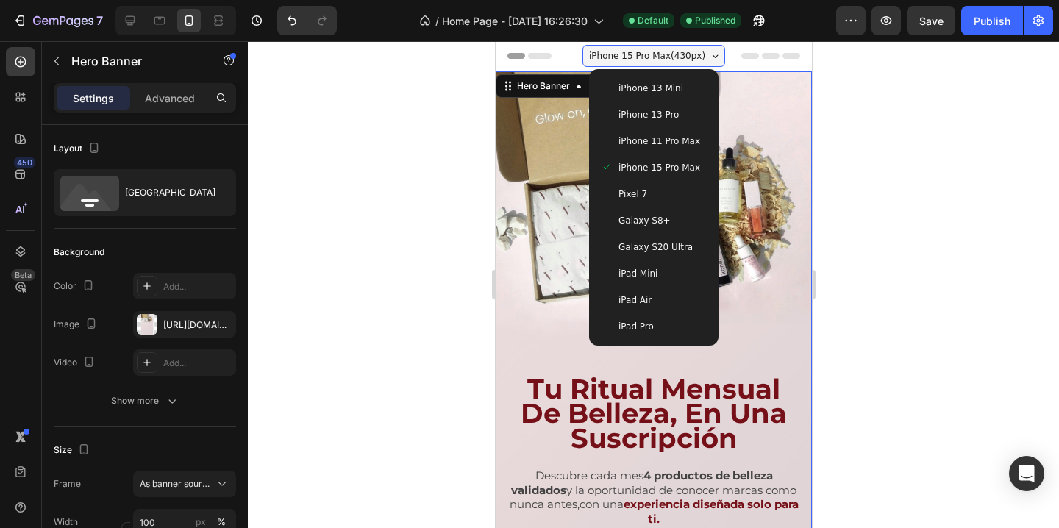
click at [663, 271] on div "iPad Mini" at bounding box center [653, 273] width 106 height 15
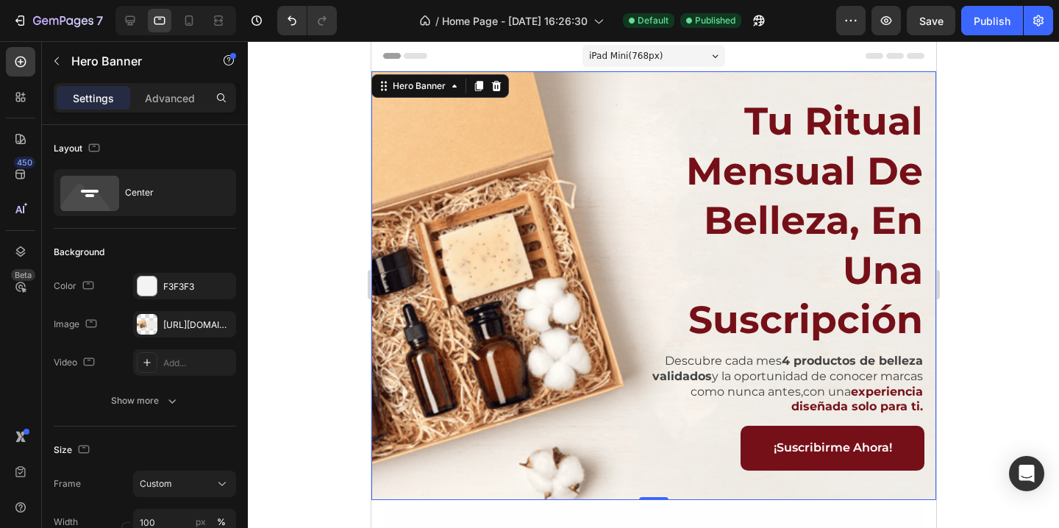
click at [544, 126] on div "tu ritual mensual de belleza, en una suscripción Heading Descubre cada mes 4 pr…" at bounding box center [653, 286] width 543 height 382
click at [624, 43] on div "iPad Mini ( 768 px) iPhone 13 Mini iPhone 13 Pro iPhone 11 Pro Max iPhone 15 Pr…" at bounding box center [653, 57] width 143 height 29
click at [639, 66] on div "iPad Mini ( 768 px)" at bounding box center [653, 56] width 143 height 22
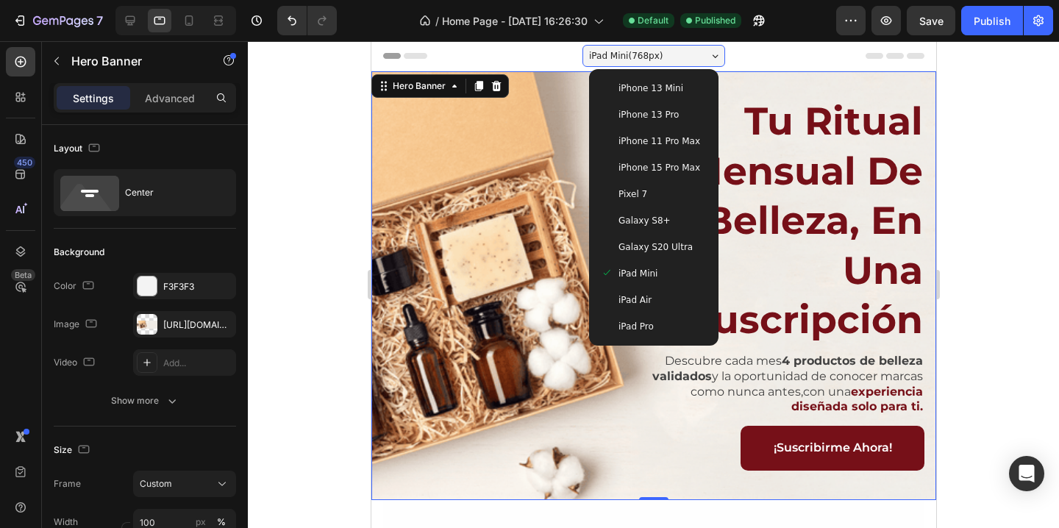
click at [653, 303] on div "iPad Air" at bounding box center [653, 300] width 106 height 15
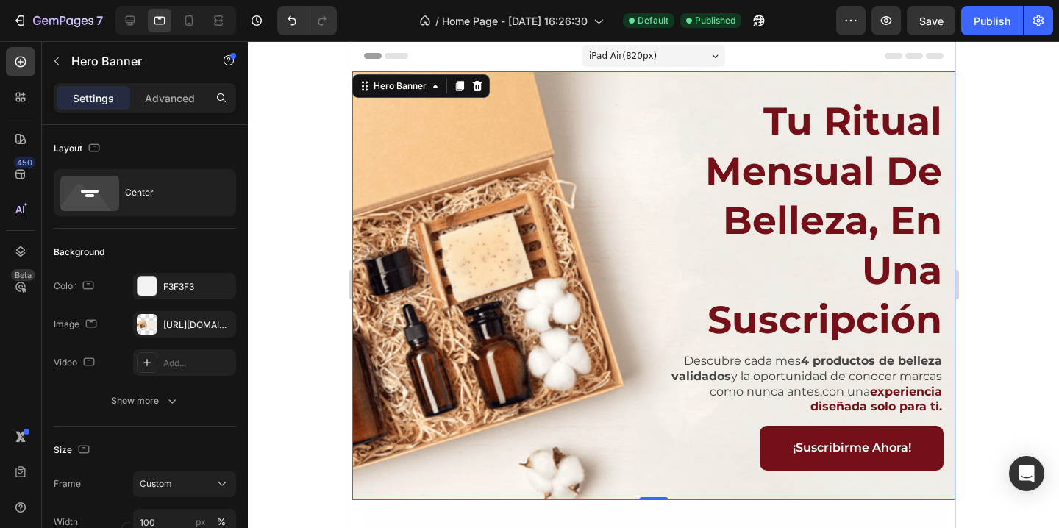
click at [664, 66] on div "iPad Air ( 820 px)" at bounding box center [653, 56] width 143 height 22
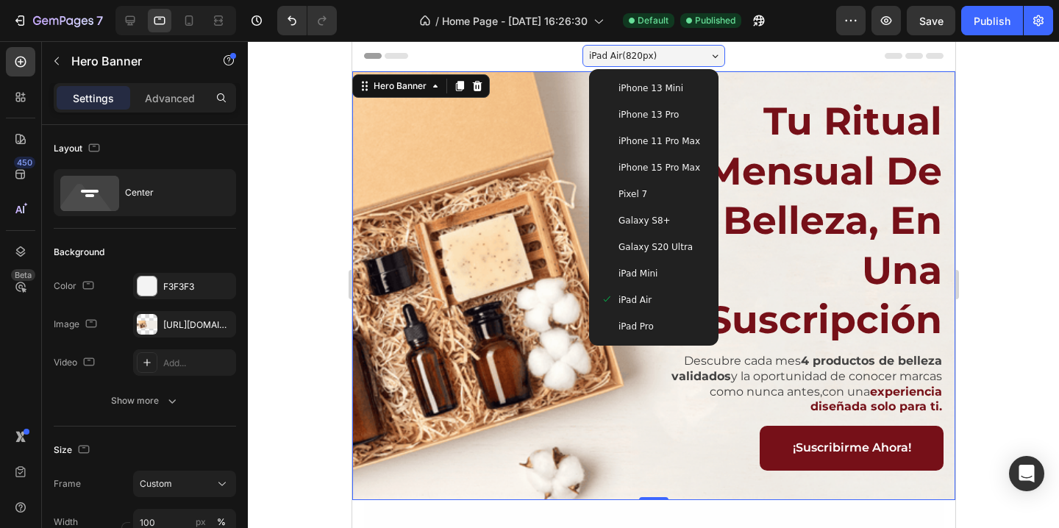
click at [668, 170] on span "iPhone 15 Pro Max" at bounding box center [659, 167] width 82 height 15
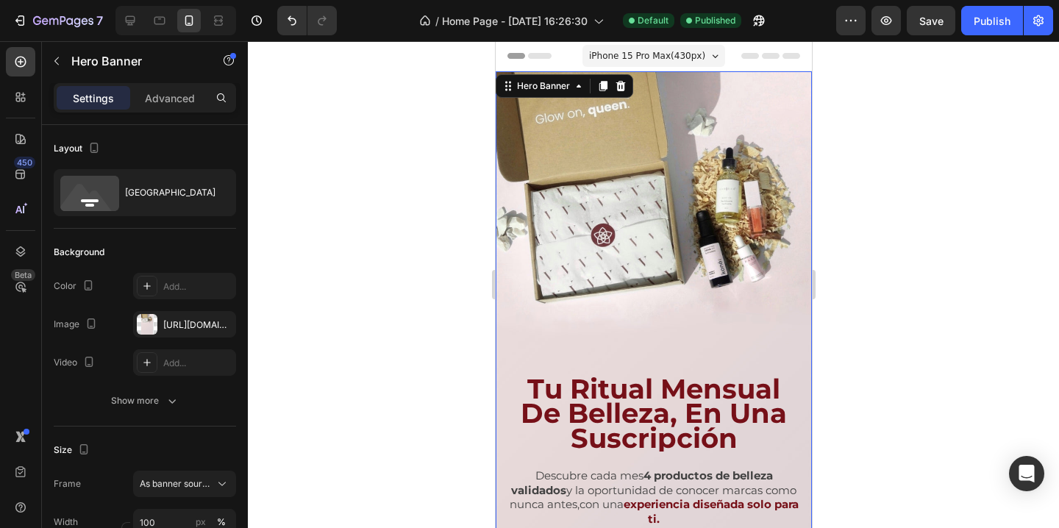
click at [663, 52] on span "iPhone 15 Pro Max ( 430 px)" at bounding box center [646, 56] width 116 height 15
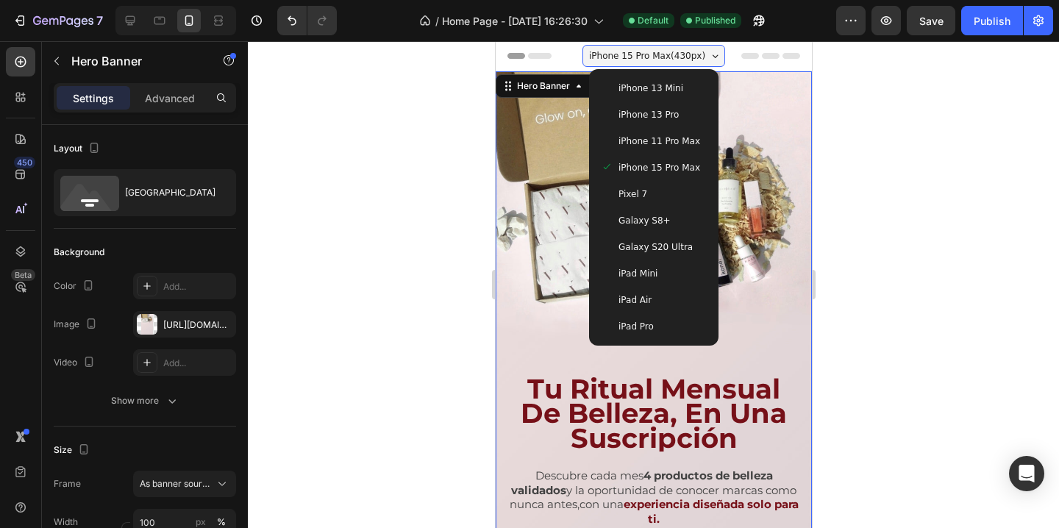
click at [670, 140] on span "iPhone 11 Pro Max" at bounding box center [659, 141] width 82 height 15
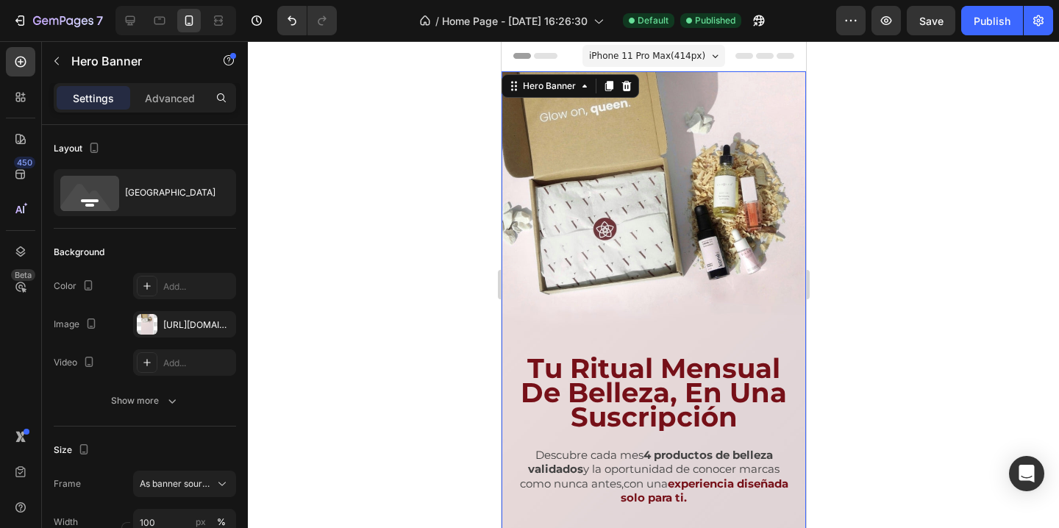
click at [660, 46] on div "iPhone 11 Pro Max ( 414 px)" at bounding box center [653, 56] width 143 height 22
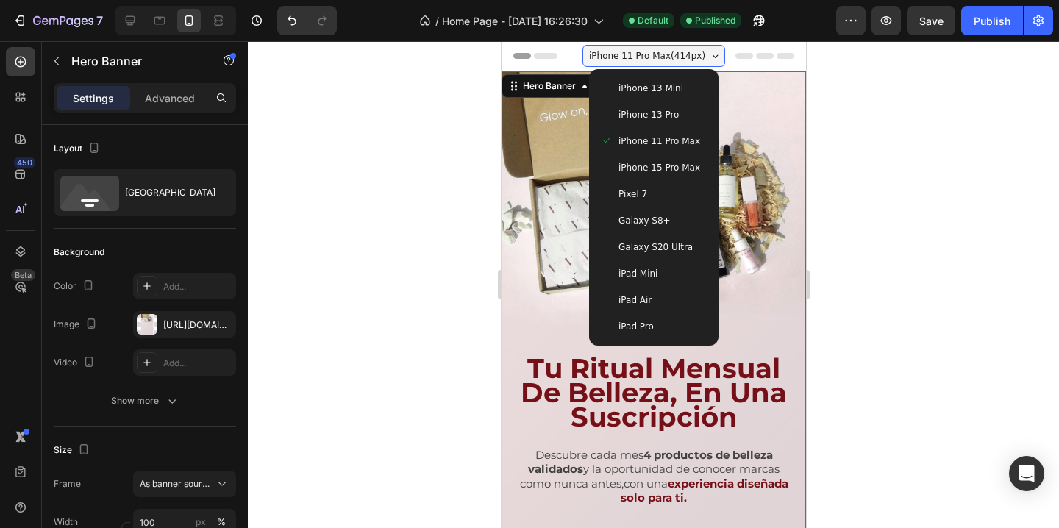
click at [670, 106] on div "iPhone 13 Pro" at bounding box center [653, 114] width 118 height 26
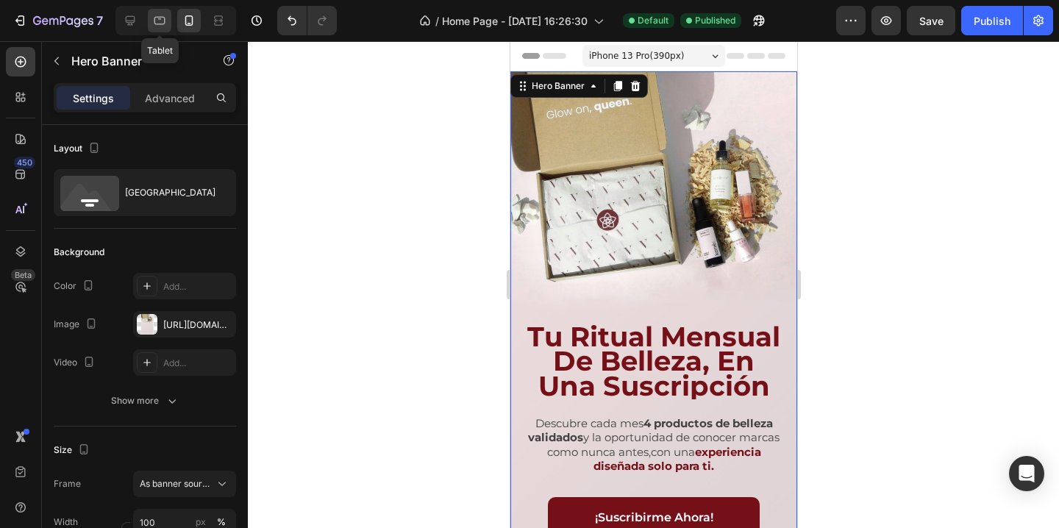
click at [153, 18] on icon at bounding box center [159, 20] width 15 height 15
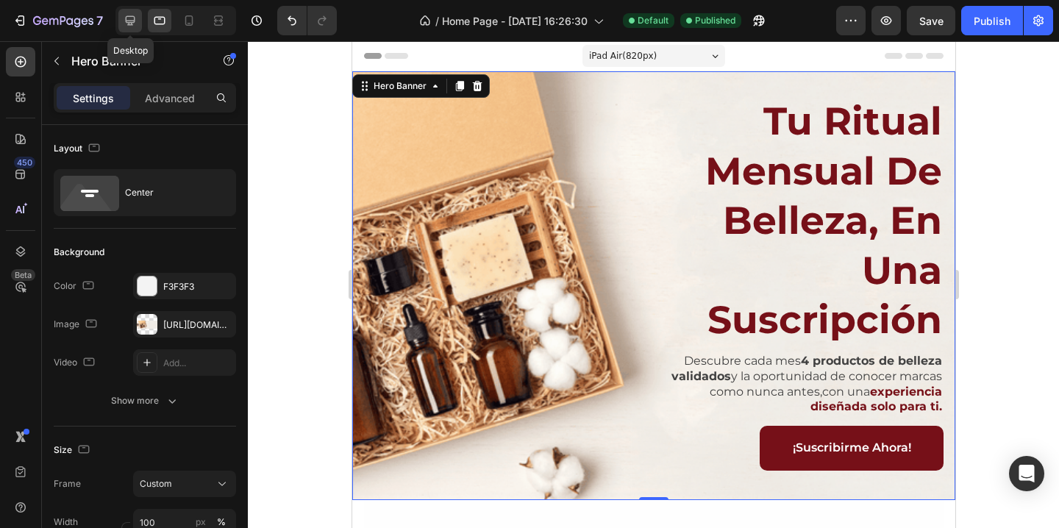
click at [135, 24] on icon at bounding box center [130, 20] width 15 height 15
type input "1200"
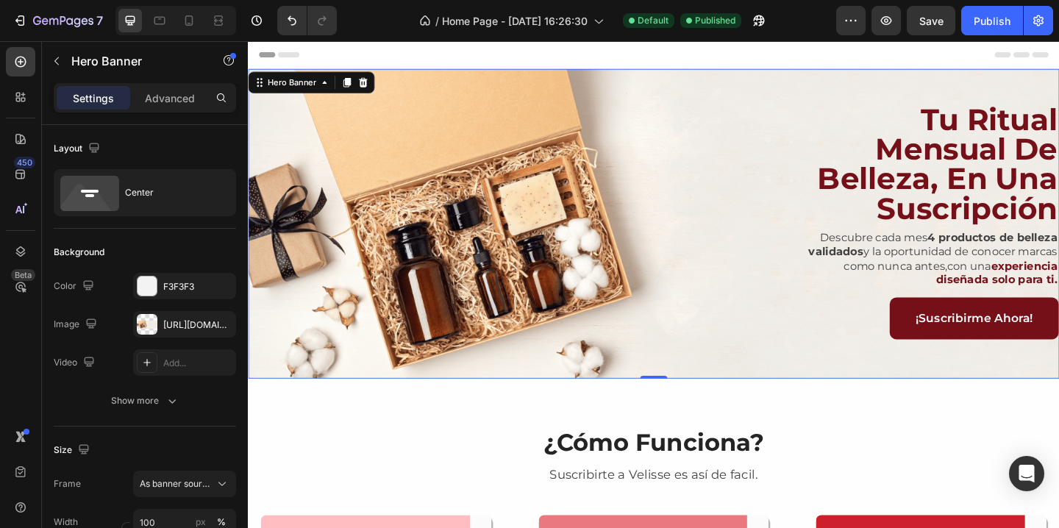
click at [471, 154] on div "tu ritual mensual de belleza, en una suscripción Heading Descubre cada mes 4 pr…" at bounding box center [689, 239] width 882 height 263
click at [169, 323] on div "[URL][DOMAIN_NAME]" at bounding box center [184, 324] width 43 height 13
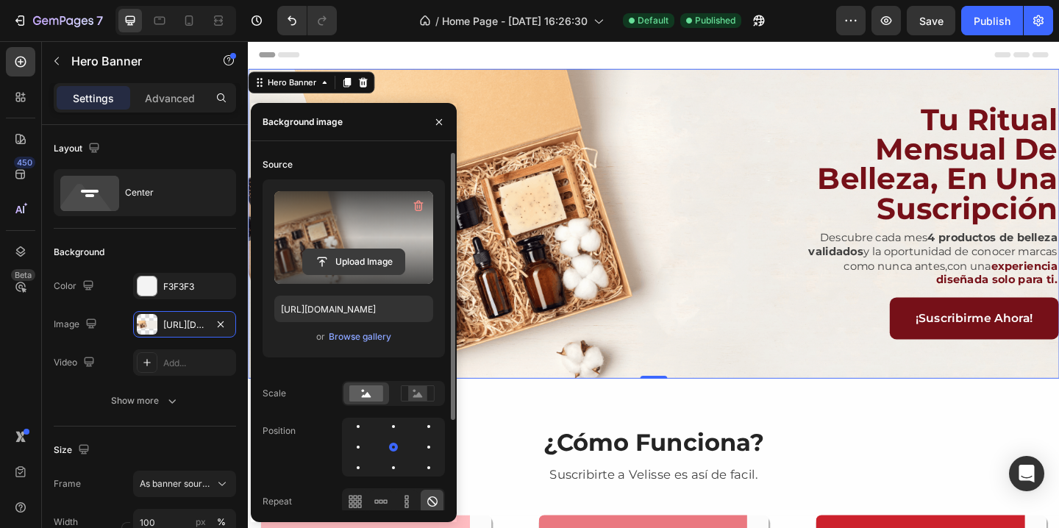
click at [350, 263] on input "file" at bounding box center [353, 261] width 101 height 25
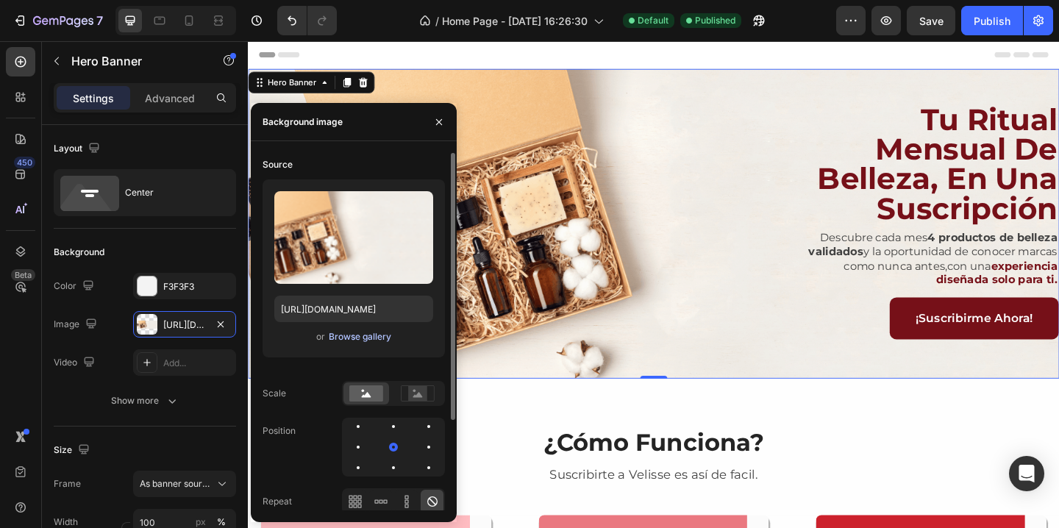
click at [354, 337] on div "Browse gallery" at bounding box center [360, 336] width 63 height 13
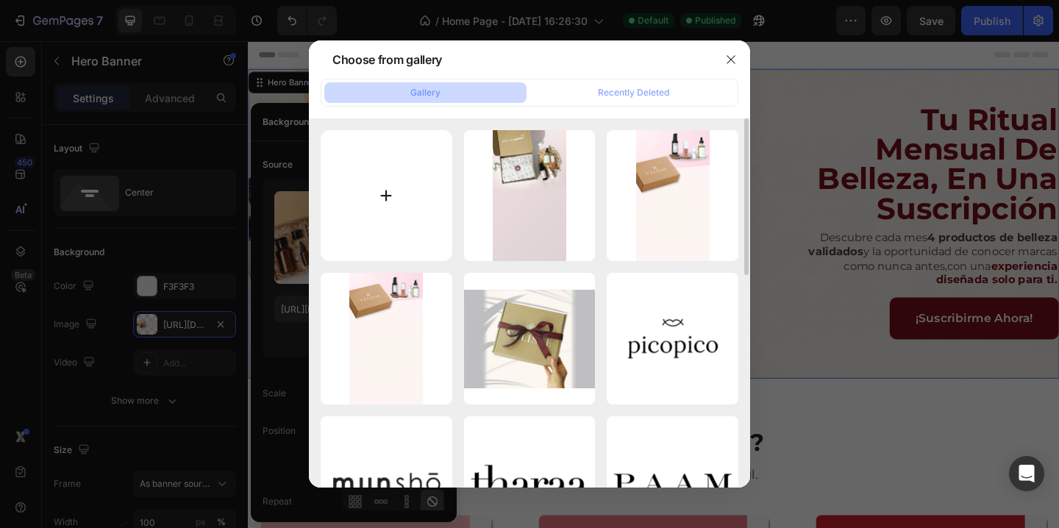
click at [412, 184] on input "file" at bounding box center [387, 196] width 132 height 132
type input "C:\fakepath\Web.jpg"
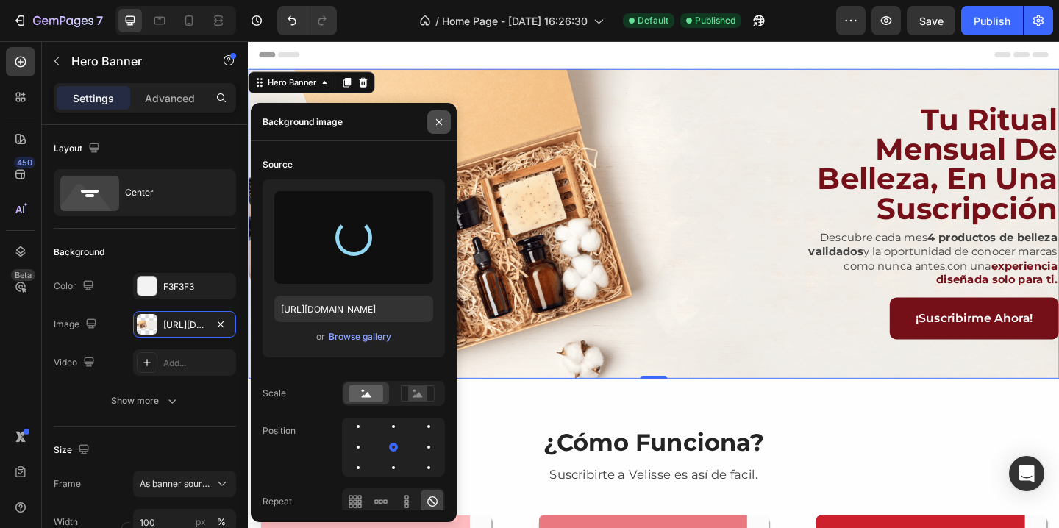
type input "[URL][DOMAIN_NAME]"
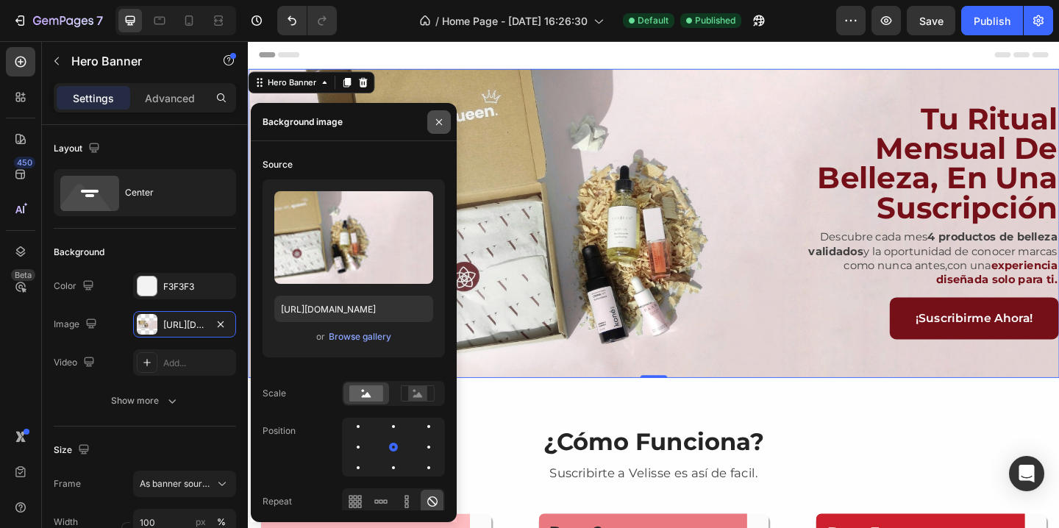
click at [440, 122] on icon "button" at bounding box center [439, 121] width 6 height 6
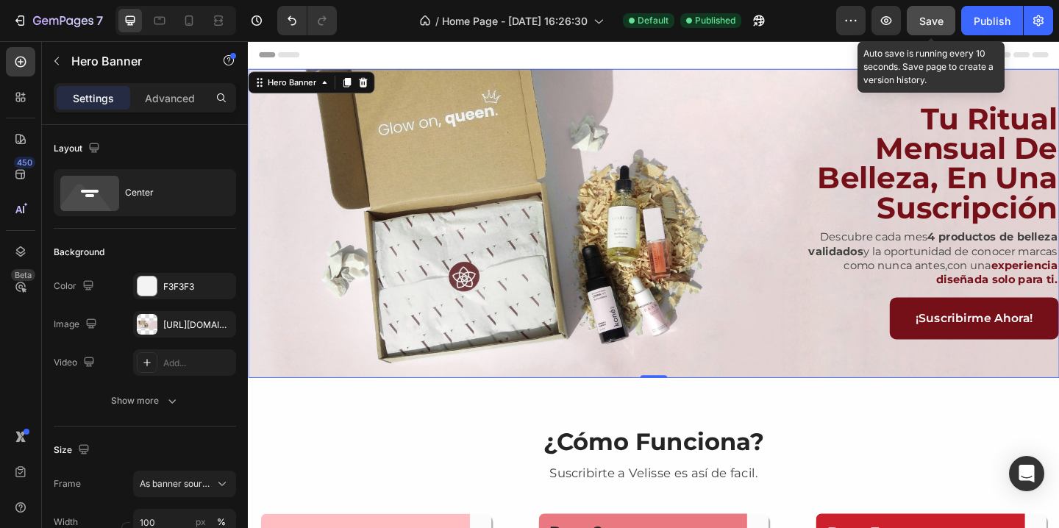
click at [924, 30] on button "Save" at bounding box center [931, 20] width 49 height 29
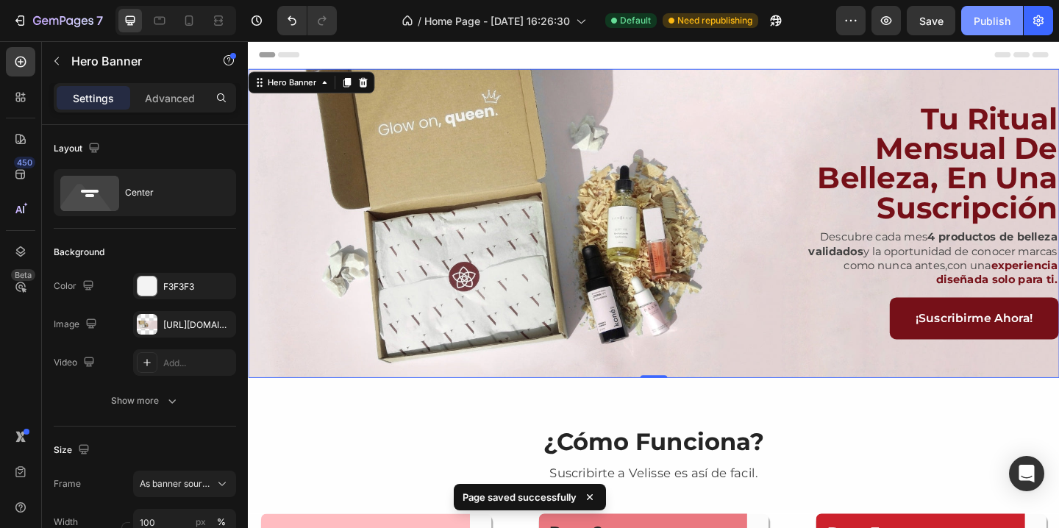
click at [986, 24] on div "Publish" at bounding box center [992, 20] width 37 height 15
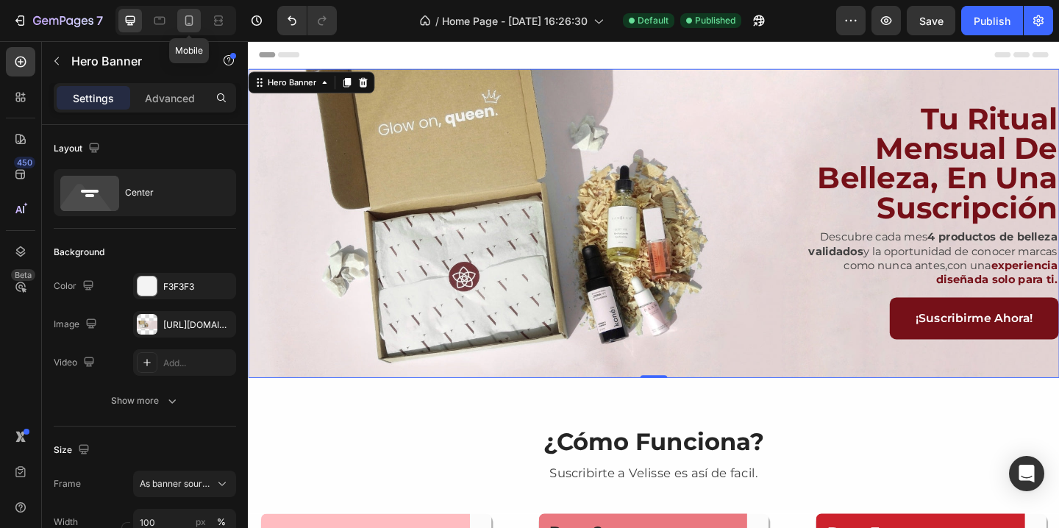
click at [191, 26] on icon at bounding box center [189, 20] width 15 height 15
type input "Auto"
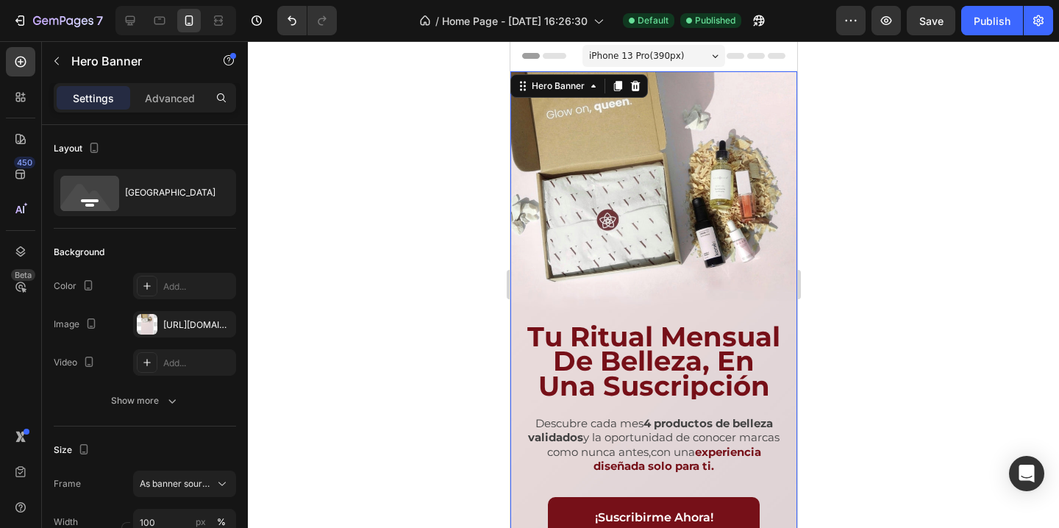
click at [834, 226] on div at bounding box center [653, 284] width 811 height 487
